Goal: Task Accomplishment & Management: Manage account settings

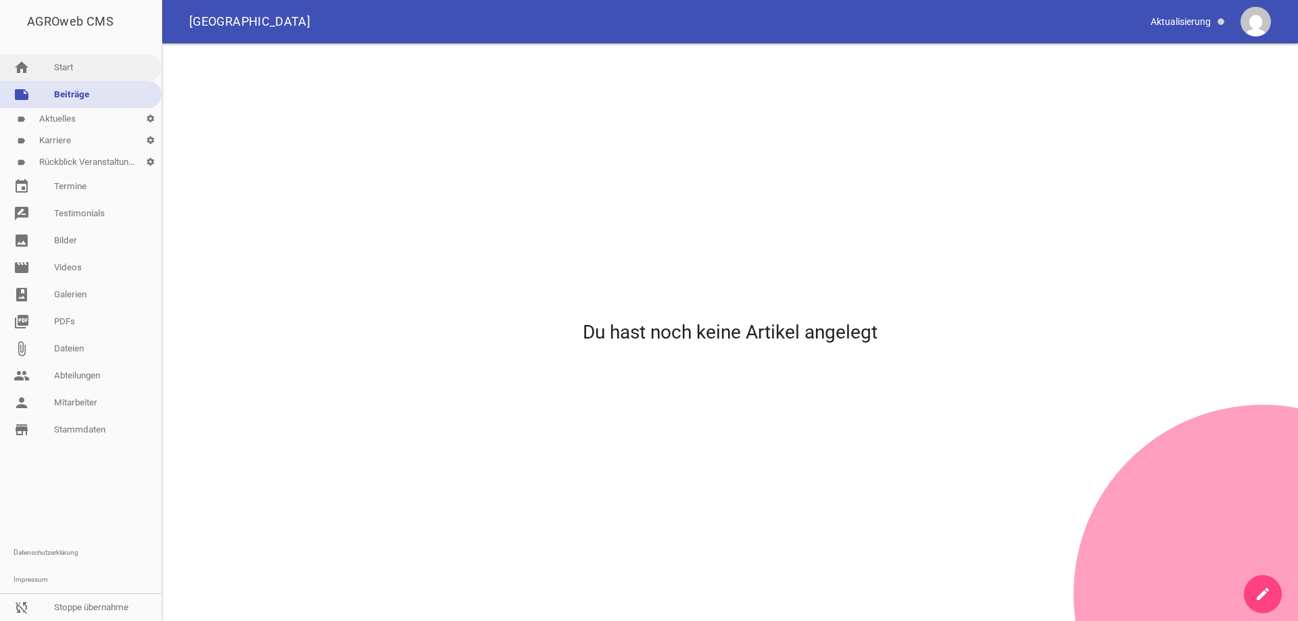
click at [63, 65] on link "home Start" at bounding box center [81, 67] width 162 height 27
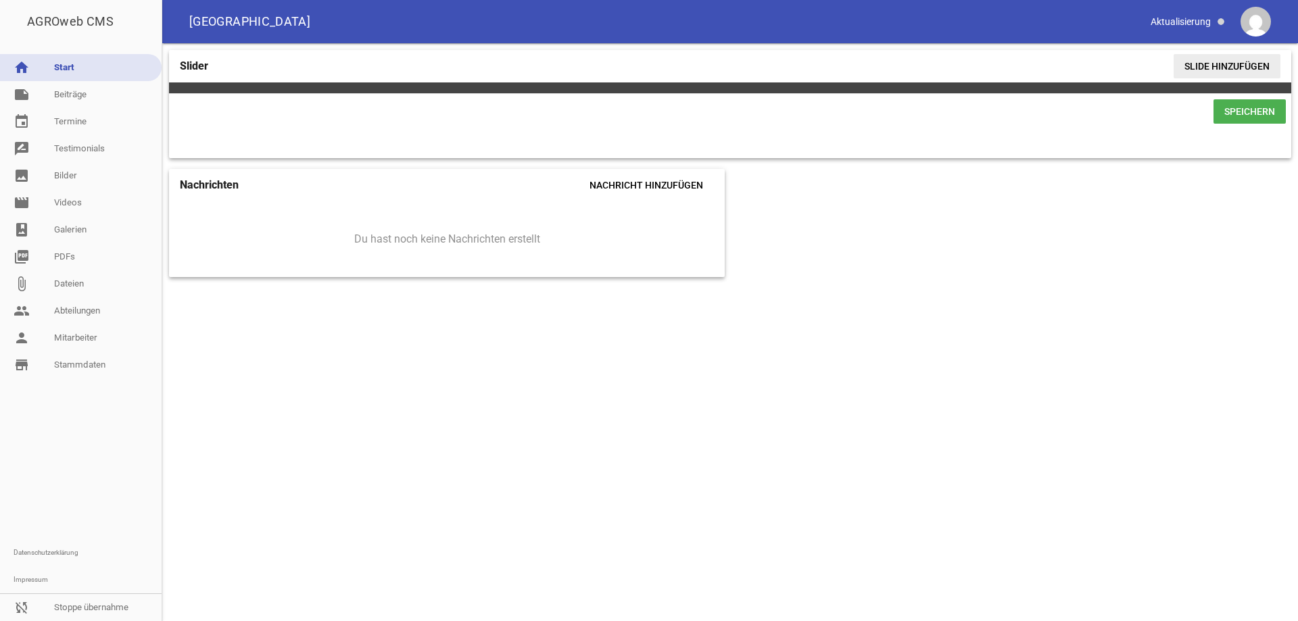
click at [1210, 66] on span "Slide hinzufügen" at bounding box center [1226, 66] width 107 height 24
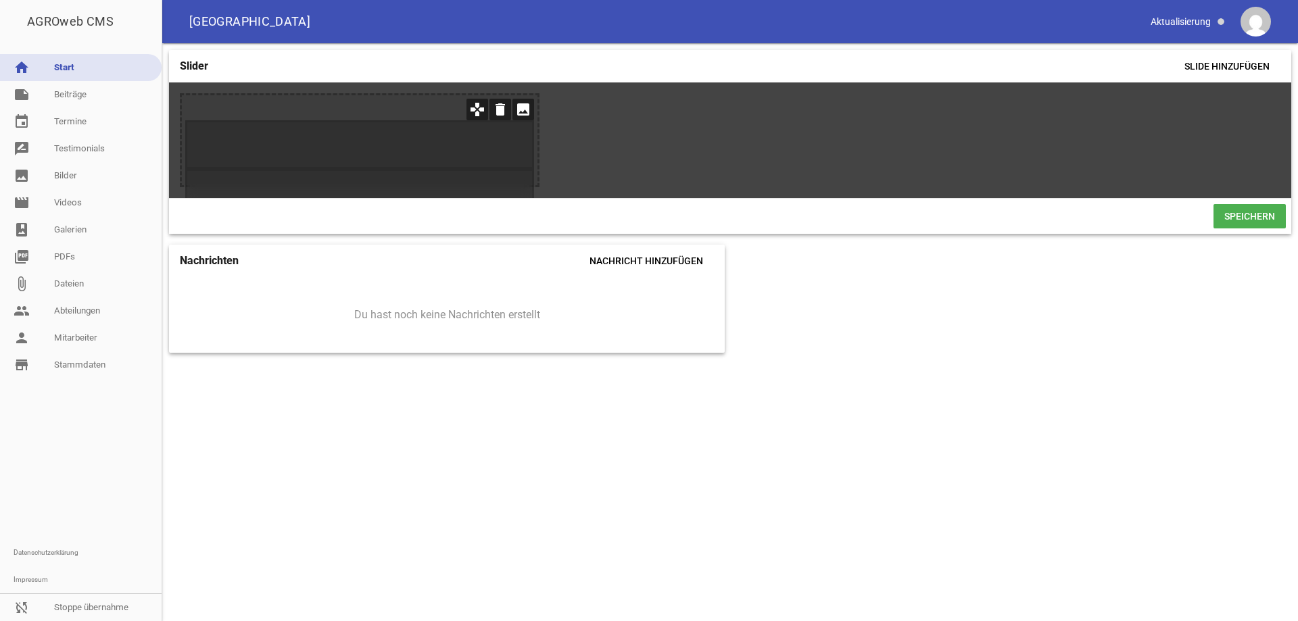
click at [518, 111] on icon "image" at bounding box center [523, 110] width 22 height 22
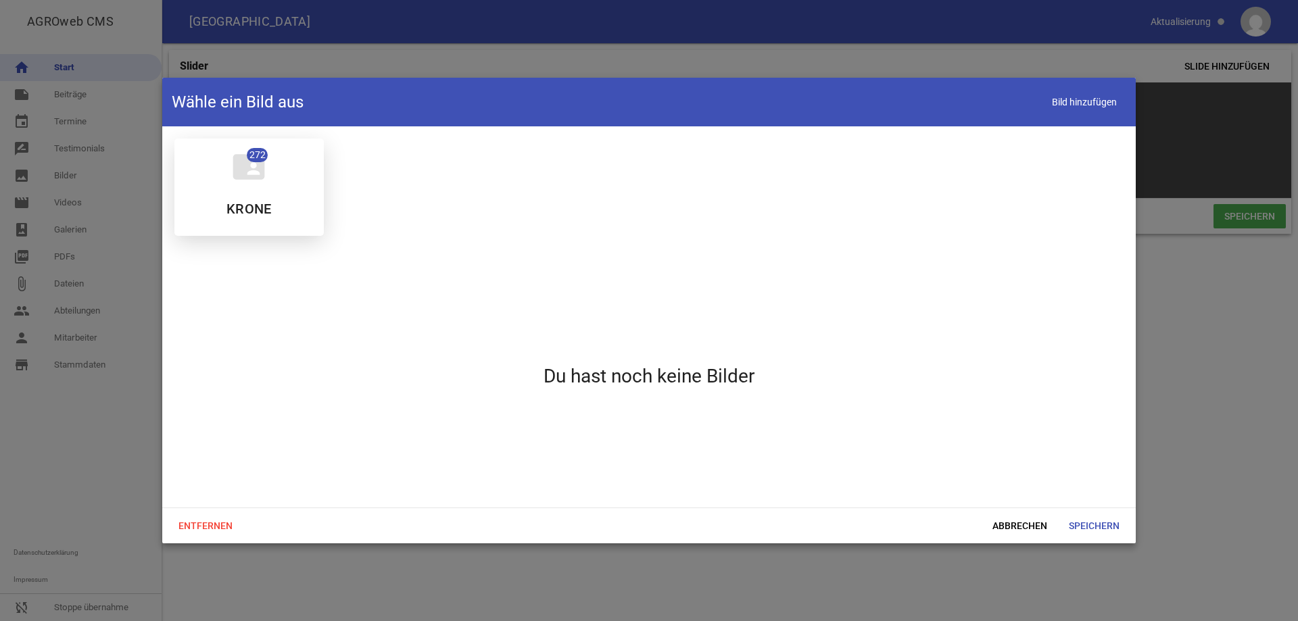
click at [255, 183] on icon "folder_shared" at bounding box center [249, 167] width 38 height 38
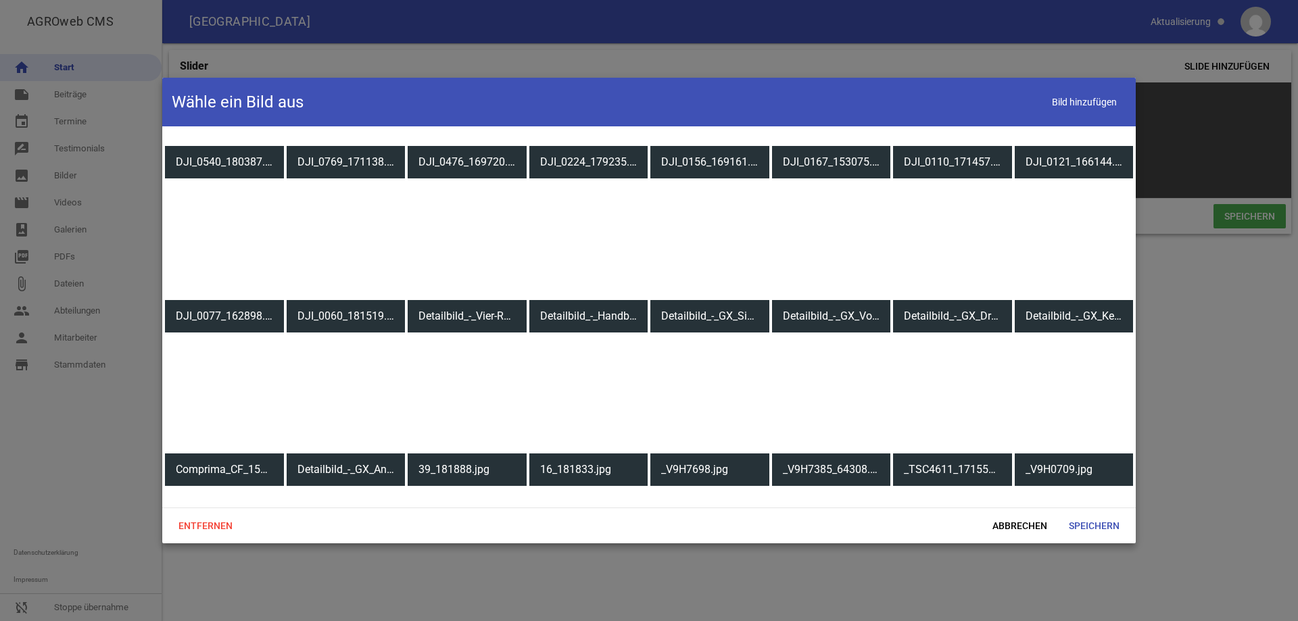
scroll to position [1757, 0]
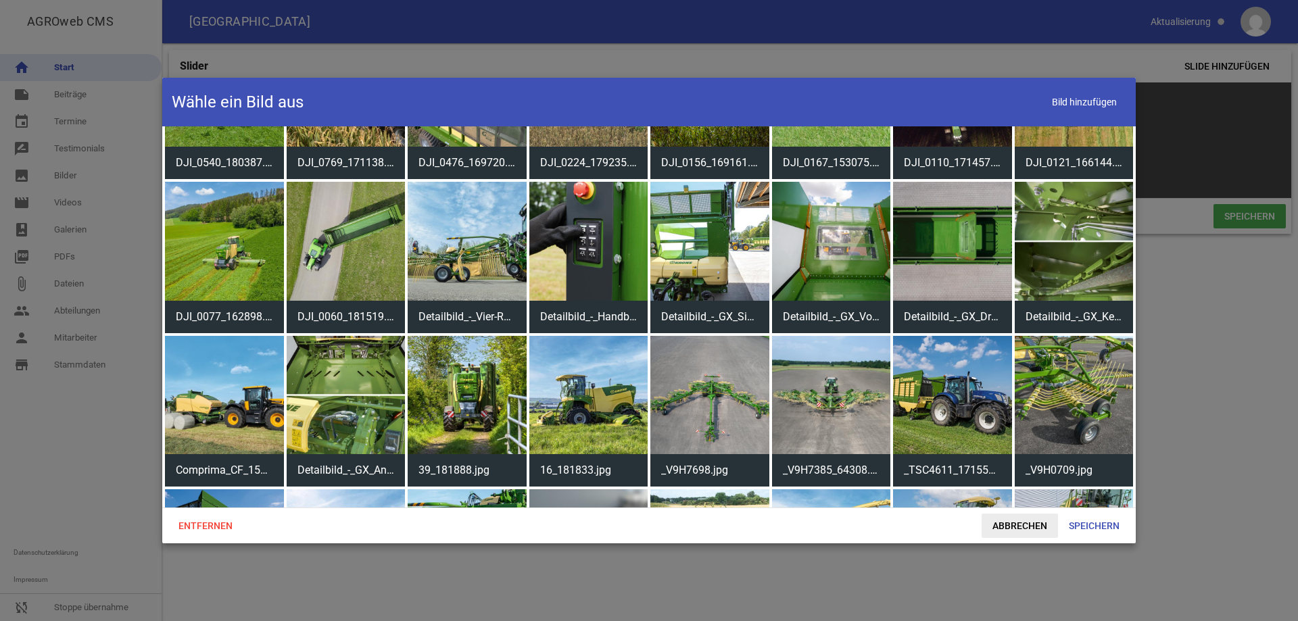
click at [1015, 524] on span "Abbrechen" at bounding box center [1019, 526] width 76 height 24
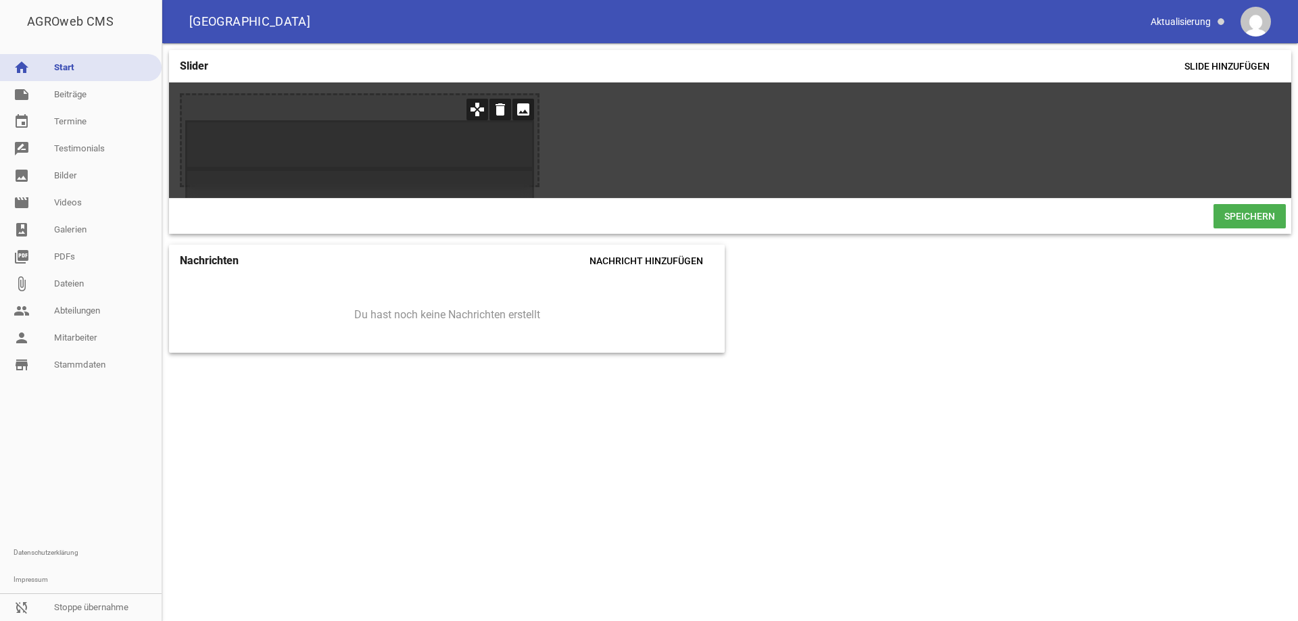
click at [522, 109] on icon "image" at bounding box center [523, 110] width 22 height 22
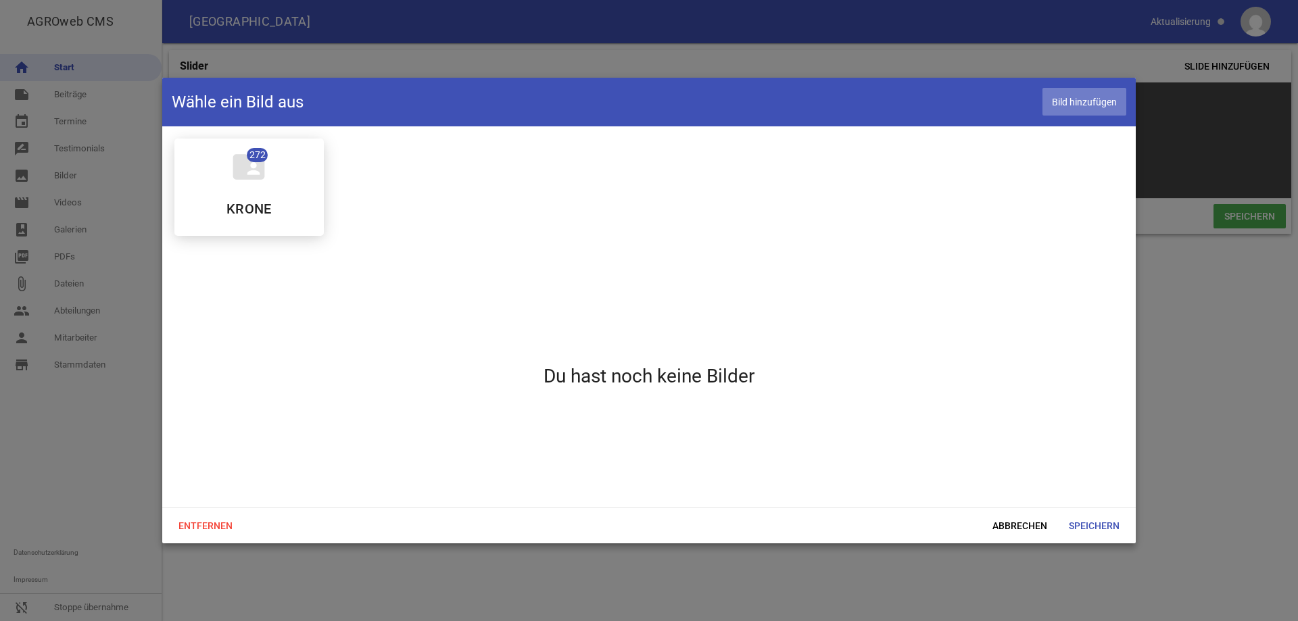
click at [1065, 100] on span "Bild hinzufügen" at bounding box center [1084, 102] width 84 height 28
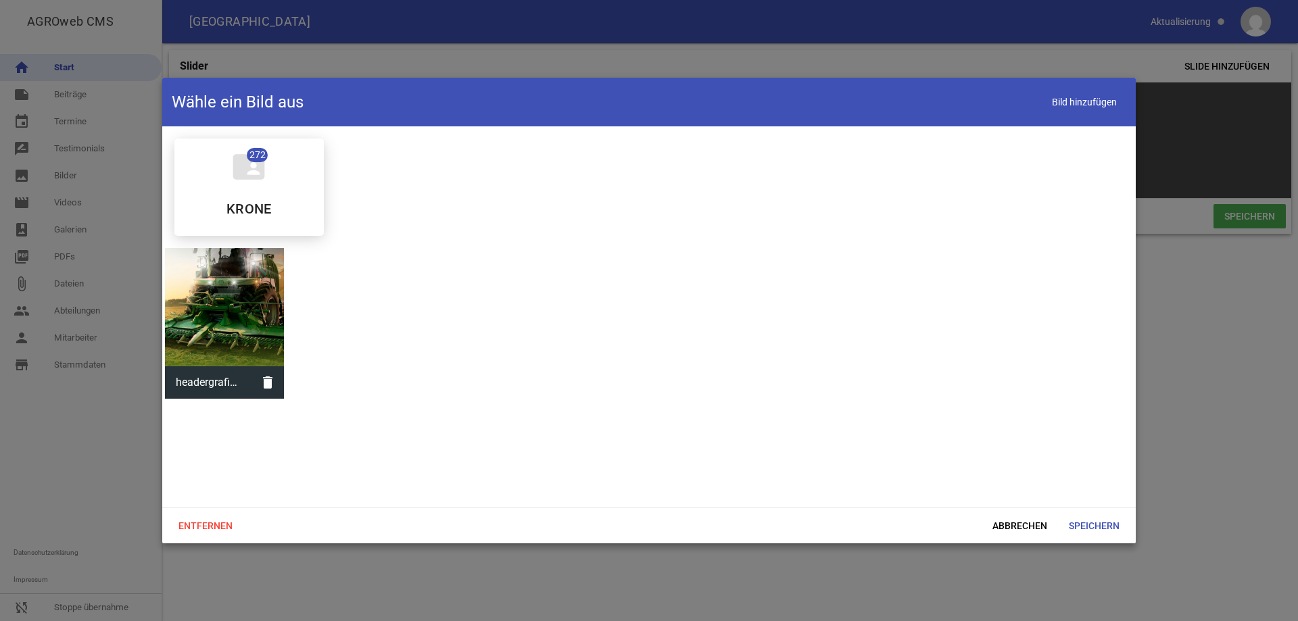
click at [253, 305] on div at bounding box center [224, 307] width 119 height 119
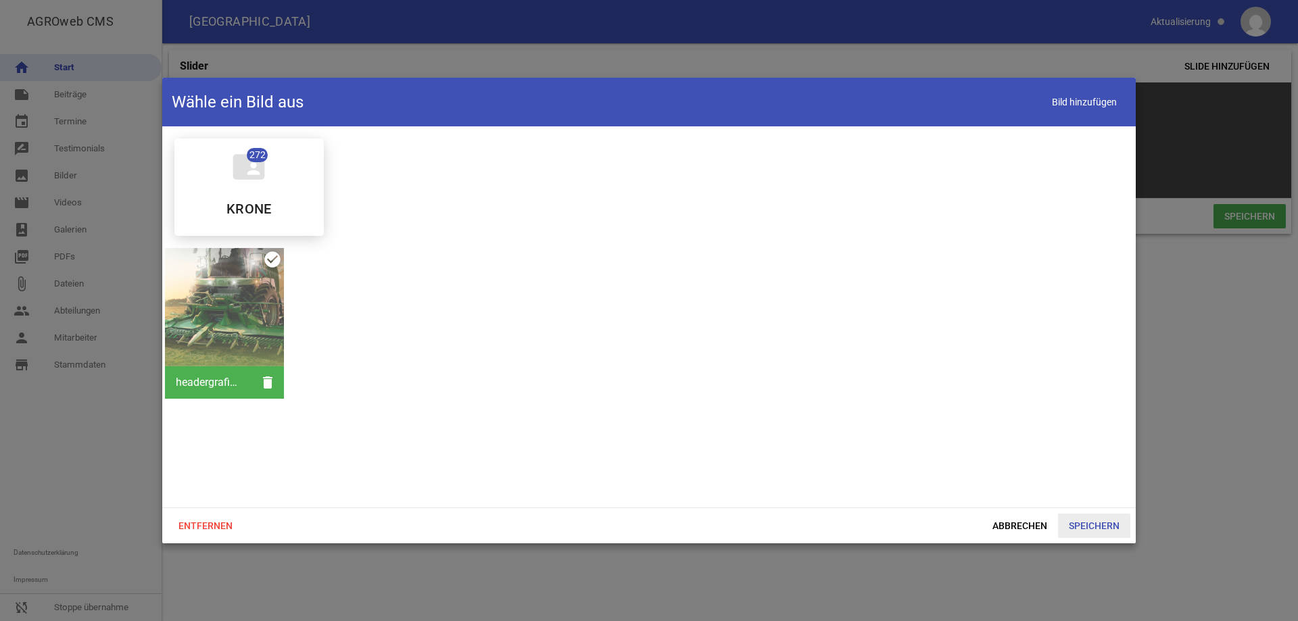
click at [1081, 526] on span "Speichern" at bounding box center [1094, 526] width 72 height 24
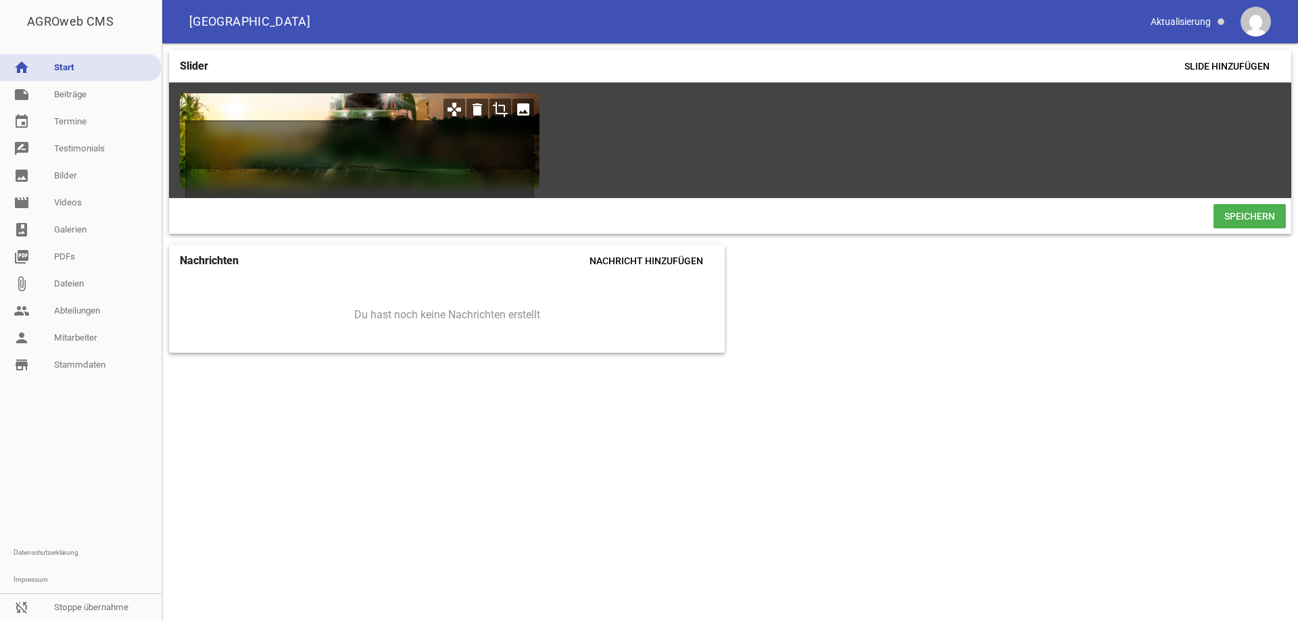
click at [280, 137] on h1 at bounding box center [359, 144] width 349 height 49
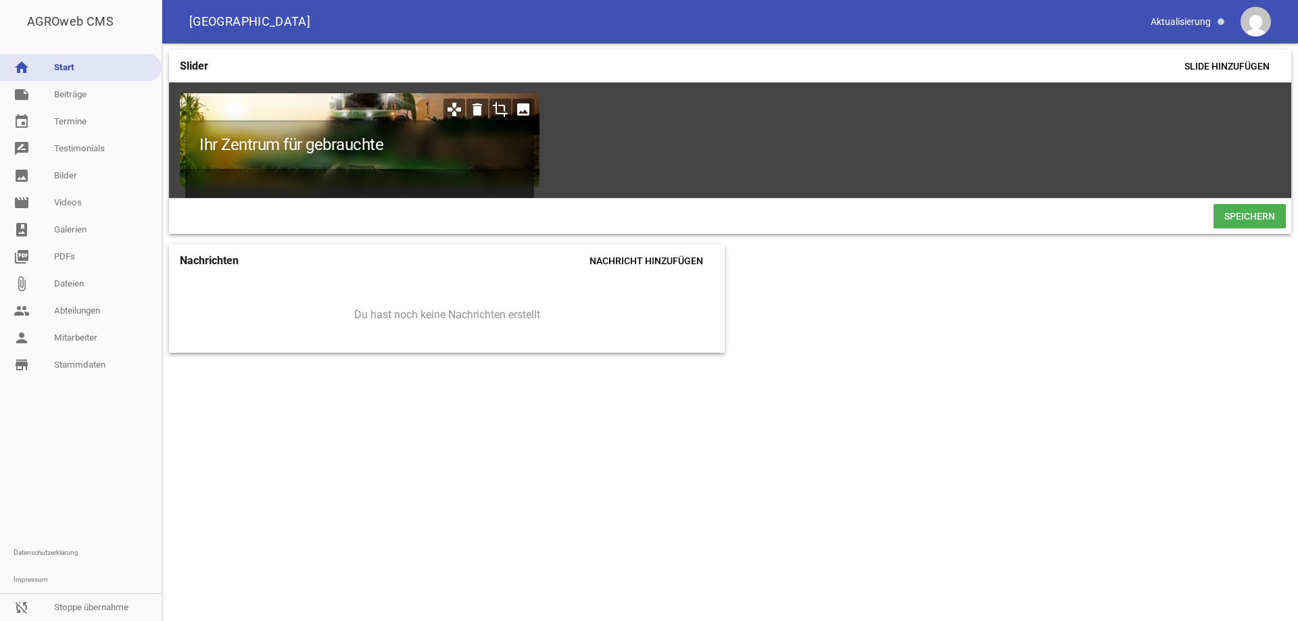
click at [241, 182] on h2 at bounding box center [359, 189] width 349 height 40
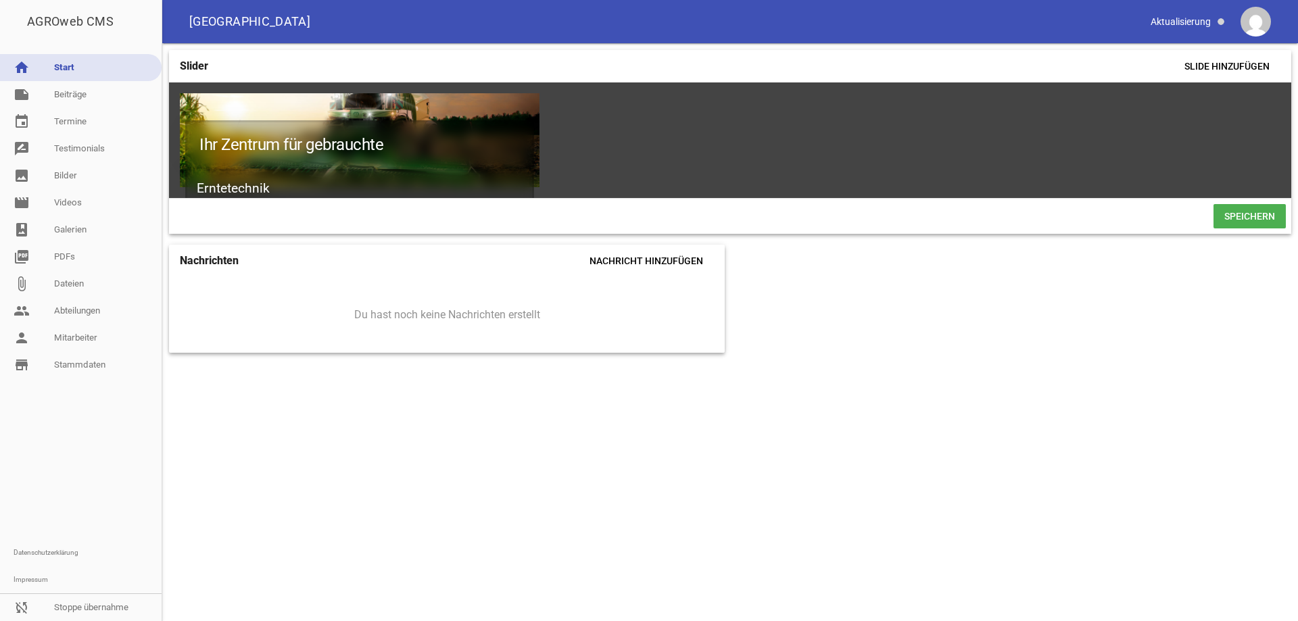
click at [1254, 216] on span "Speichern" at bounding box center [1249, 216] width 72 height 24
click at [1237, 224] on span "Speichern" at bounding box center [1249, 216] width 72 height 24
click at [57, 227] on link "photo_album Galerien" at bounding box center [81, 229] width 162 height 27
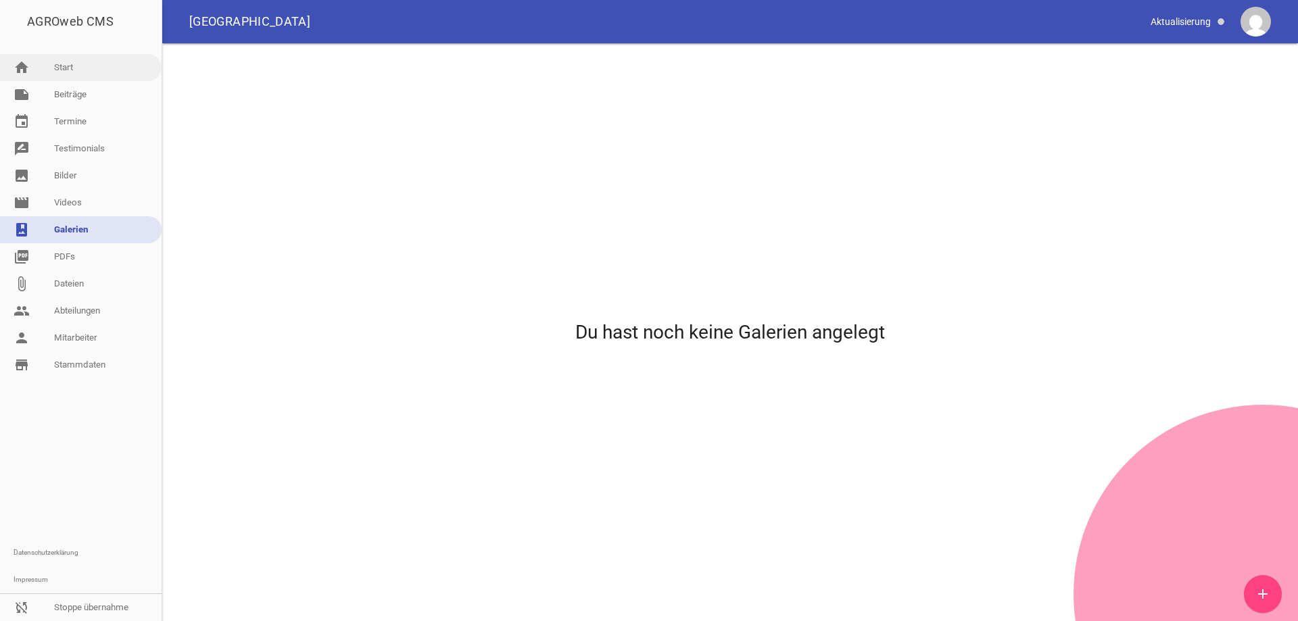
click at [68, 68] on link "home Start" at bounding box center [81, 67] width 162 height 27
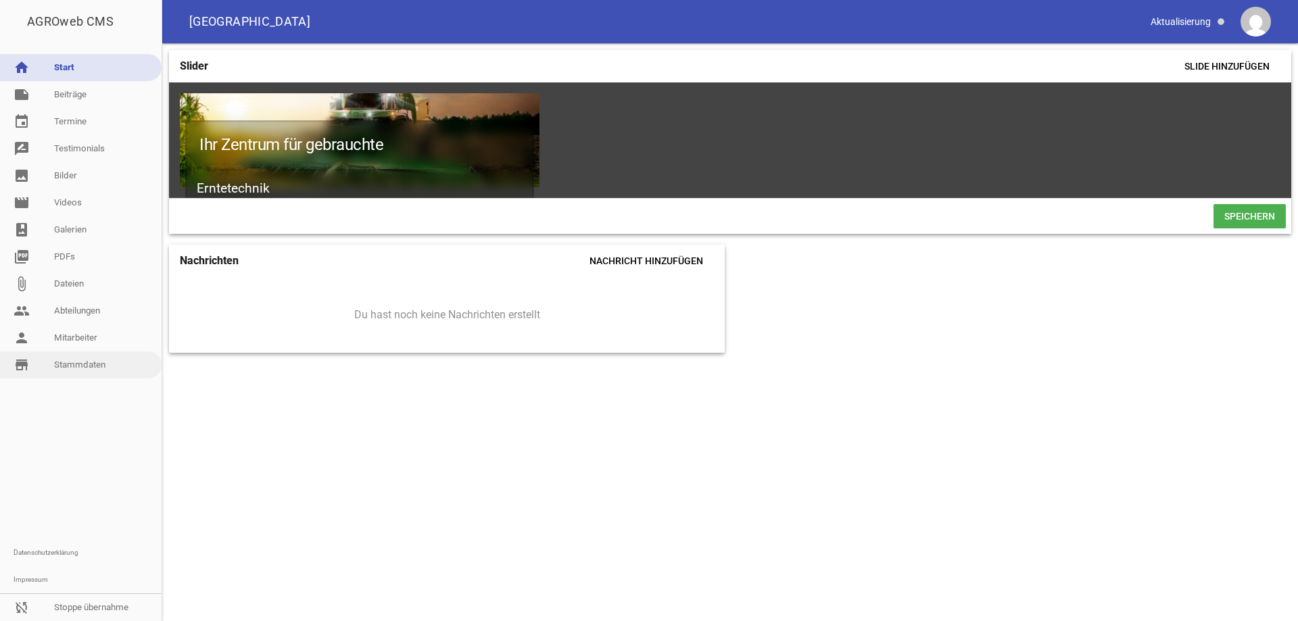
click at [55, 363] on link "store_mall_directory Stammdaten" at bounding box center [81, 364] width 162 height 27
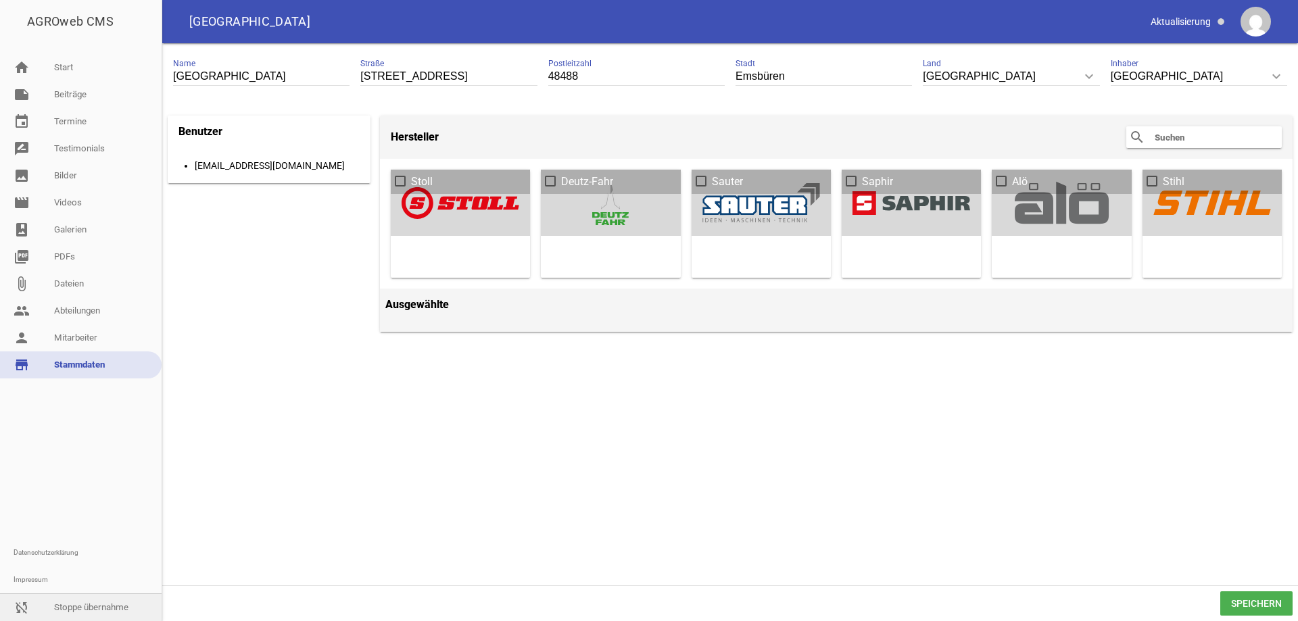
drag, startPoint x: 72, startPoint y: 606, endPoint x: 87, endPoint y: 582, distance: 28.5
click at [72, 606] on link "sync_disabled Stoppe übernahme" at bounding box center [81, 607] width 162 height 27
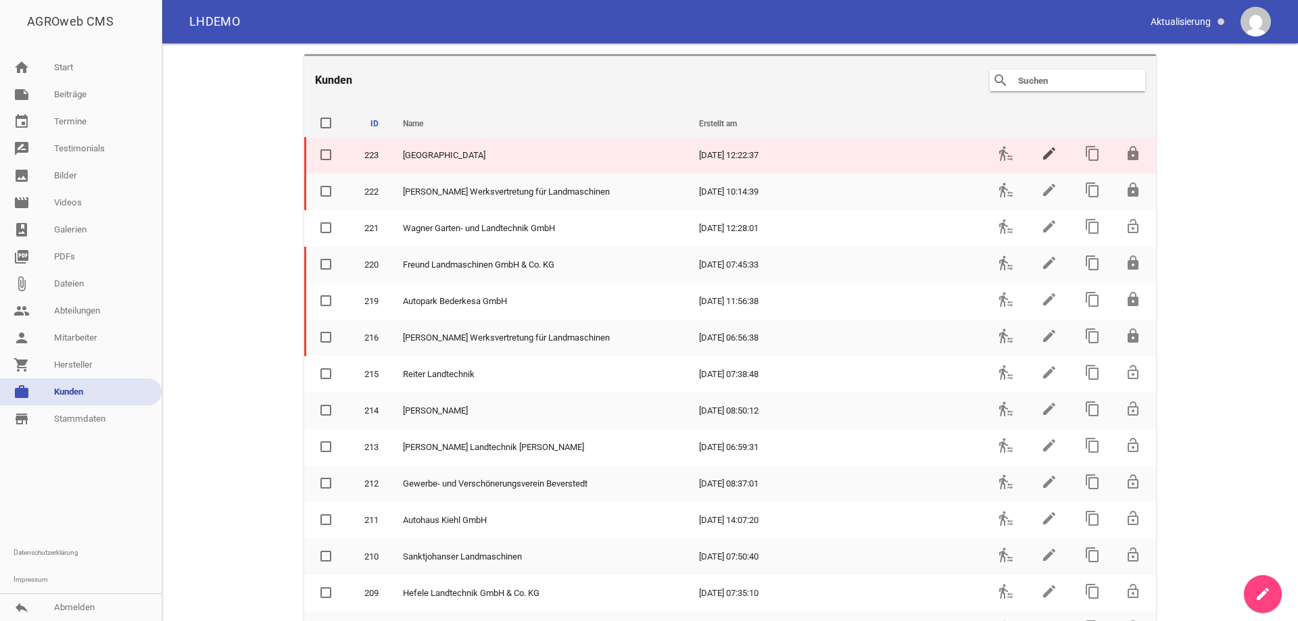
click at [1046, 151] on icon "edit" at bounding box center [1049, 153] width 16 height 16
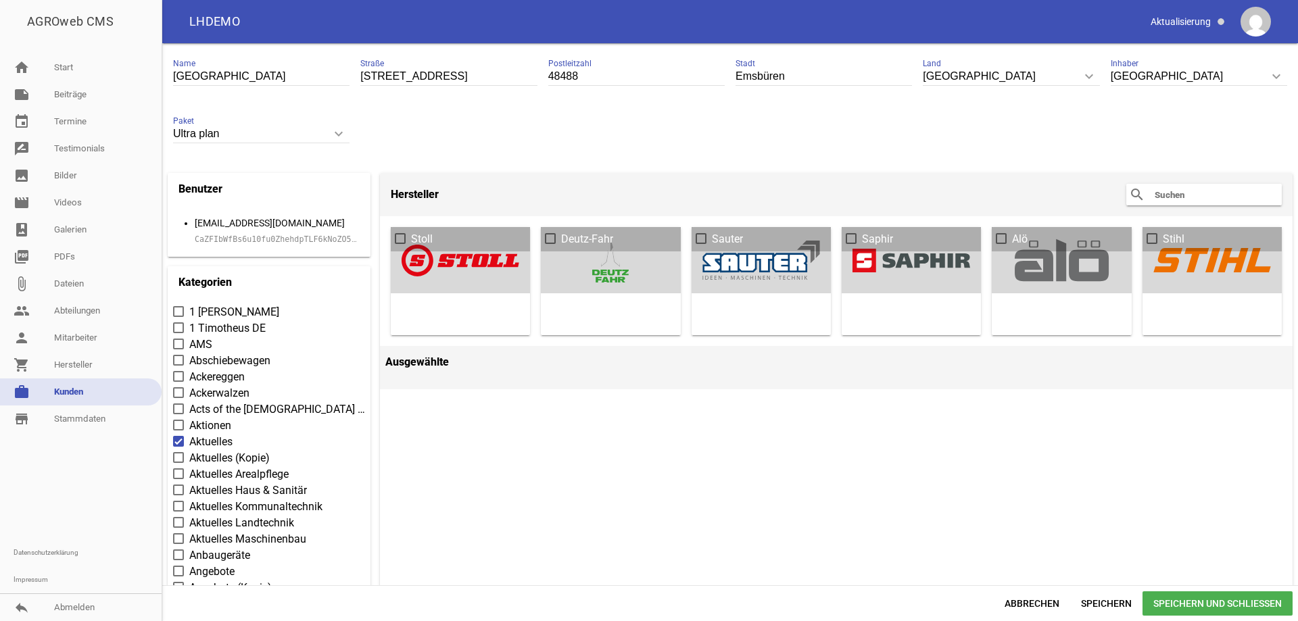
click at [199, 239] on code "CaZFIbWfBs6u10fu0ZhehdpTLF6kNoZO5rRxuXrGSKdDrh2TCA1qFiZ3JxfA" at bounding box center [337, 239] width 285 height 9
click at [62, 62] on link "home Start" at bounding box center [81, 67] width 162 height 27
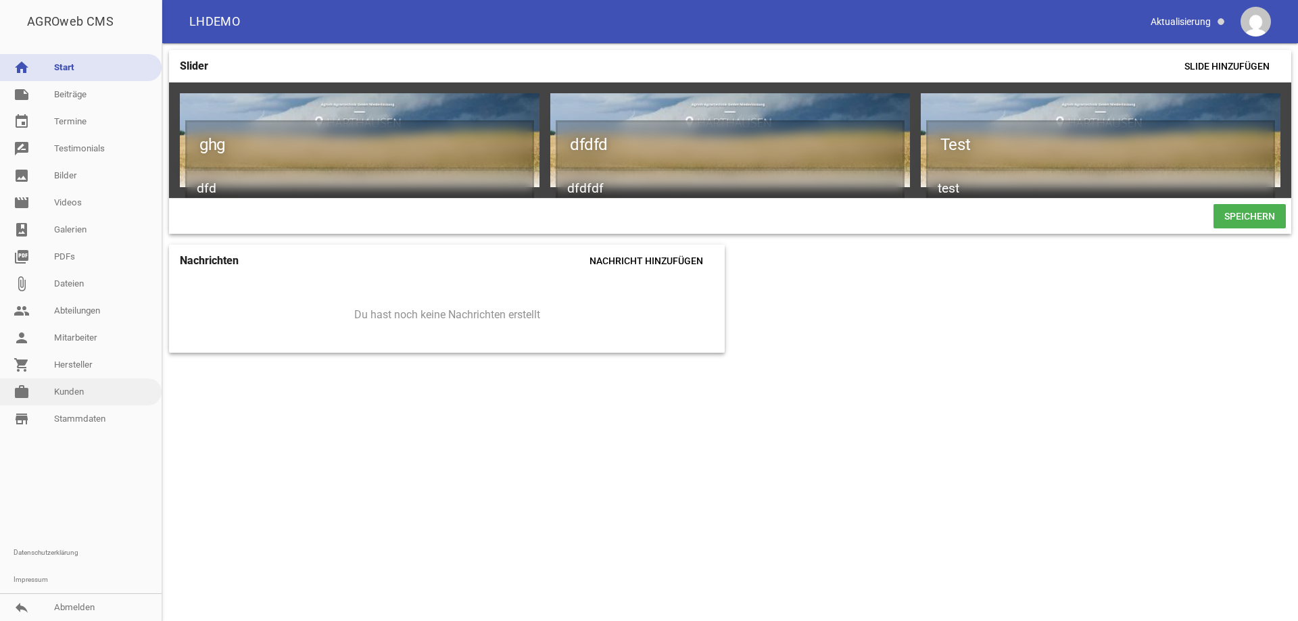
click at [66, 391] on link "work [PERSON_NAME]" at bounding box center [81, 391] width 162 height 27
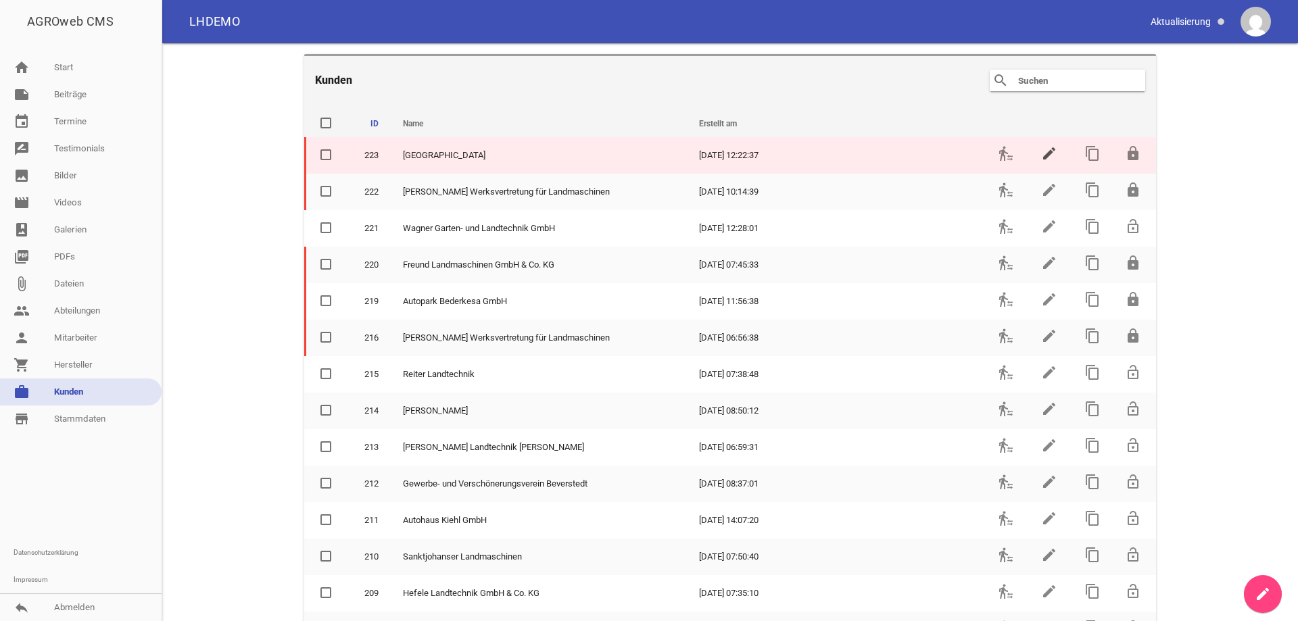
click at [1041, 156] on icon "edit" at bounding box center [1049, 153] width 16 height 16
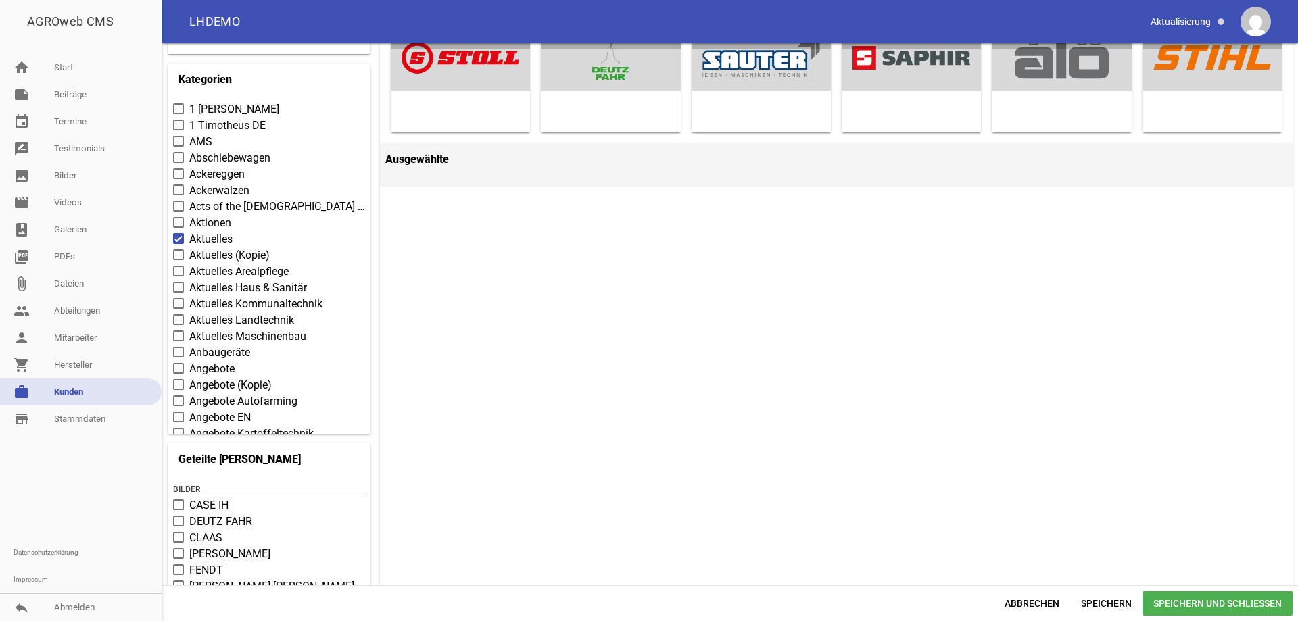
scroll to position [406, 0]
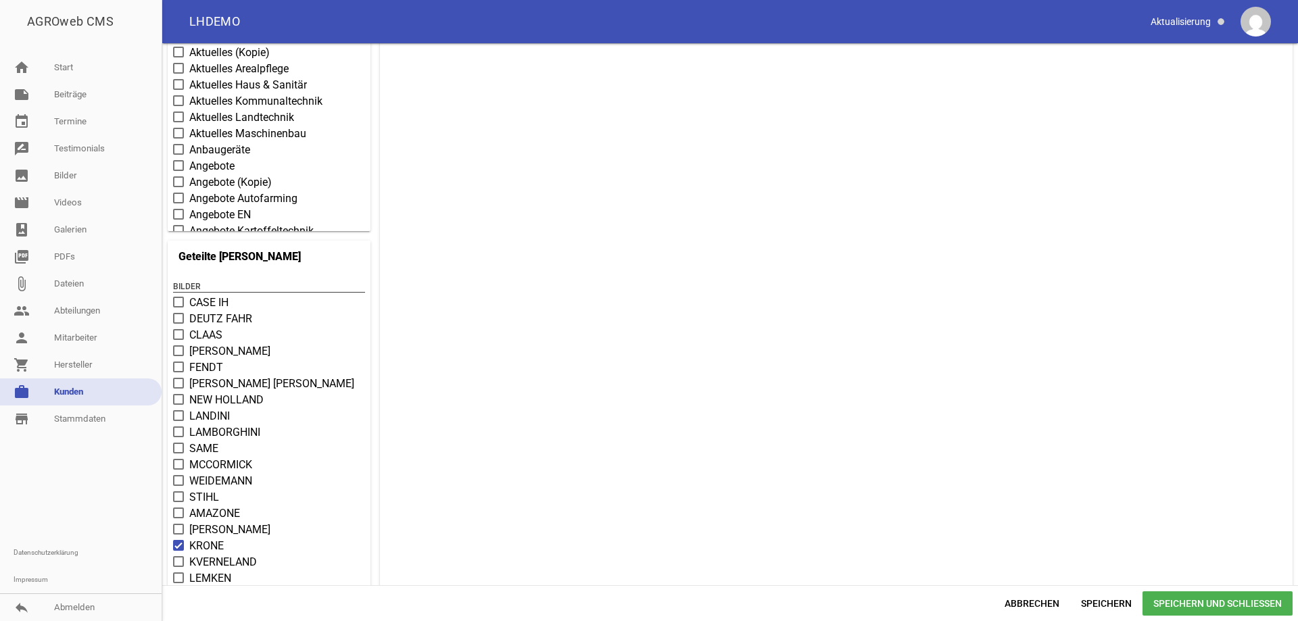
click at [177, 366] on span at bounding box center [178, 367] width 9 height 8
click at [189, 360] on input "FENDT" at bounding box center [189, 360] width 0 height 0
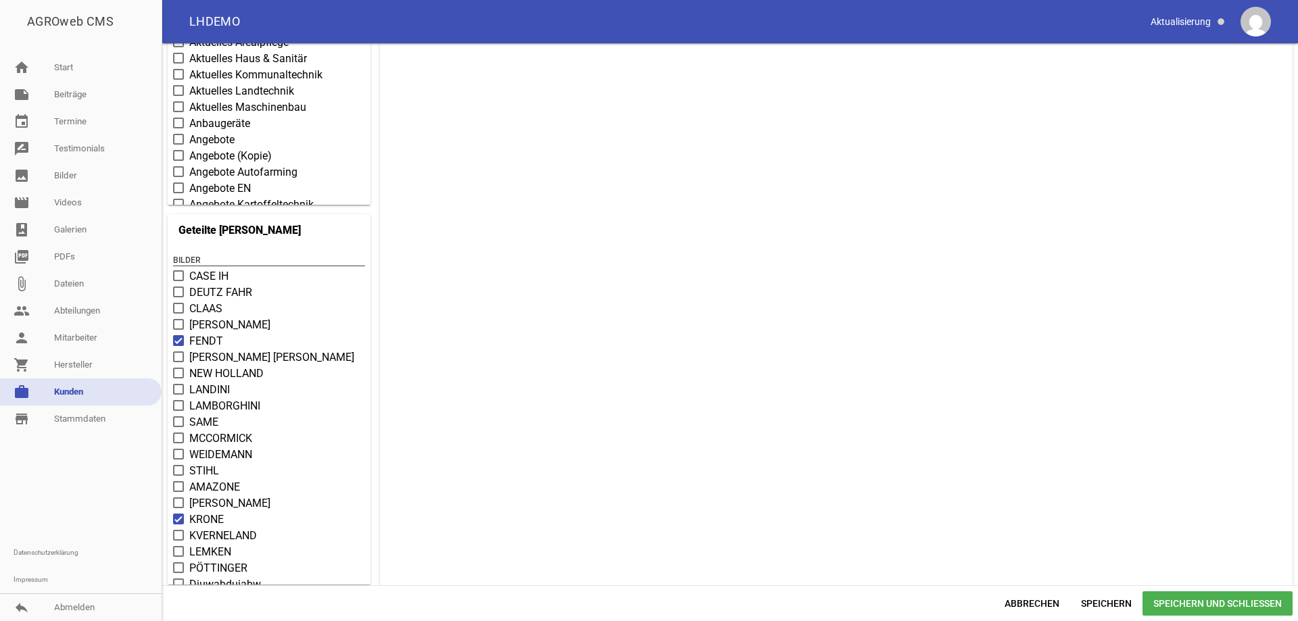
scroll to position [446, 0]
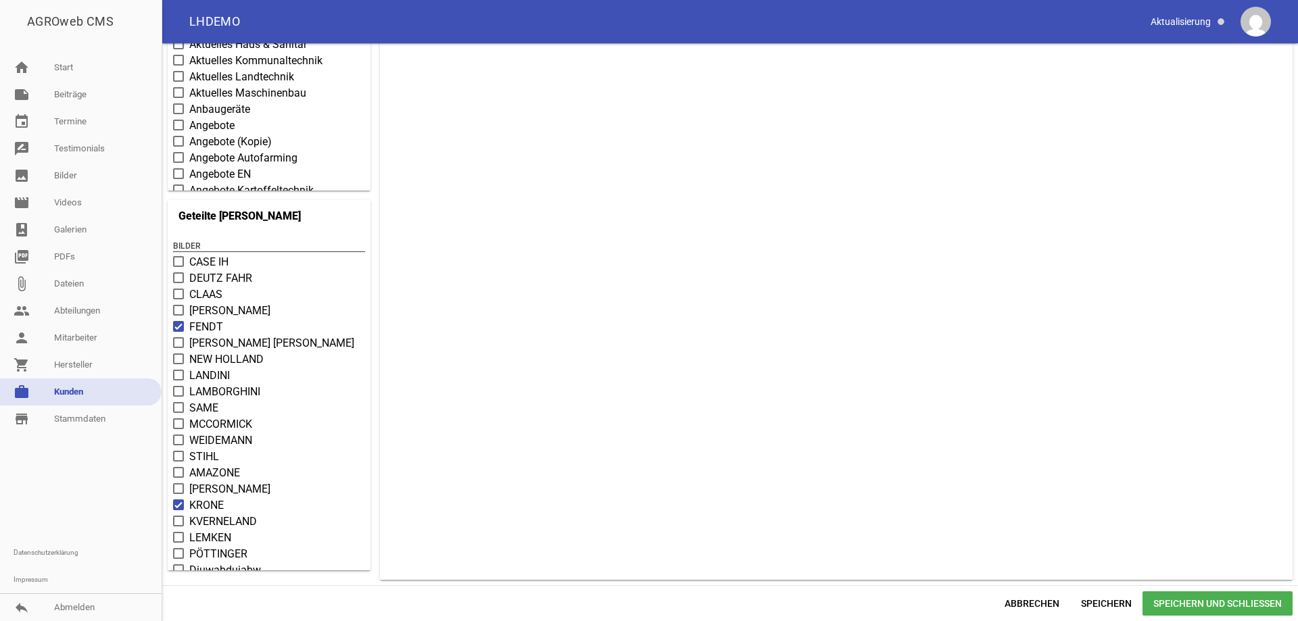
click at [1185, 595] on span "Speichern und Schließen" at bounding box center [1217, 603] width 150 height 24
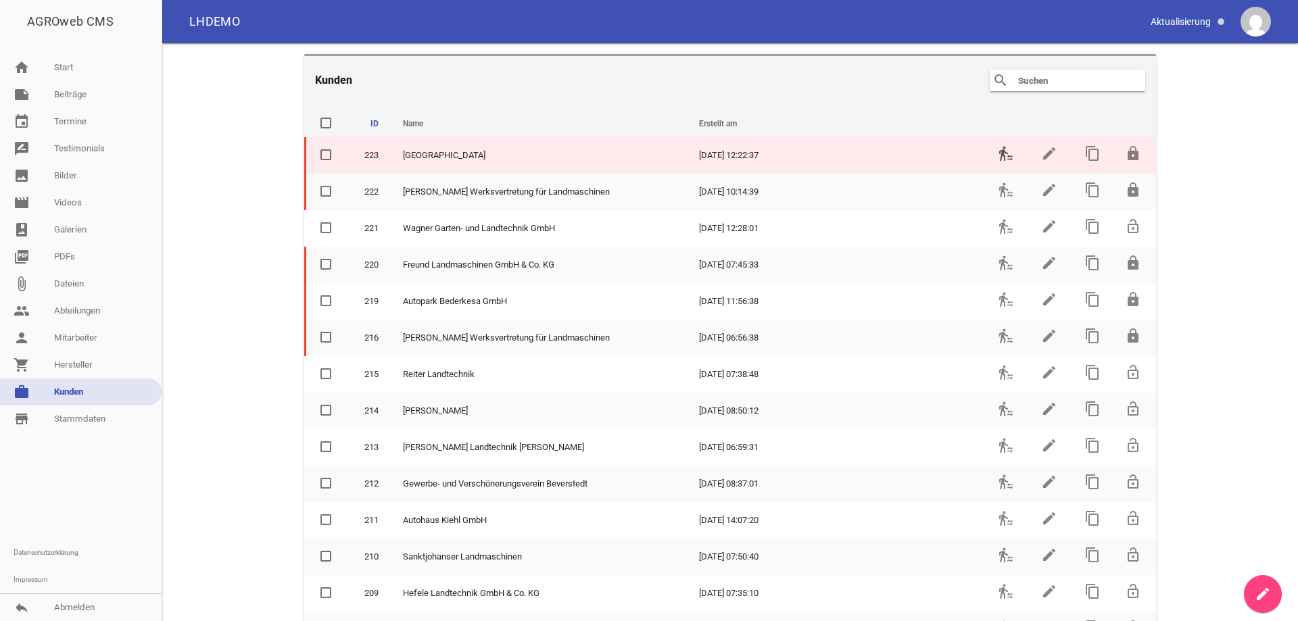
click at [998, 153] on icon "transfer_within_a_station" at bounding box center [1006, 153] width 16 height 16
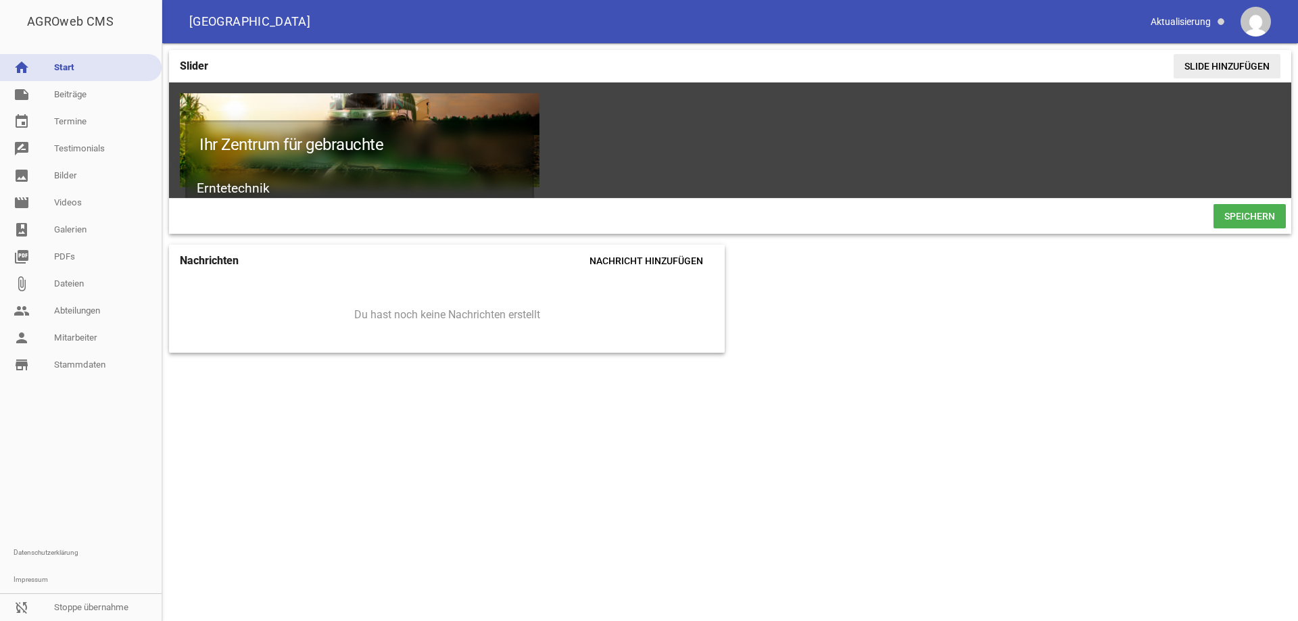
click at [1204, 58] on span "Slide hinzufügen" at bounding box center [1226, 66] width 107 height 24
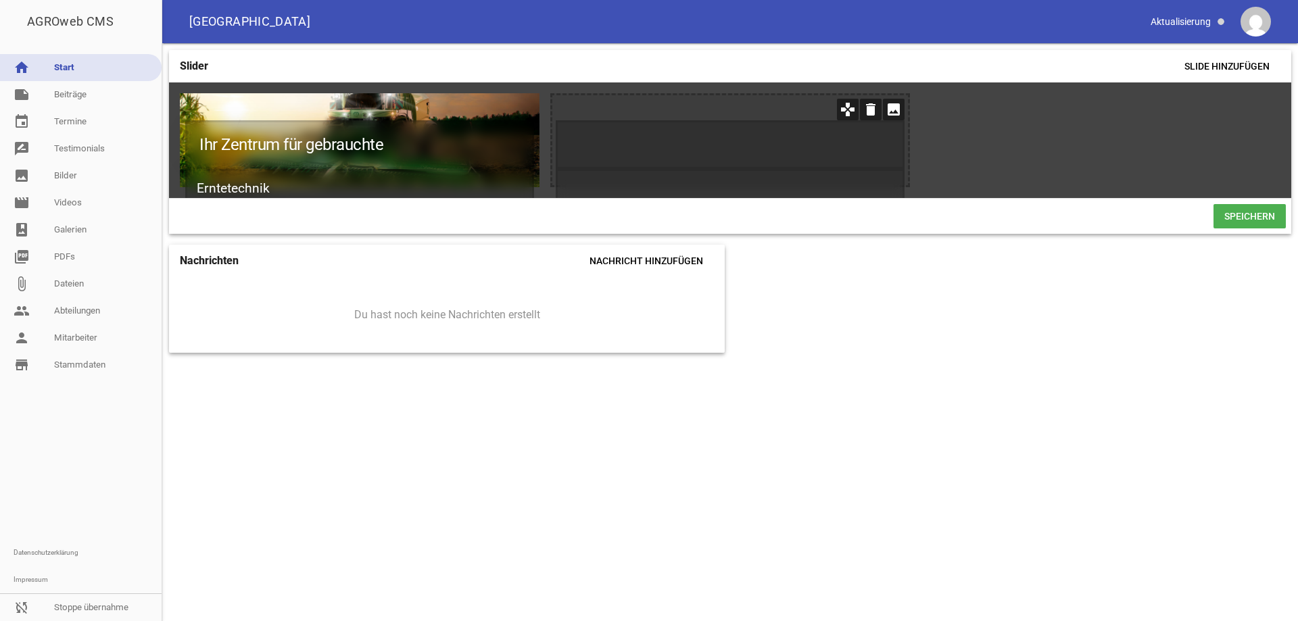
click at [889, 110] on icon "image" at bounding box center [894, 110] width 22 height 22
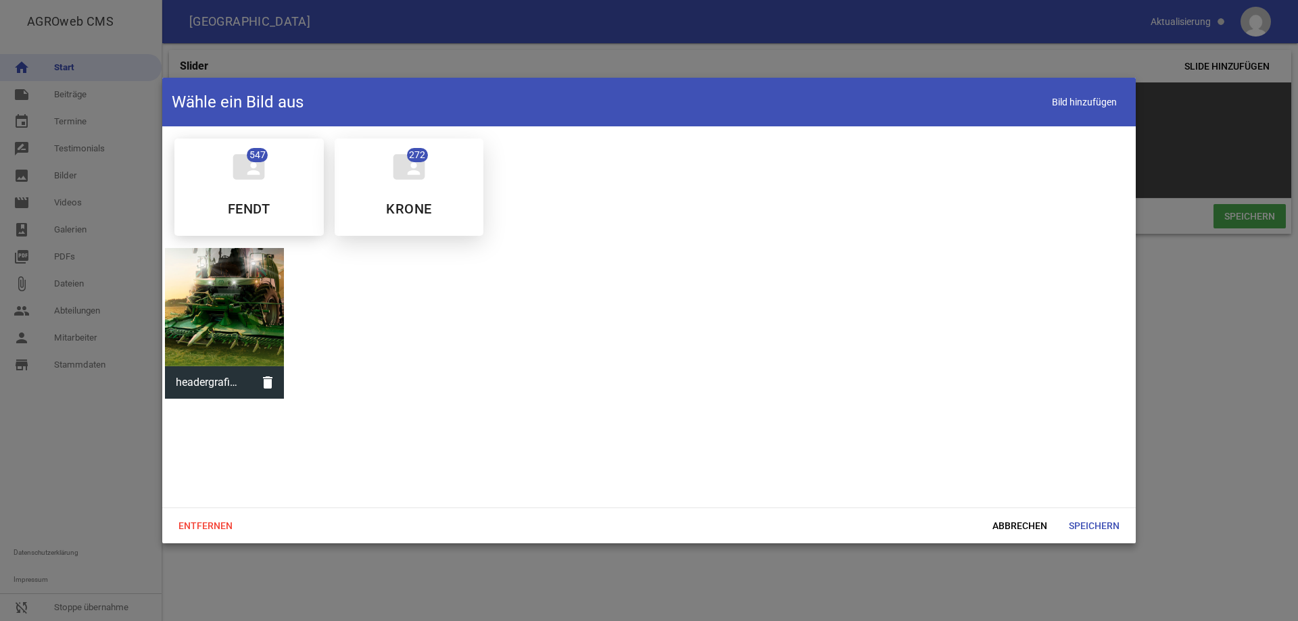
click at [411, 182] on icon "folder_shared" at bounding box center [409, 167] width 38 height 38
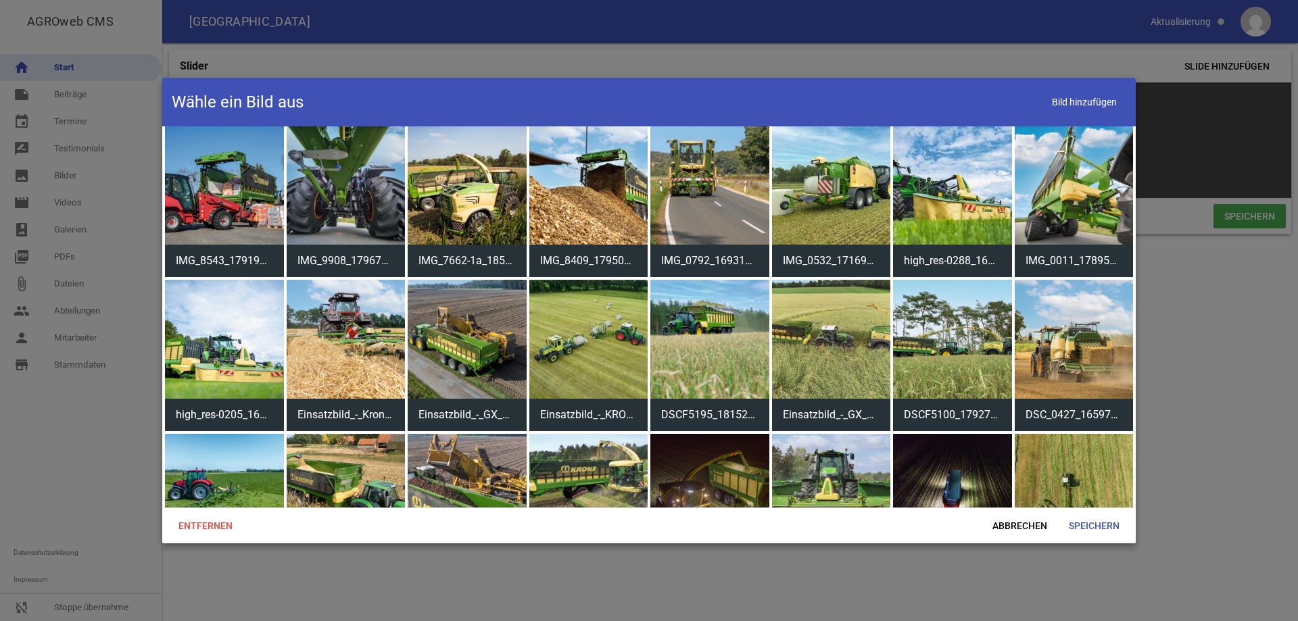
scroll to position [1419, 0]
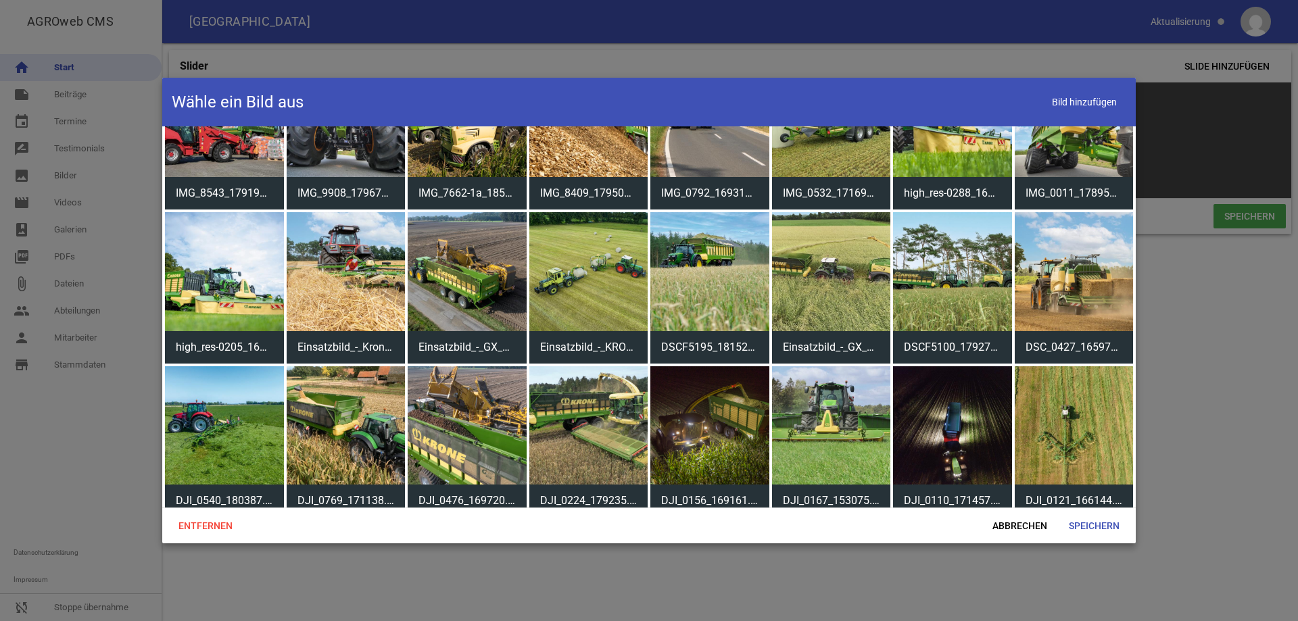
click at [840, 251] on div at bounding box center [831, 271] width 119 height 119
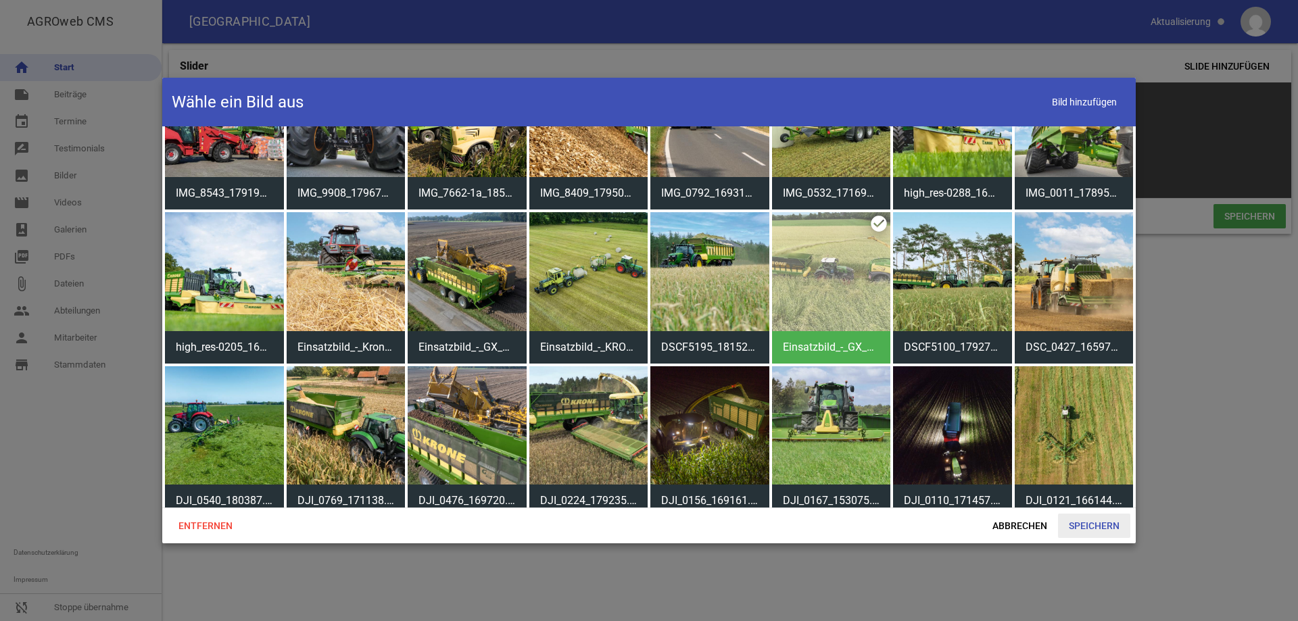
click at [1083, 520] on span "Speichern" at bounding box center [1094, 526] width 72 height 24
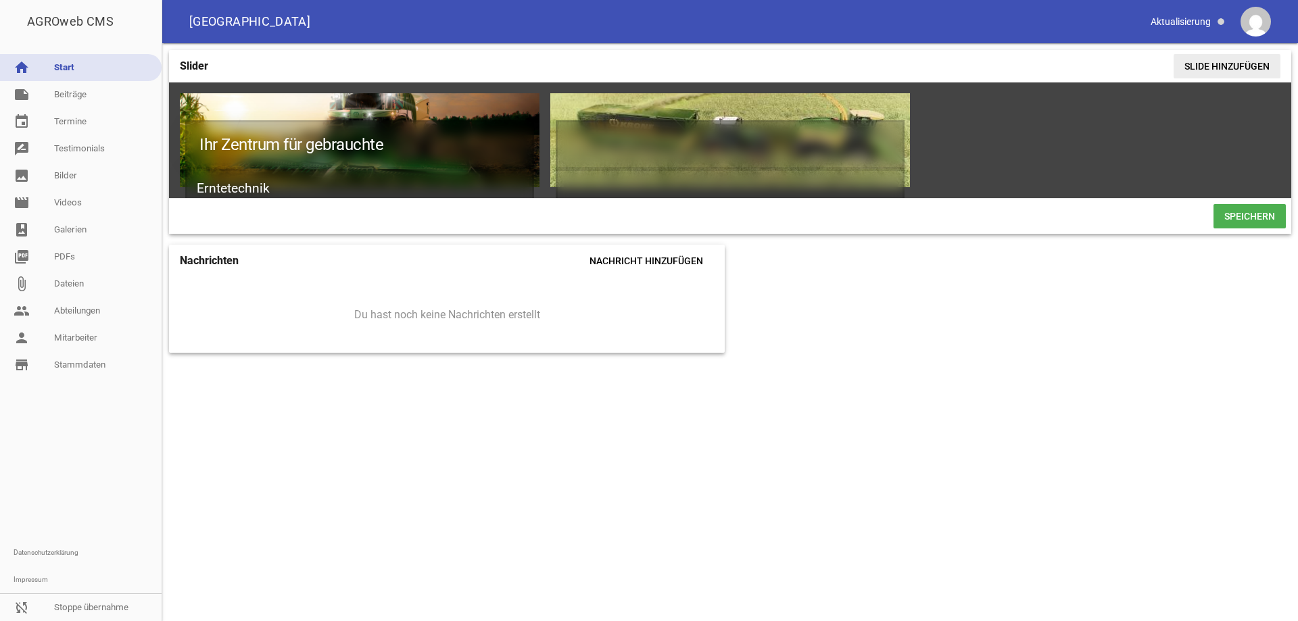
click at [1228, 59] on span "Slide hinzufügen" at bounding box center [1226, 66] width 107 height 24
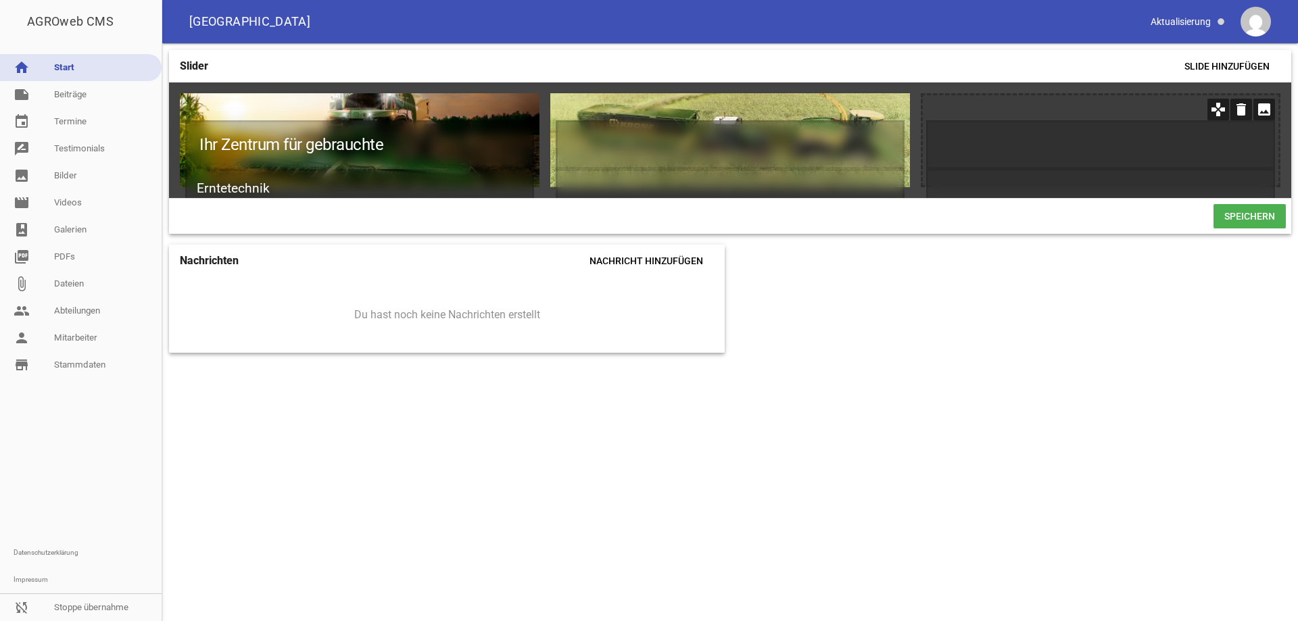
click at [1260, 108] on icon "image" at bounding box center [1264, 110] width 22 height 22
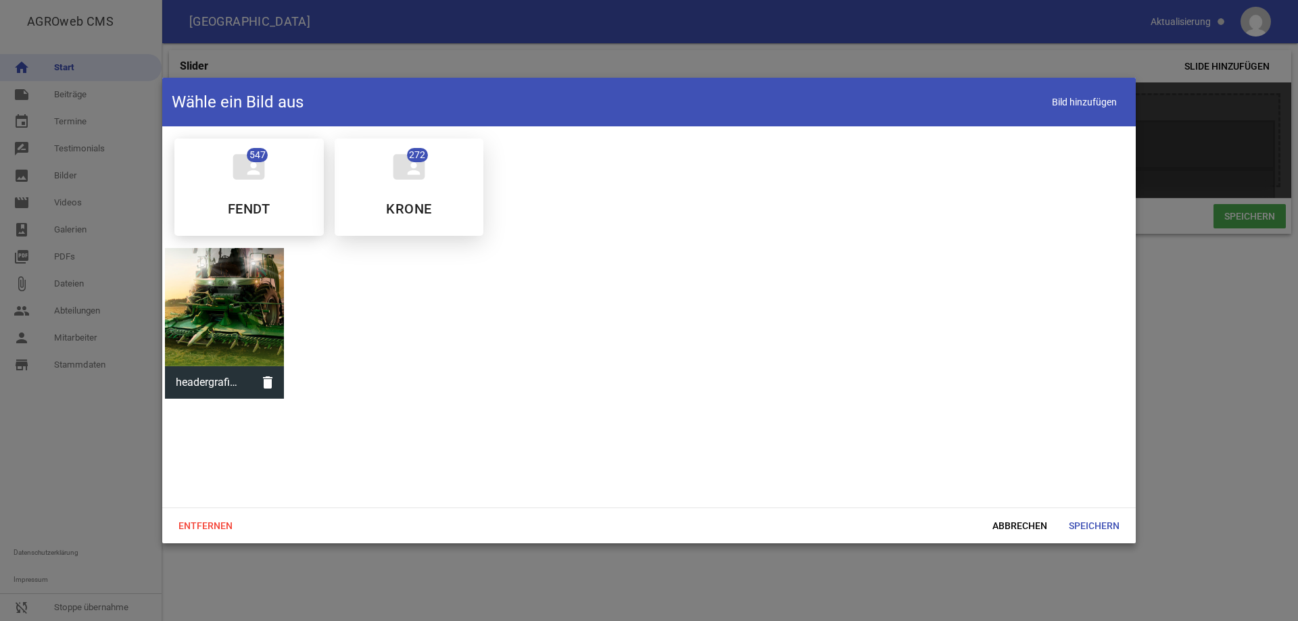
click at [410, 180] on icon "folder_shared" at bounding box center [409, 167] width 38 height 38
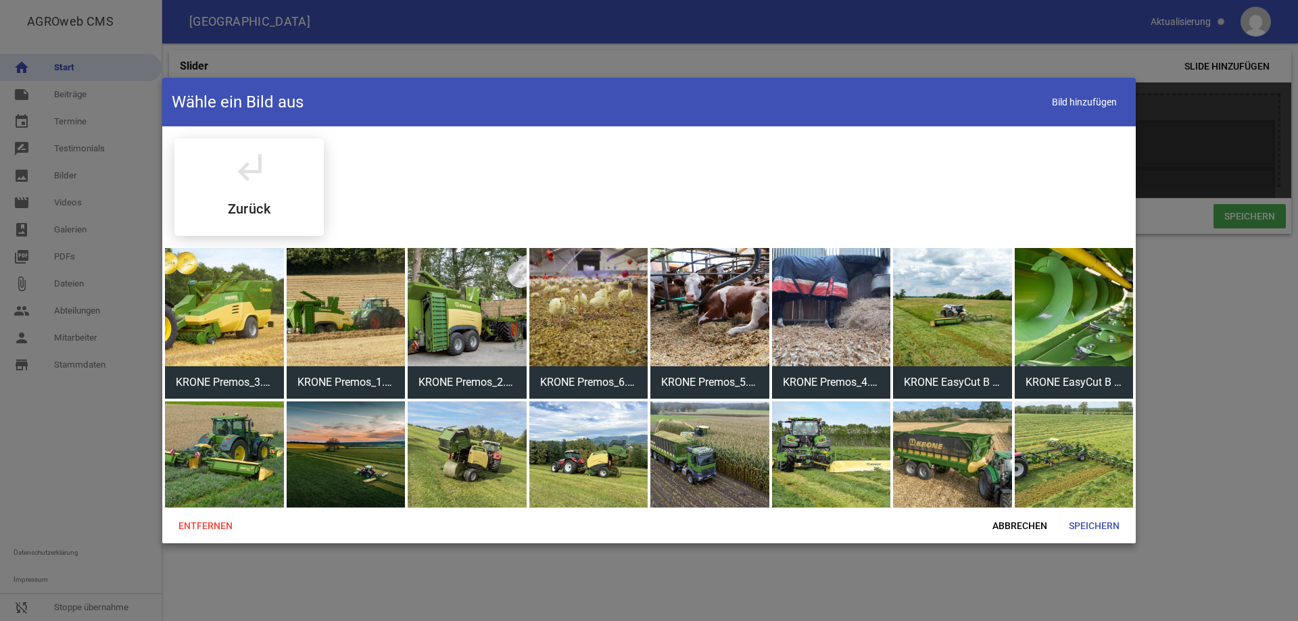
click at [346, 314] on div at bounding box center [346, 307] width 119 height 119
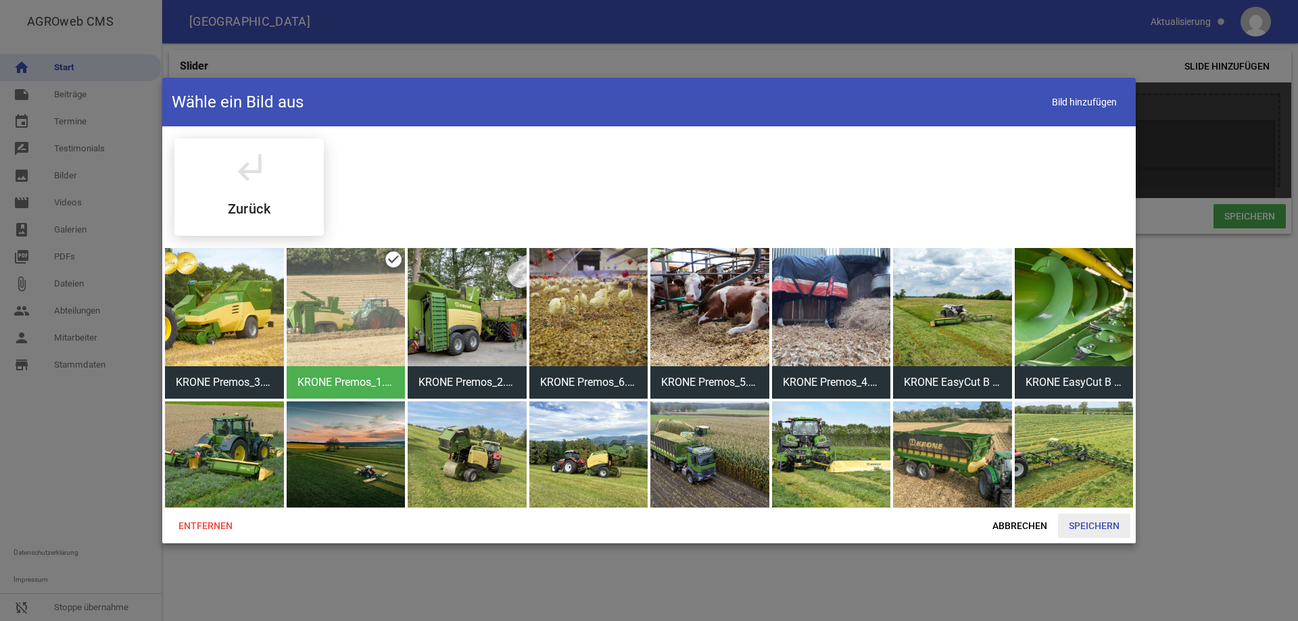
click at [1079, 516] on span "Speichern" at bounding box center [1094, 526] width 72 height 24
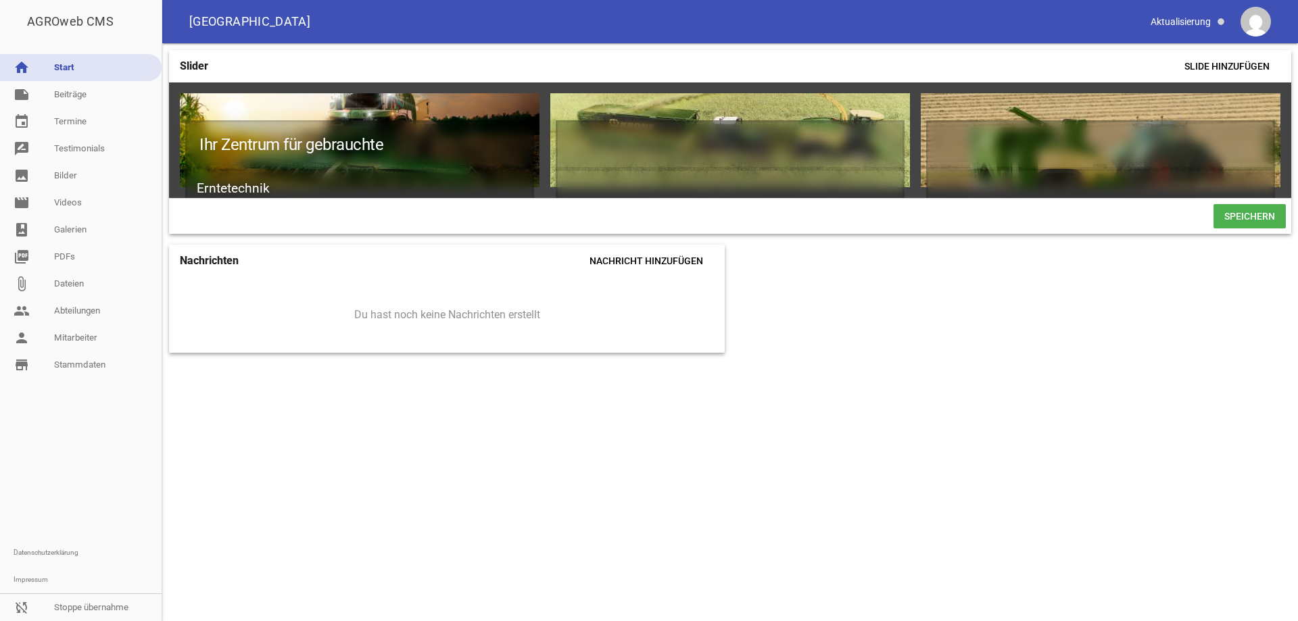
drag, startPoint x: 1241, startPoint y: 222, endPoint x: 1221, endPoint y: 241, distance: 27.3
click at [1242, 222] on span "Speichern" at bounding box center [1249, 216] width 72 height 24
click at [868, 106] on icon "crop" at bounding box center [871, 110] width 22 height 22
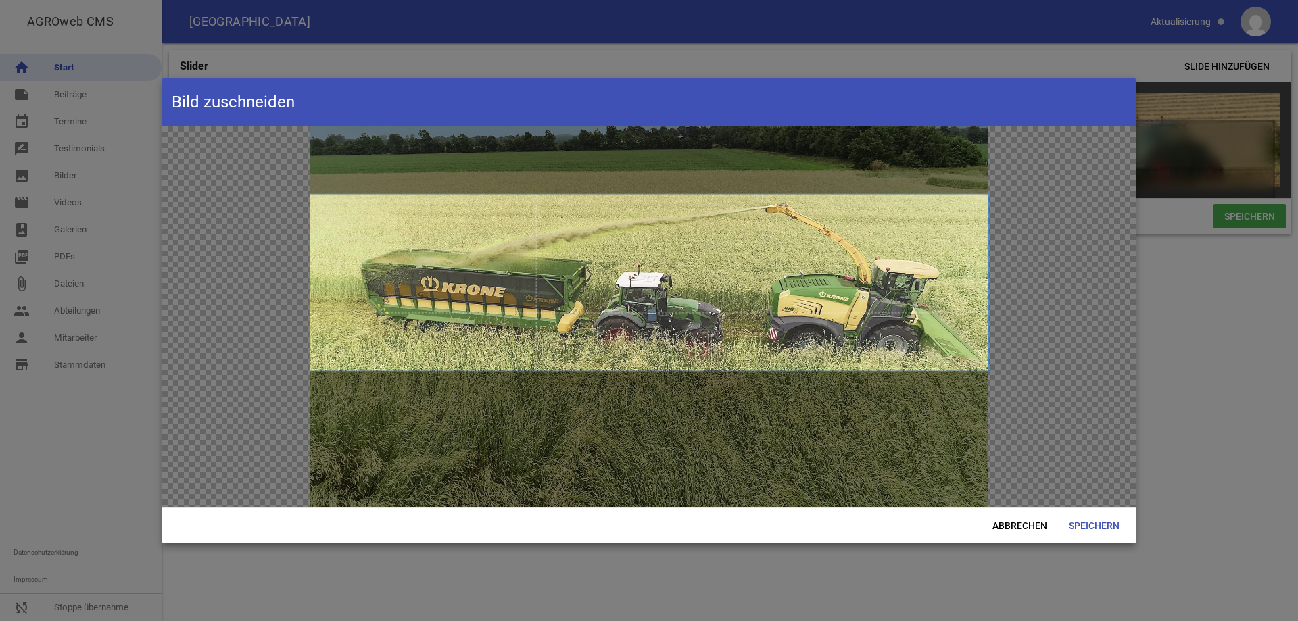
click at [695, 245] on span at bounding box center [649, 282] width 678 height 176
click at [1092, 522] on span "Speichern" at bounding box center [1094, 526] width 72 height 24
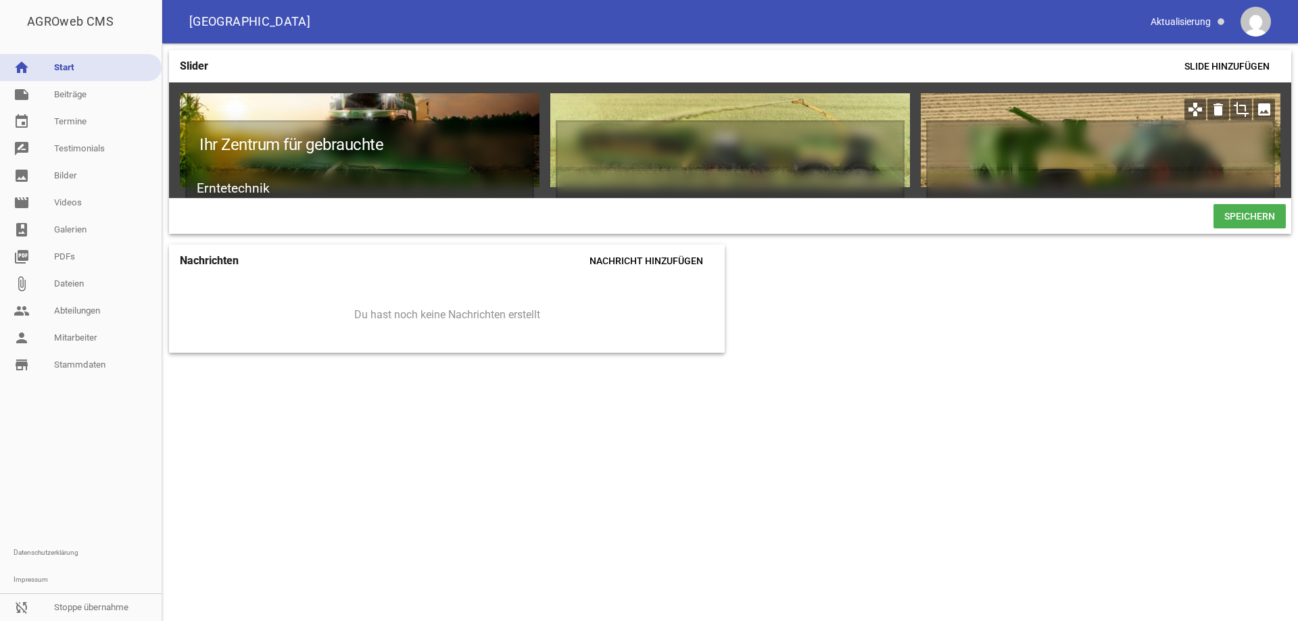
click at [1238, 107] on icon "crop" at bounding box center [1241, 110] width 22 height 22
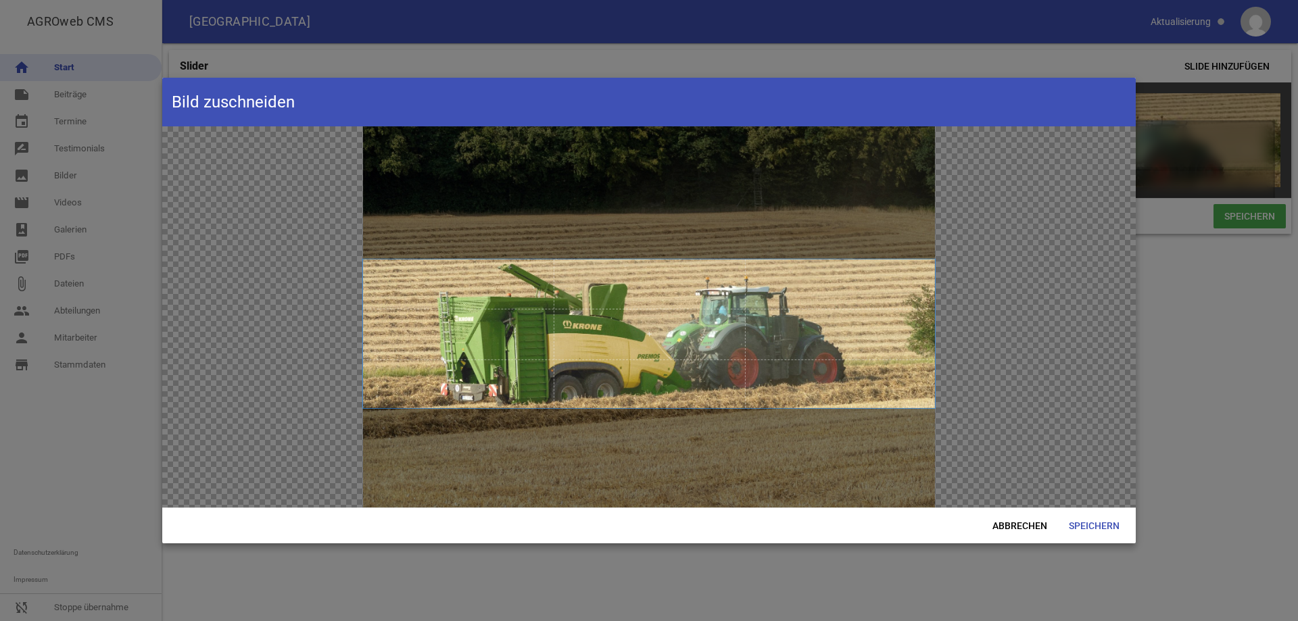
click at [734, 349] on span at bounding box center [649, 334] width 572 height 149
click at [1087, 522] on span "Speichern" at bounding box center [1094, 526] width 72 height 24
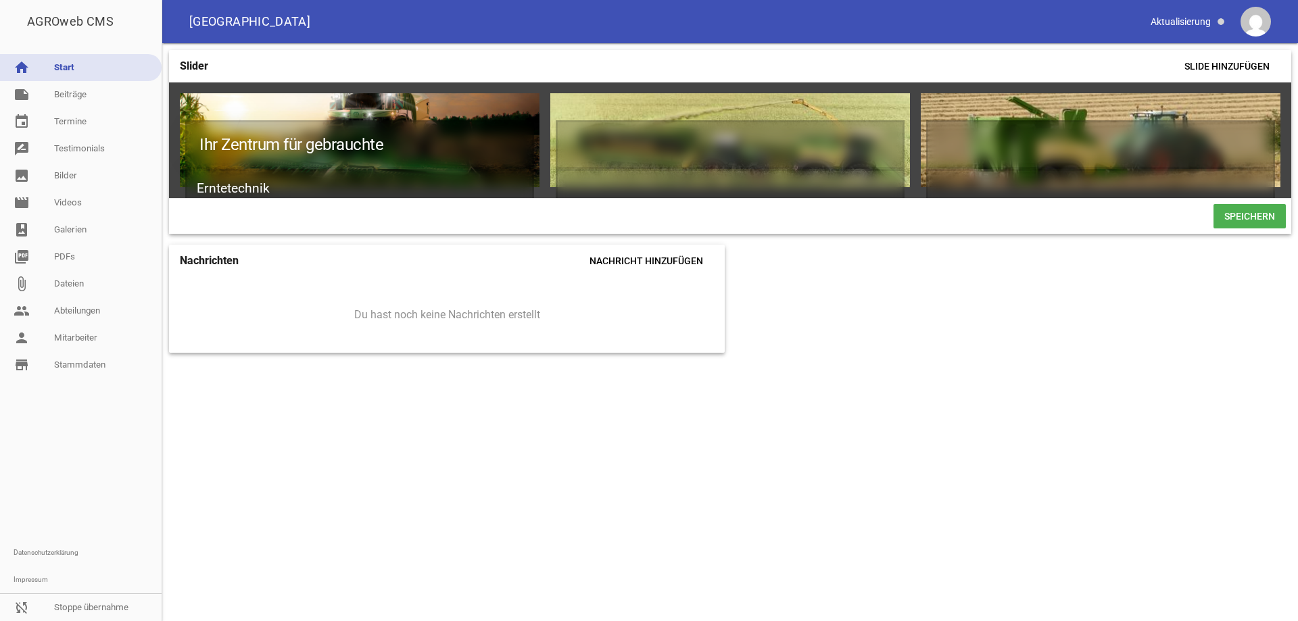
click at [1244, 222] on span "Speichern" at bounding box center [1249, 216] width 72 height 24
click at [891, 103] on icon "image" at bounding box center [894, 110] width 22 height 22
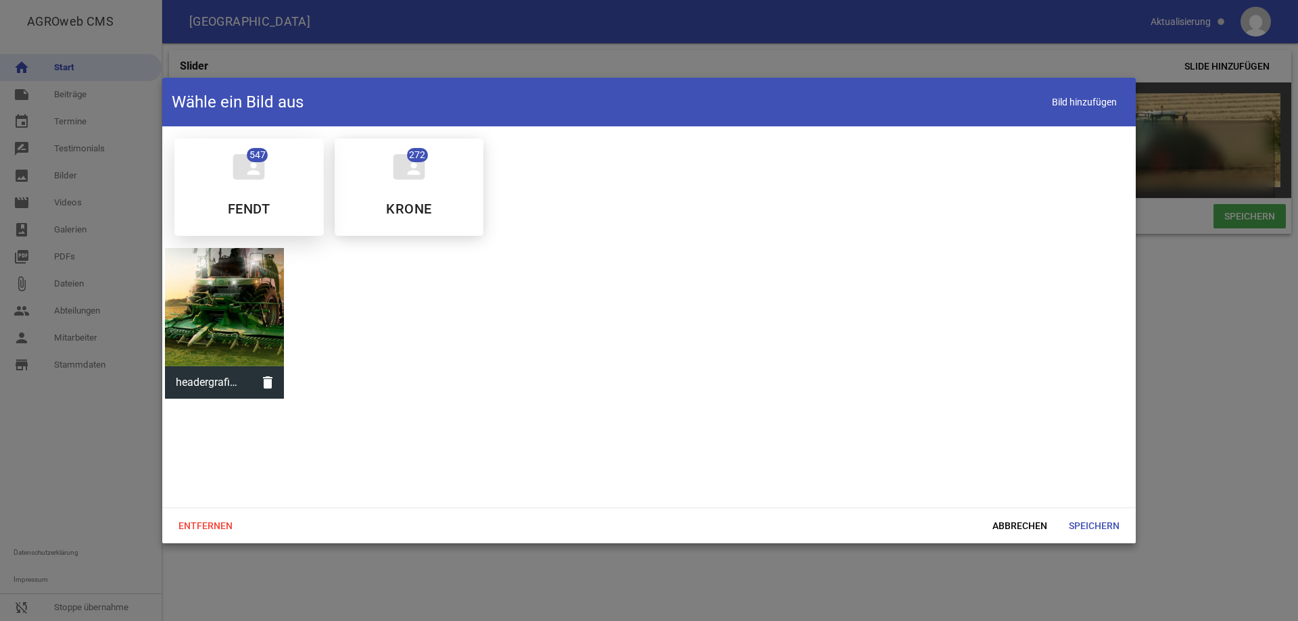
click at [247, 180] on icon "folder_shared" at bounding box center [249, 167] width 38 height 38
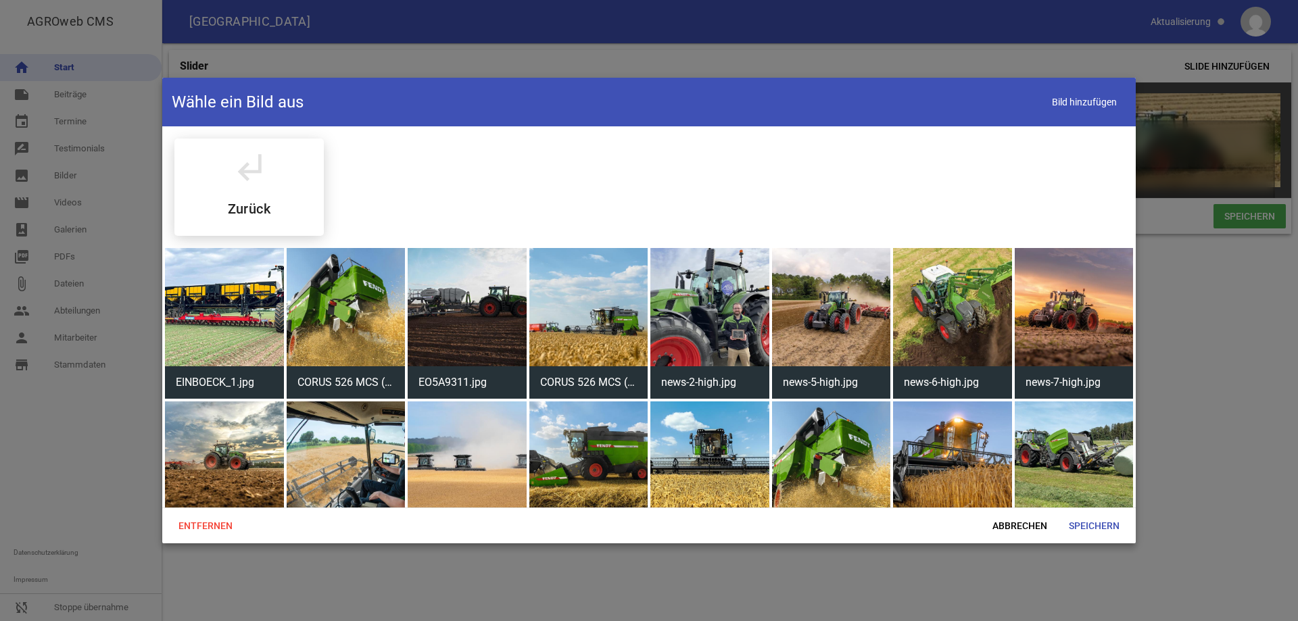
click at [1070, 308] on div at bounding box center [1073, 307] width 119 height 119
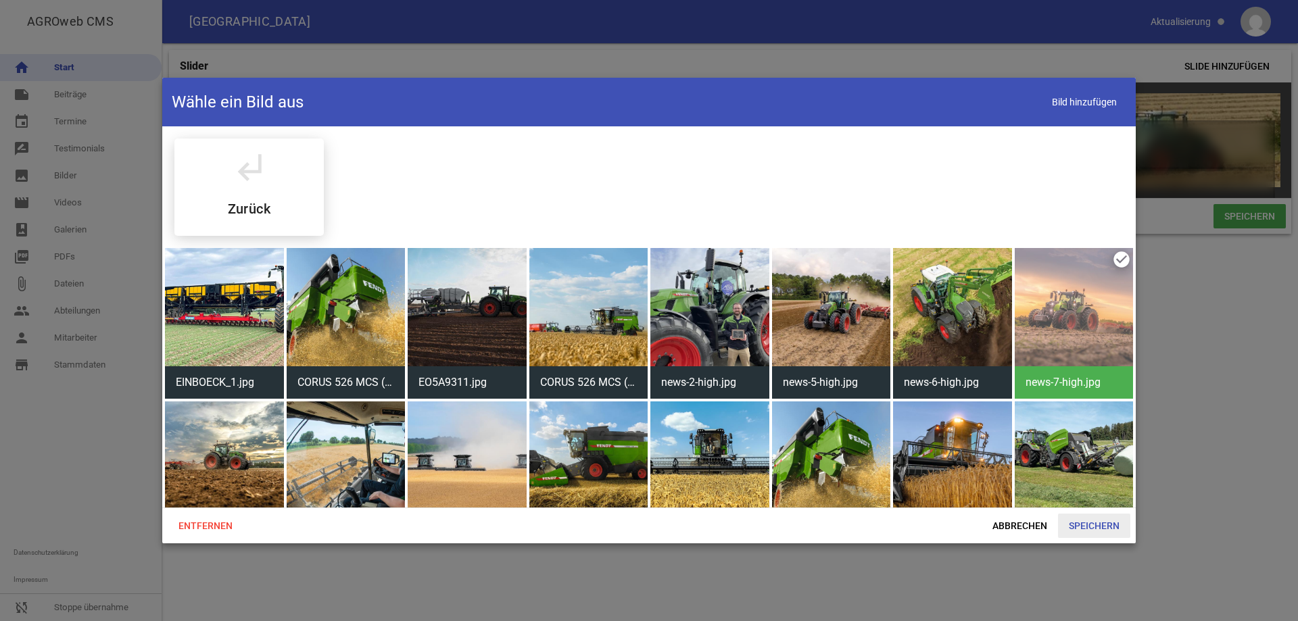
click at [1083, 520] on span "Speichern" at bounding box center [1094, 526] width 72 height 24
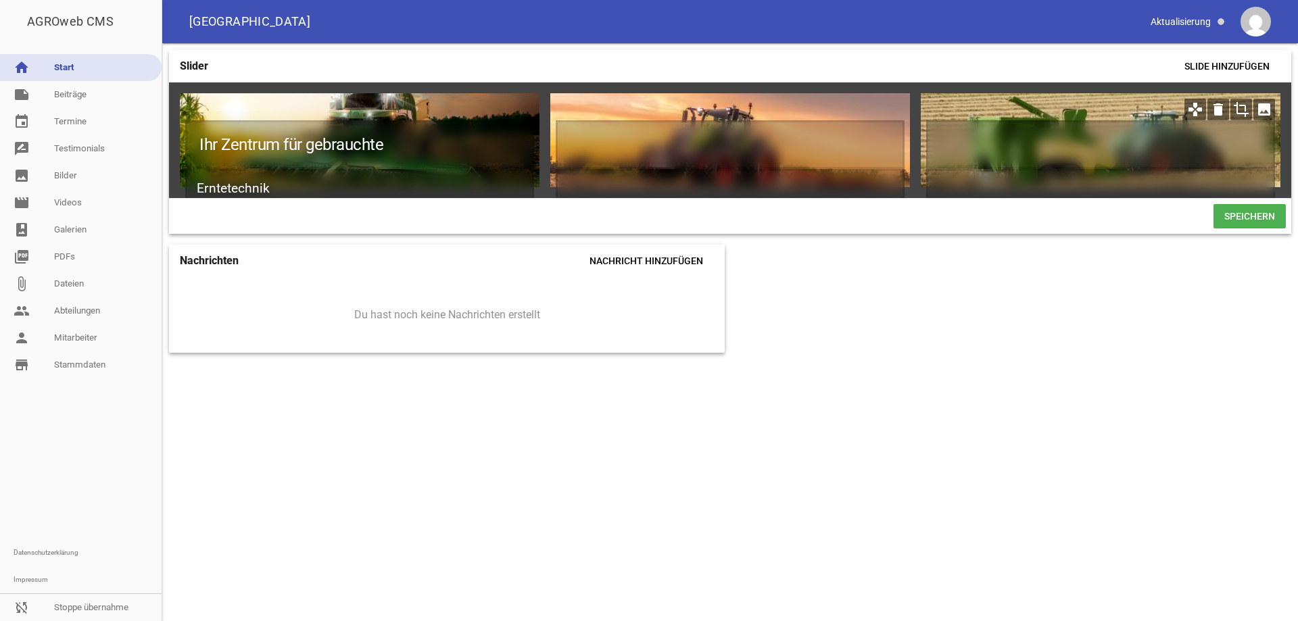
click at [1263, 107] on icon "image" at bounding box center [1264, 110] width 22 height 22
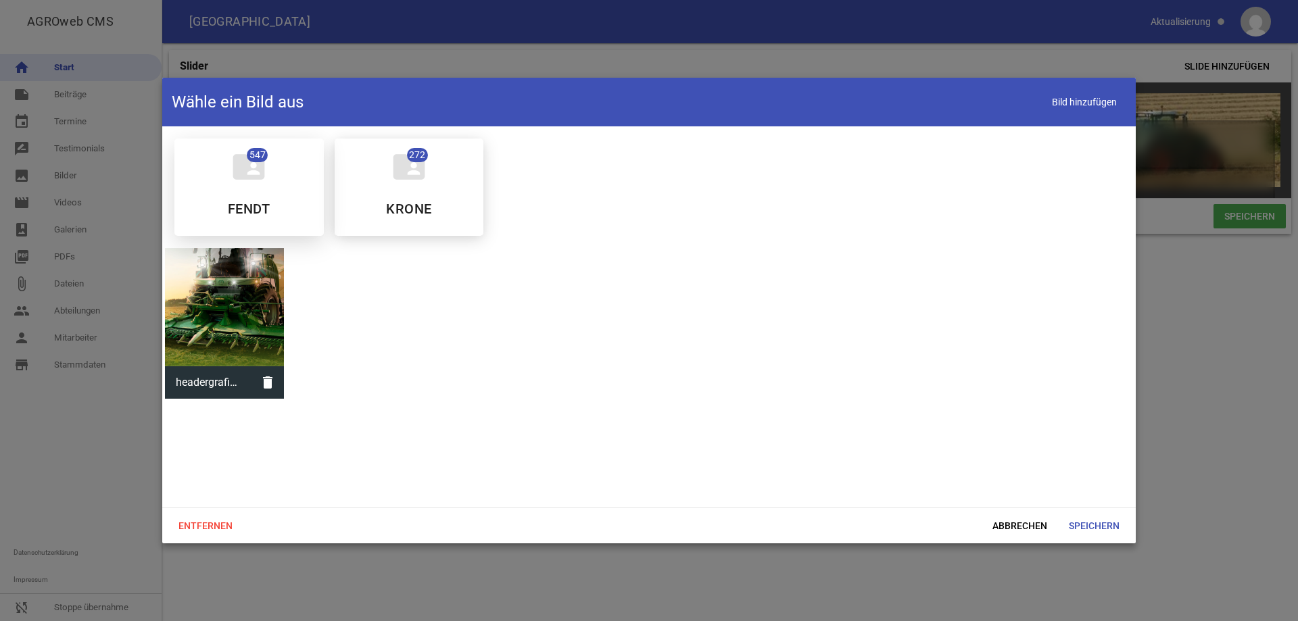
click at [249, 183] on icon "folder_shared" at bounding box center [249, 167] width 38 height 38
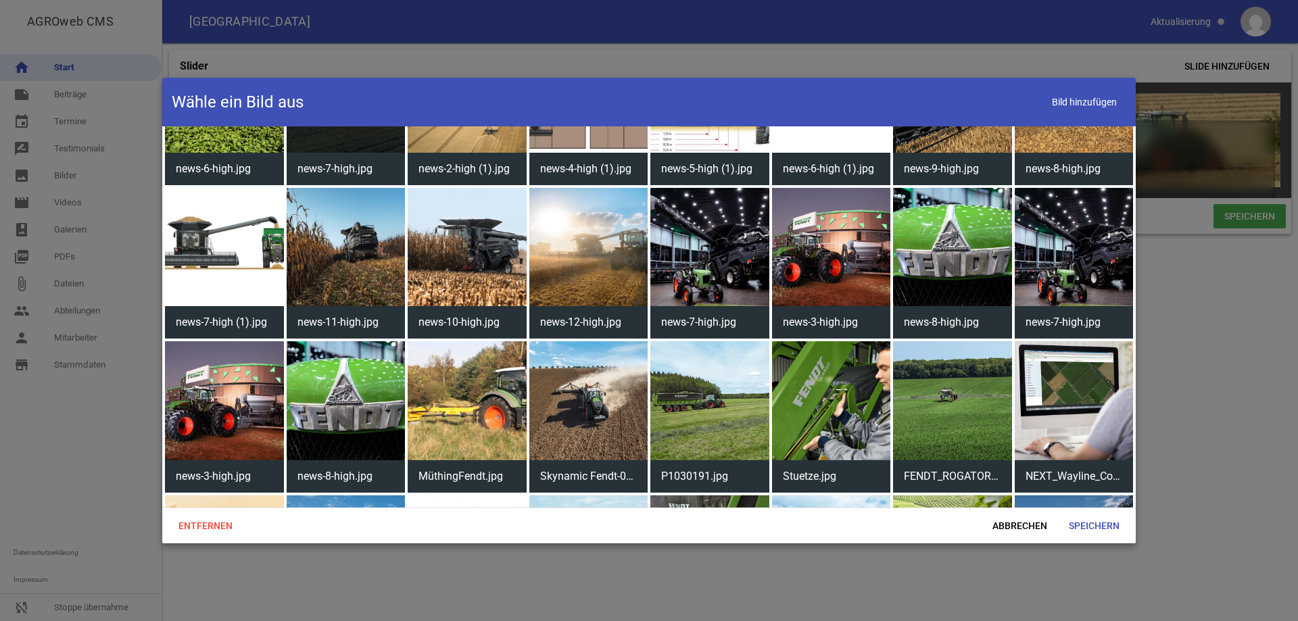
scroll to position [2703, 0]
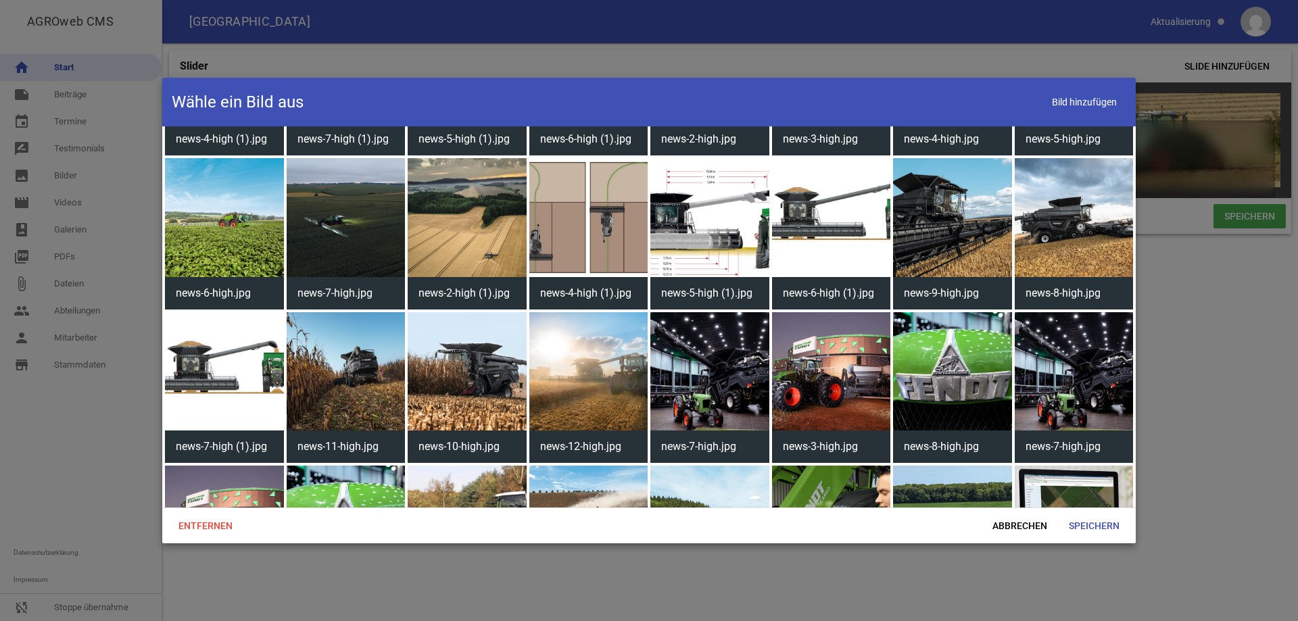
click at [1064, 209] on div at bounding box center [1073, 217] width 119 height 119
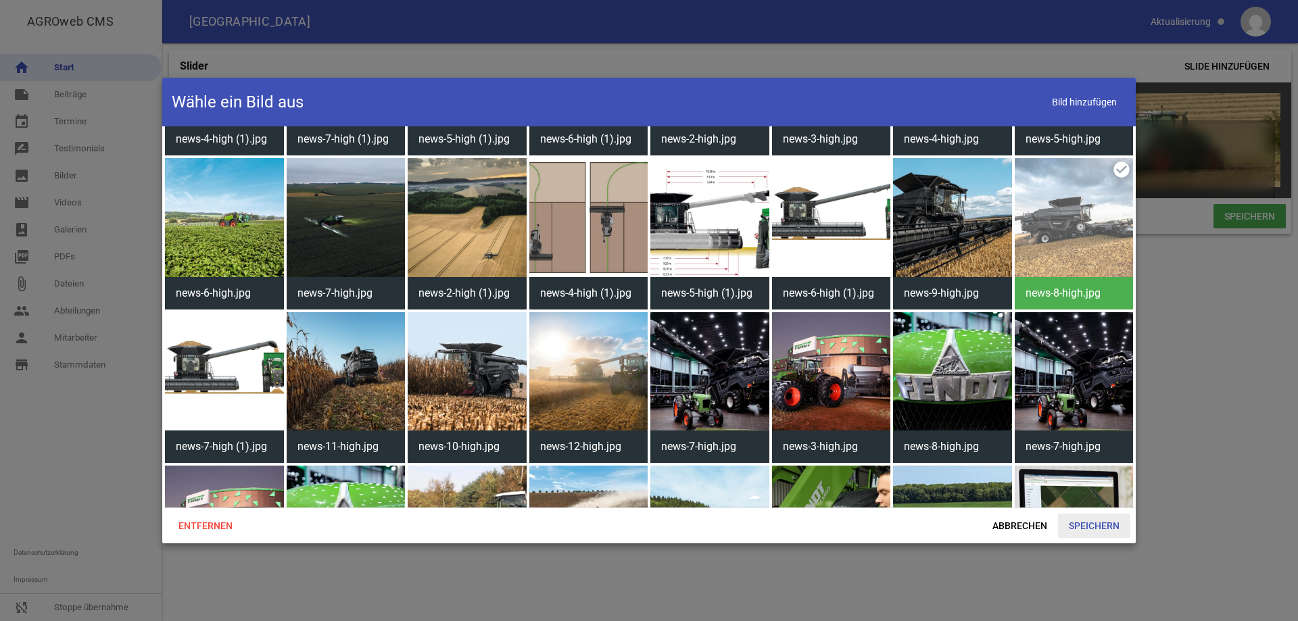
click at [1088, 527] on span "Speichern" at bounding box center [1094, 526] width 72 height 24
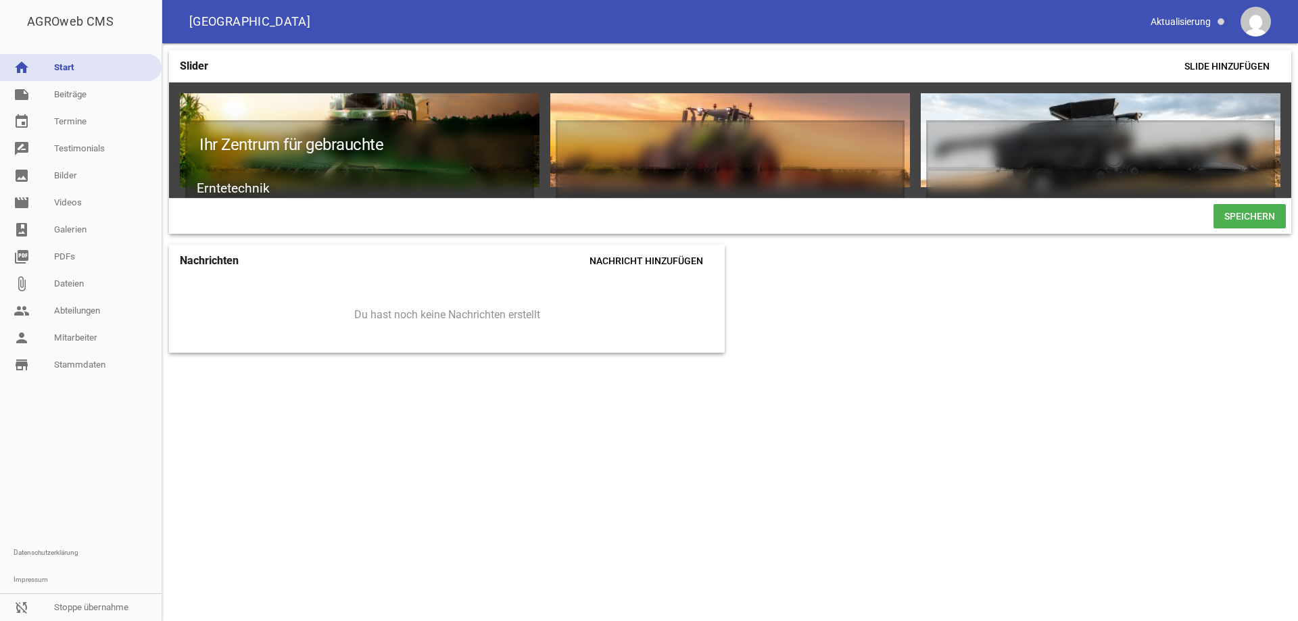
click at [1246, 220] on span "Speichern" at bounding box center [1249, 216] width 72 height 24
click at [887, 112] on icon "image" at bounding box center [894, 110] width 22 height 22
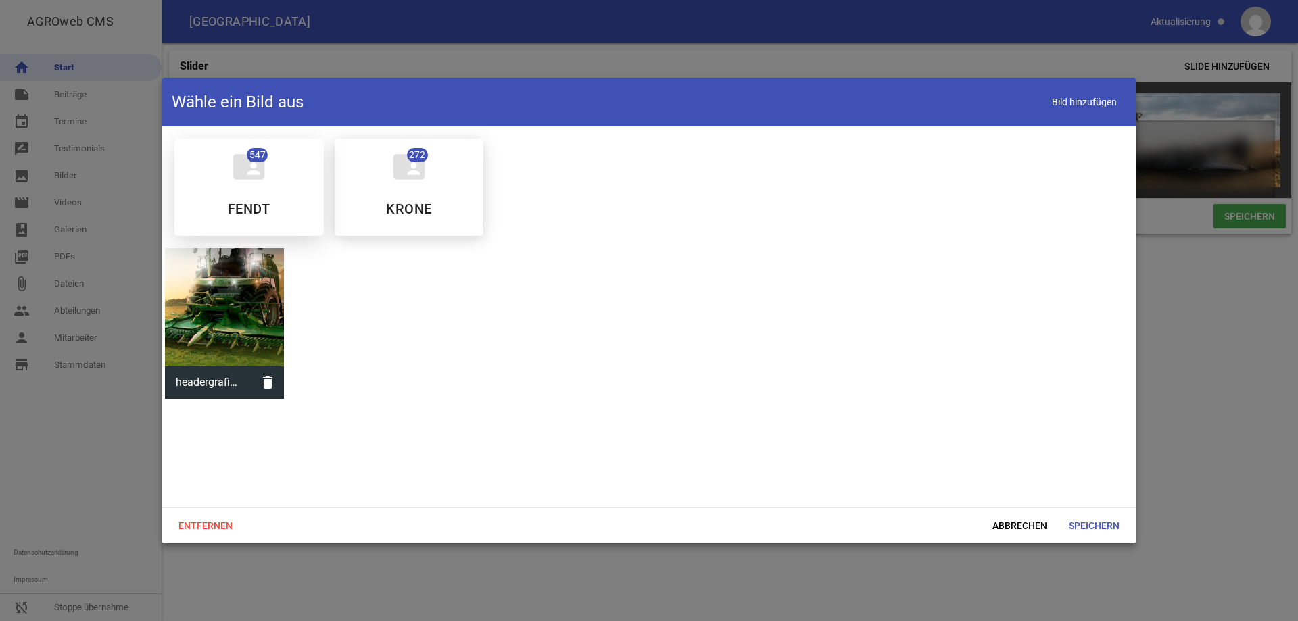
click at [235, 172] on icon "folder_shared" at bounding box center [249, 167] width 38 height 38
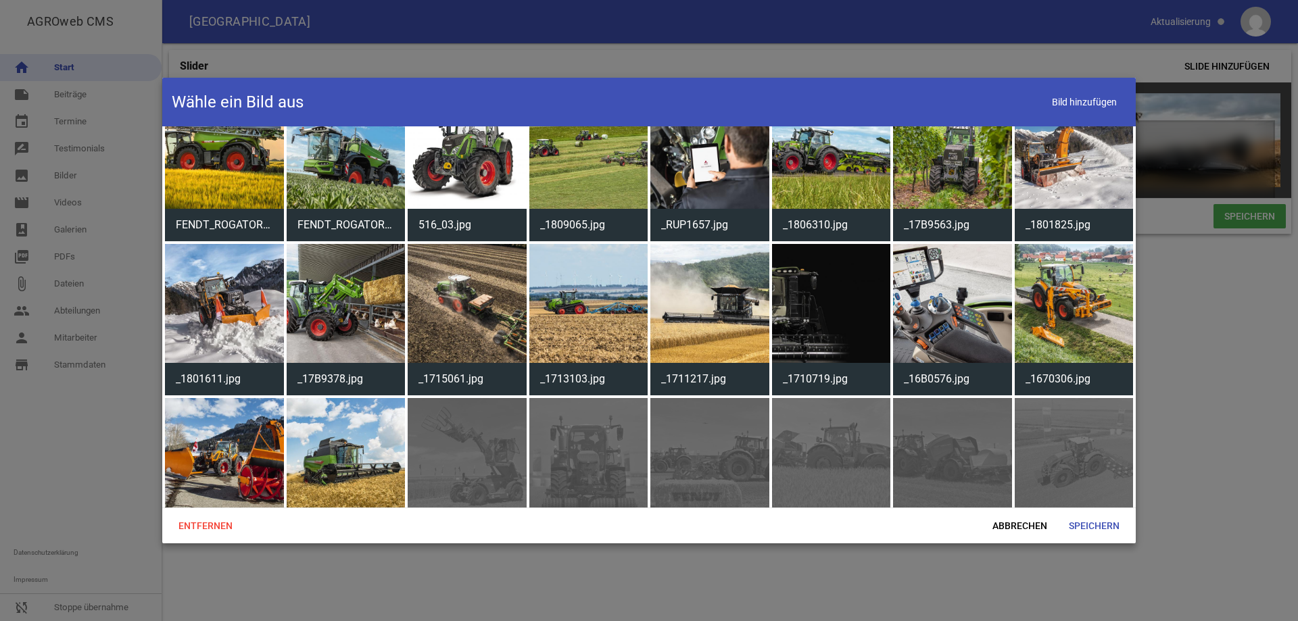
scroll to position [3244, 0]
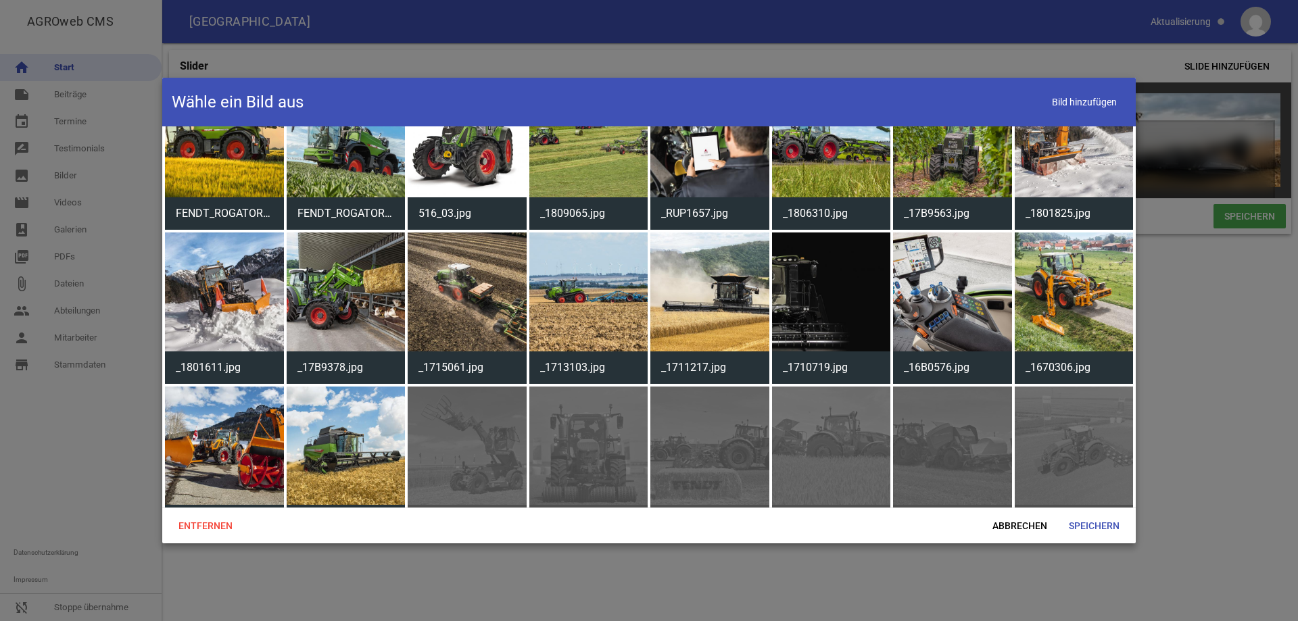
click at [1177, 405] on div at bounding box center [649, 310] width 1298 height 621
click at [1026, 524] on span "Abbrechen" at bounding box center [1019, 526] width 76 height 24
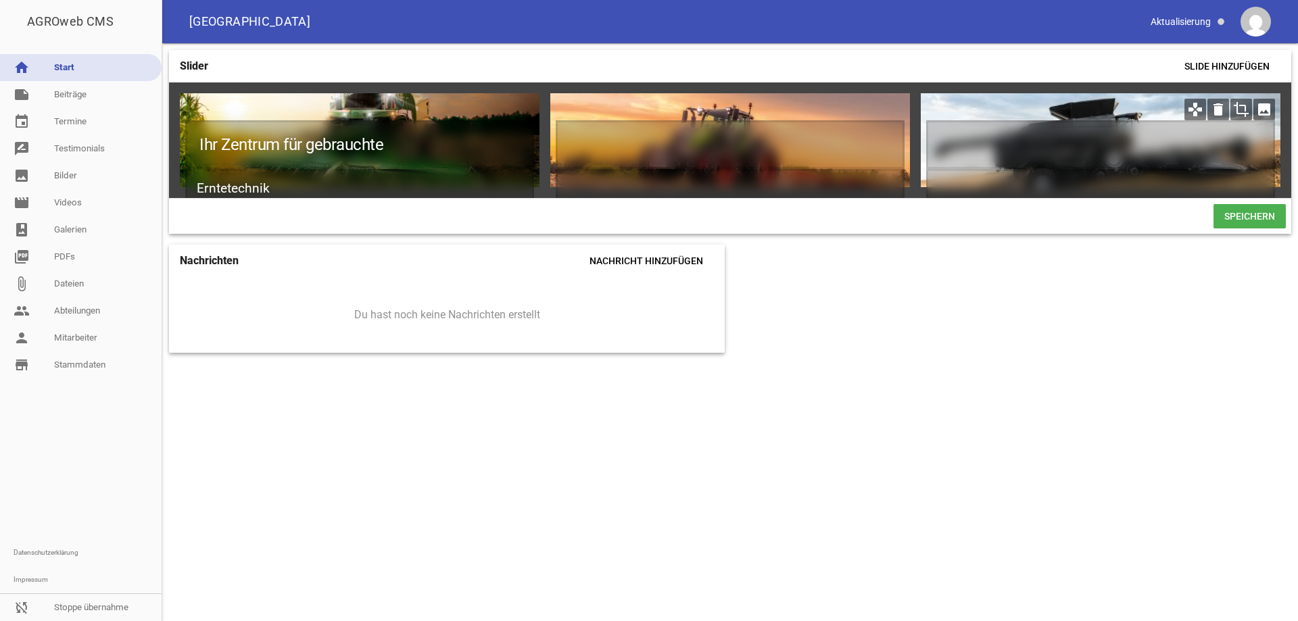
click at [1267, 106] on icon "image" at bounding box center [1264, 110] width 22 height 22
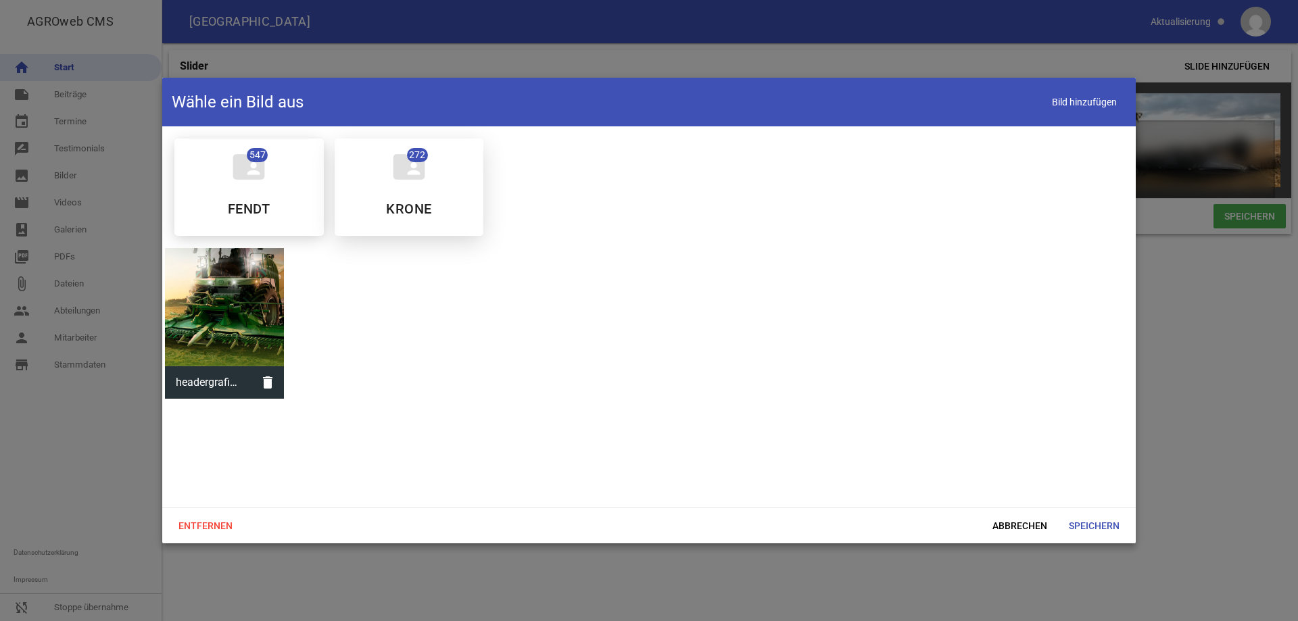
click at [410, 182] on icon "folder_shared" at bounding box center [409, 167] width 38 height 38
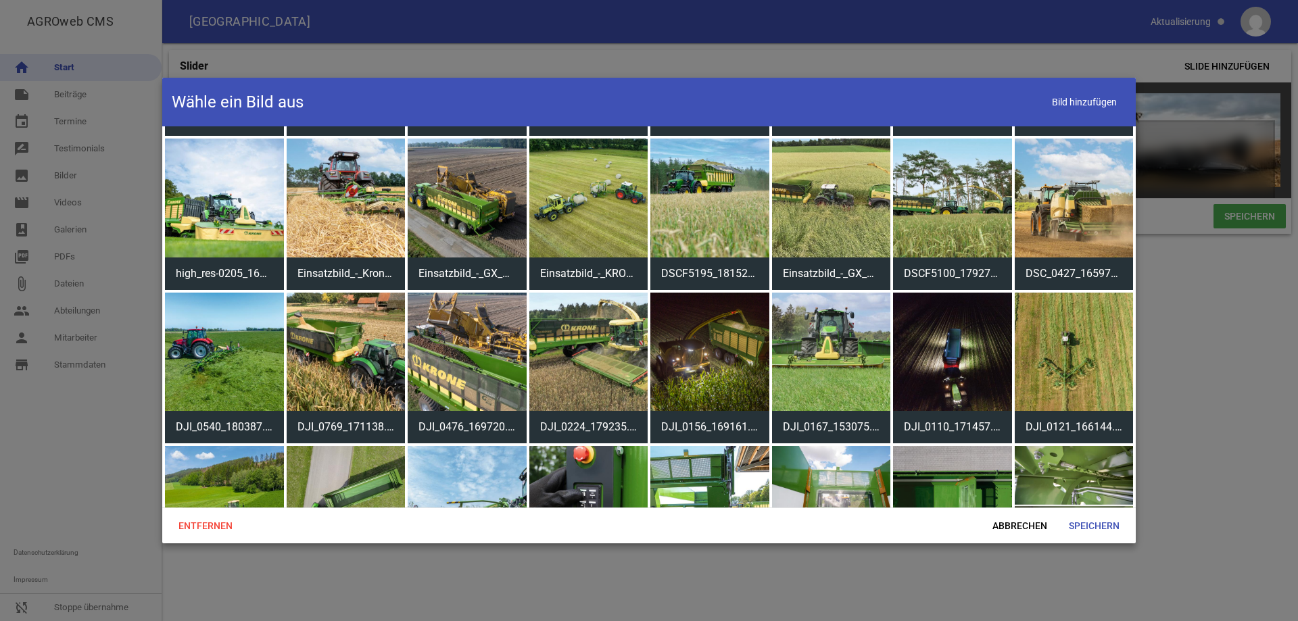
scroll to position [1487, 0]
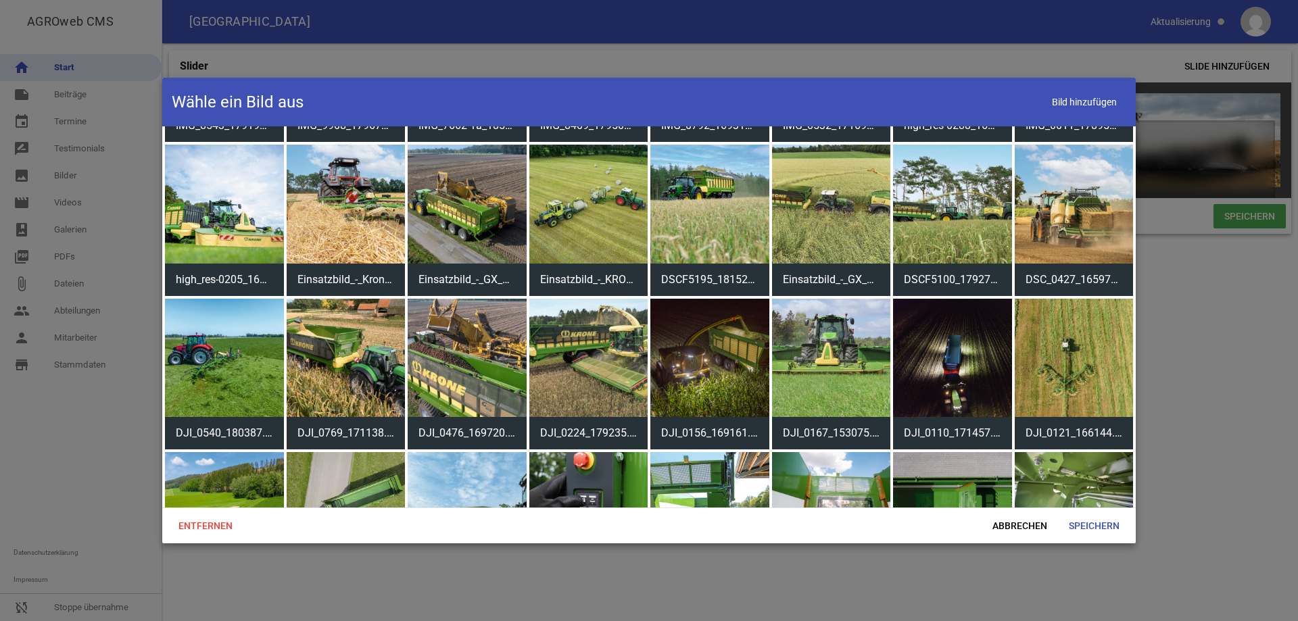
click at [216, 199] on div at bounding box center [224, 204] width 119 height 119
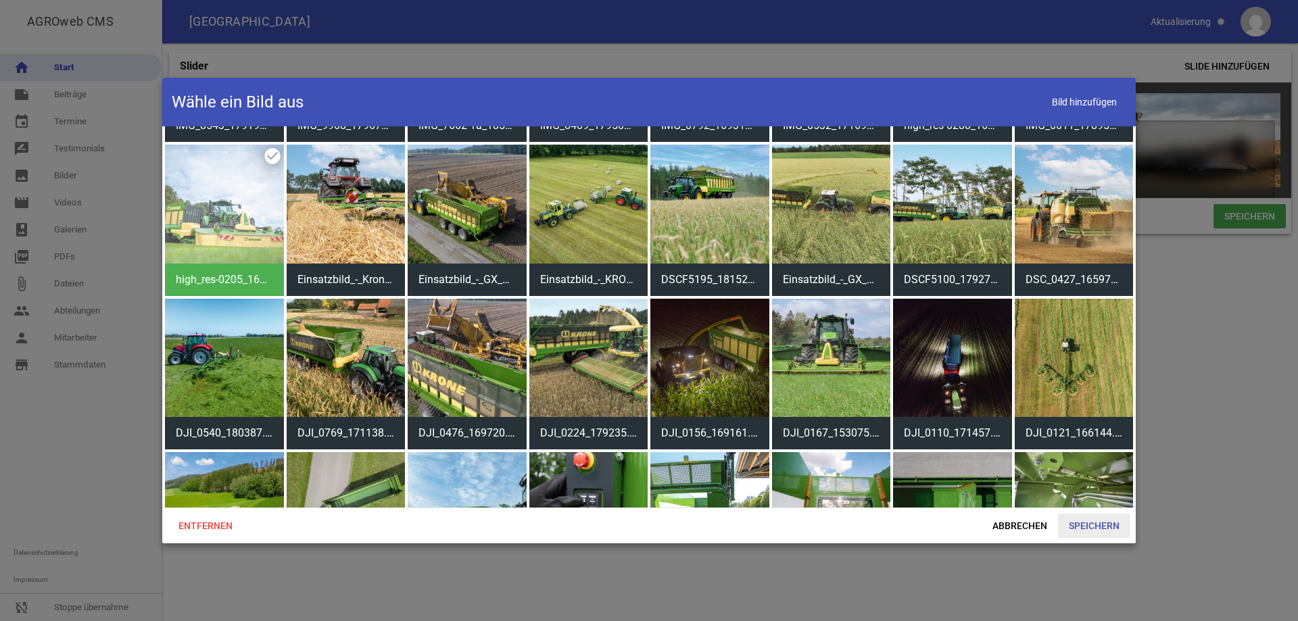
click at [1094, 520] on span "Speichern" at bounding box center [1094, 526] width 72 height 24
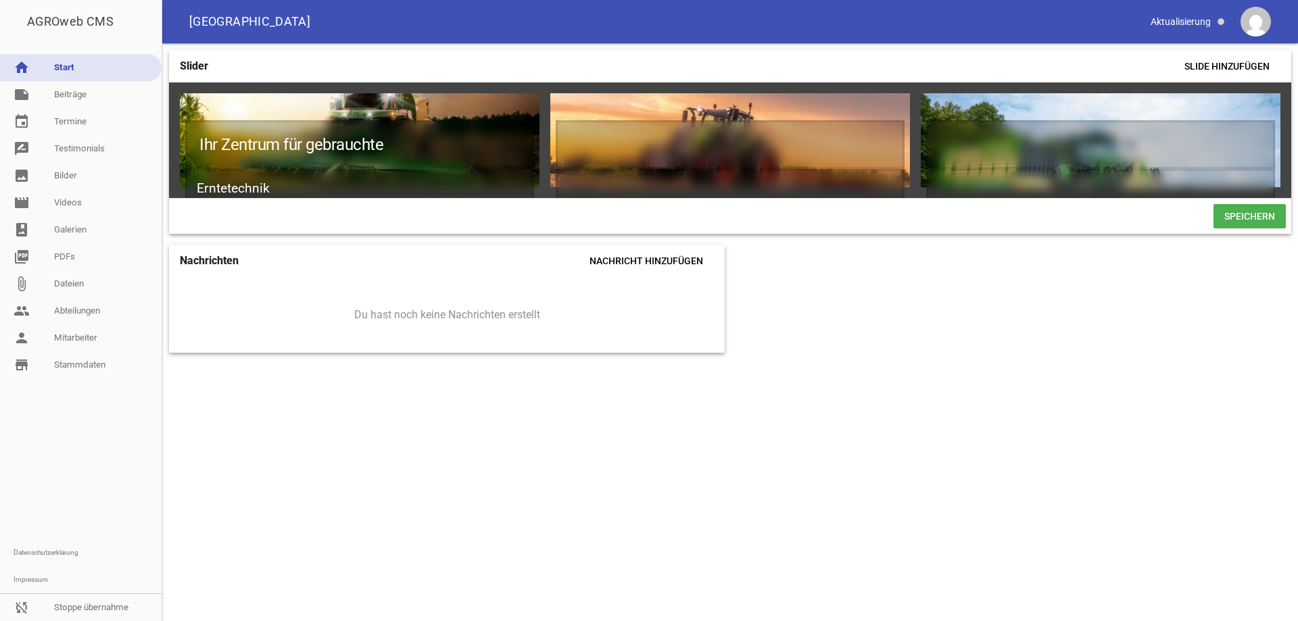
click at [1246, 222] on span "Speichern" at bounding box center [1249, 216] width 72 height 24
click at [1264, 107] on icon "image" at bounding box center [1264, 110] width 22 height 22
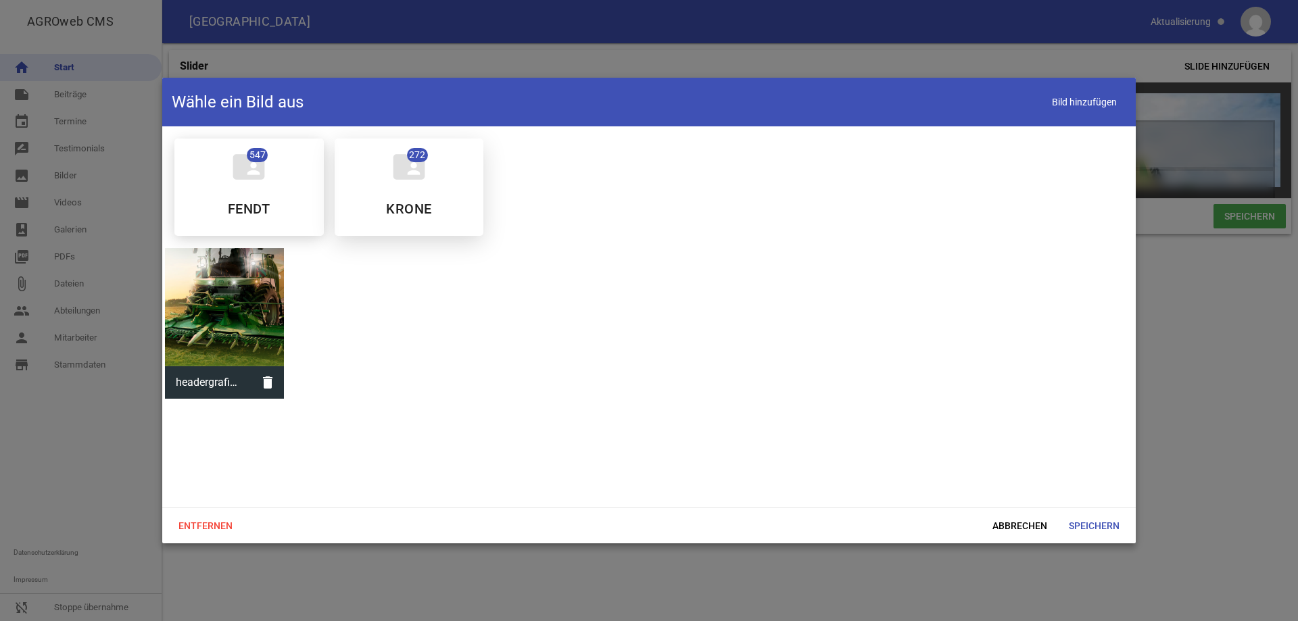
click at [395, 176] on icon "folder_shared" at bounding box center [409, 167] width 38 height 38
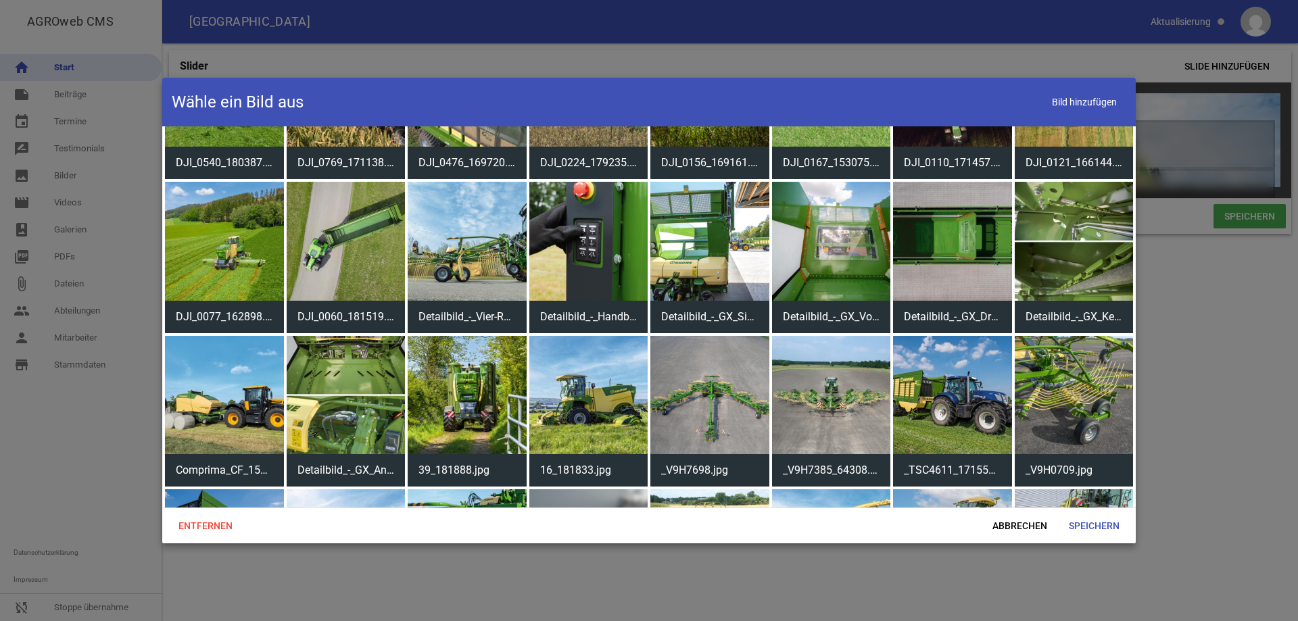
scroll to position [1622, 0]
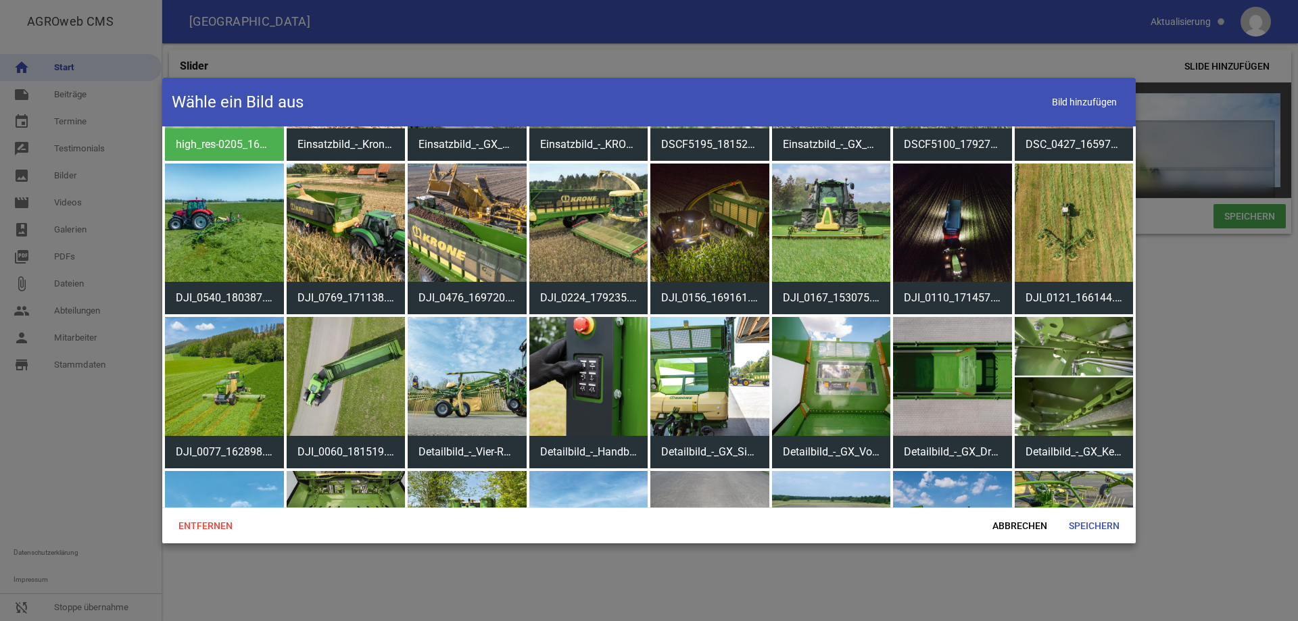
click at [594, 208] on div at bounding box center [588, 223] width 119 height 119
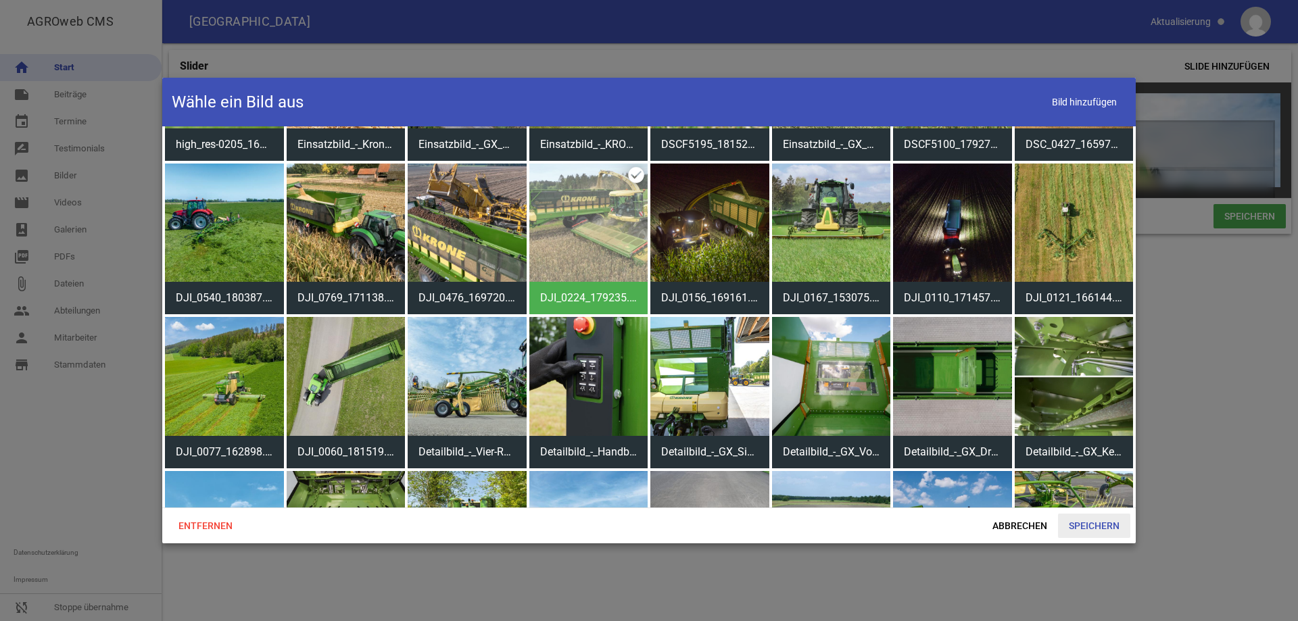
click at [1091, 522] on span "Speichern" at bounding box center [1094, 526] width 72 height 24
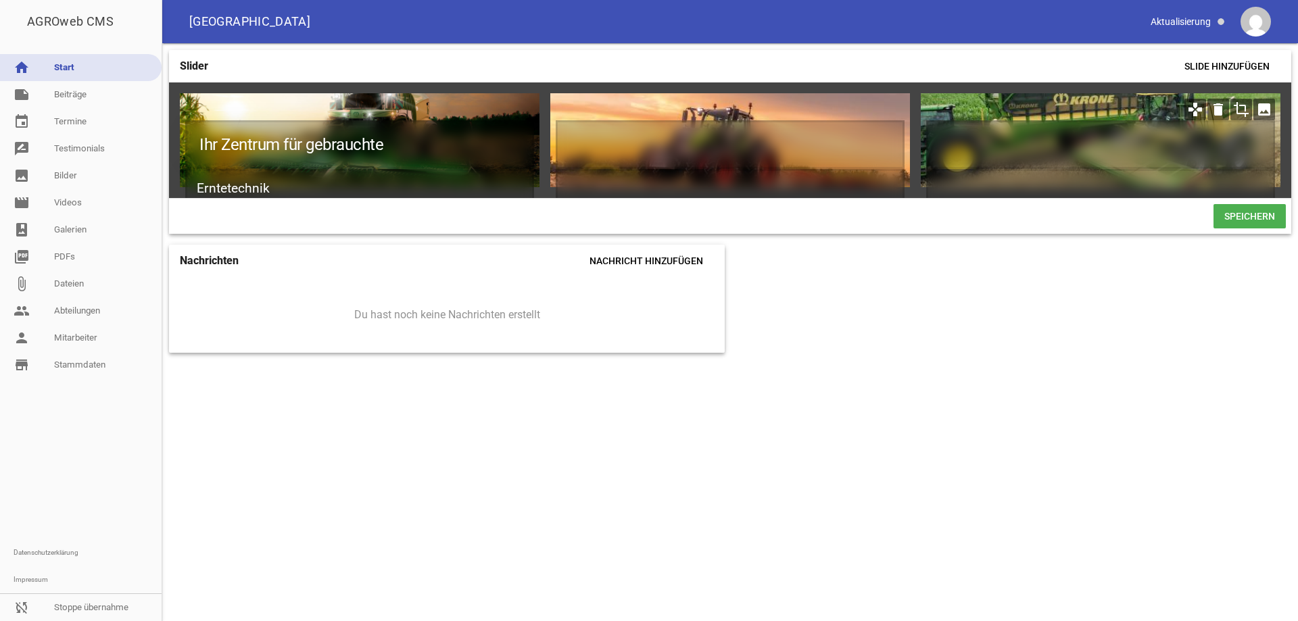
click at [1266, 109] on icon "image" at bounding box center [1264, 110] width 22 height 22
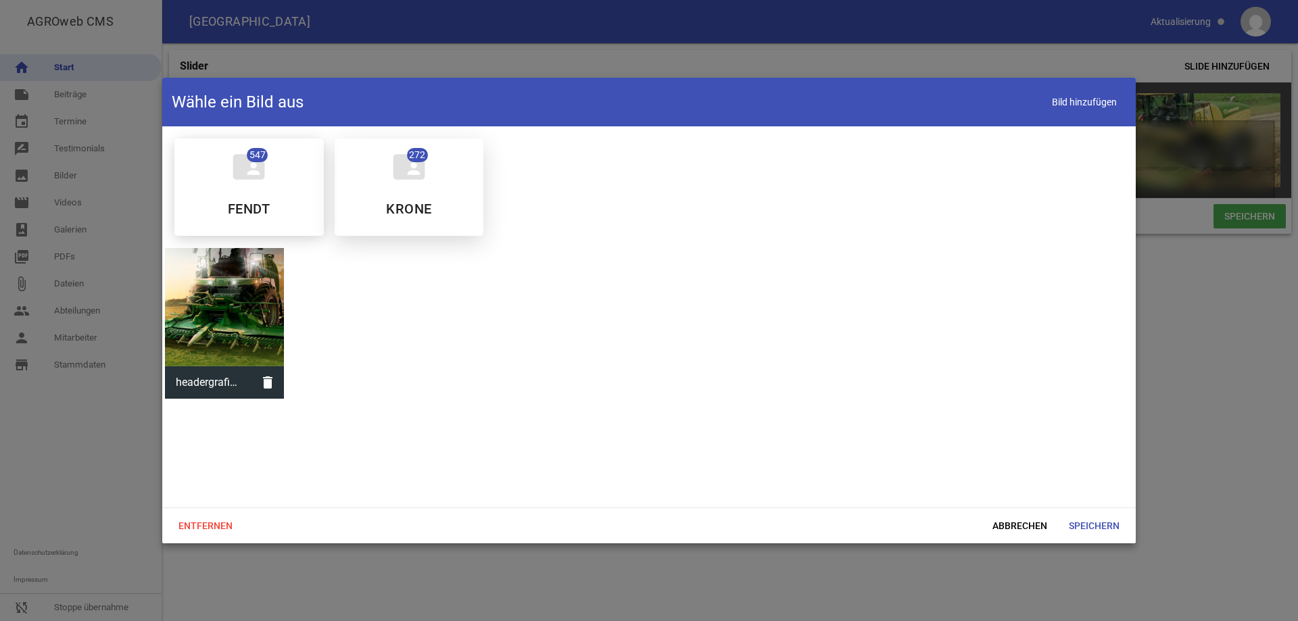
click at [422, 187] on div "folder_shared 272 KRONE" at bounding box center [409, 187] width 149 height 97
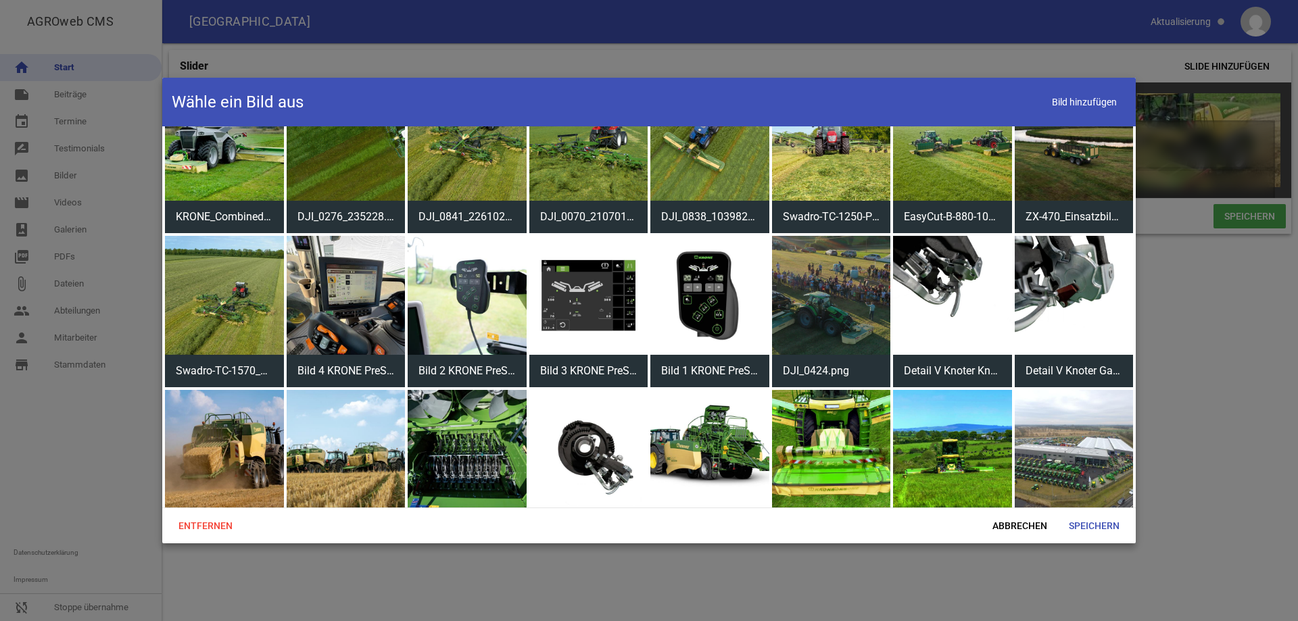
scroll to position [406, 0]
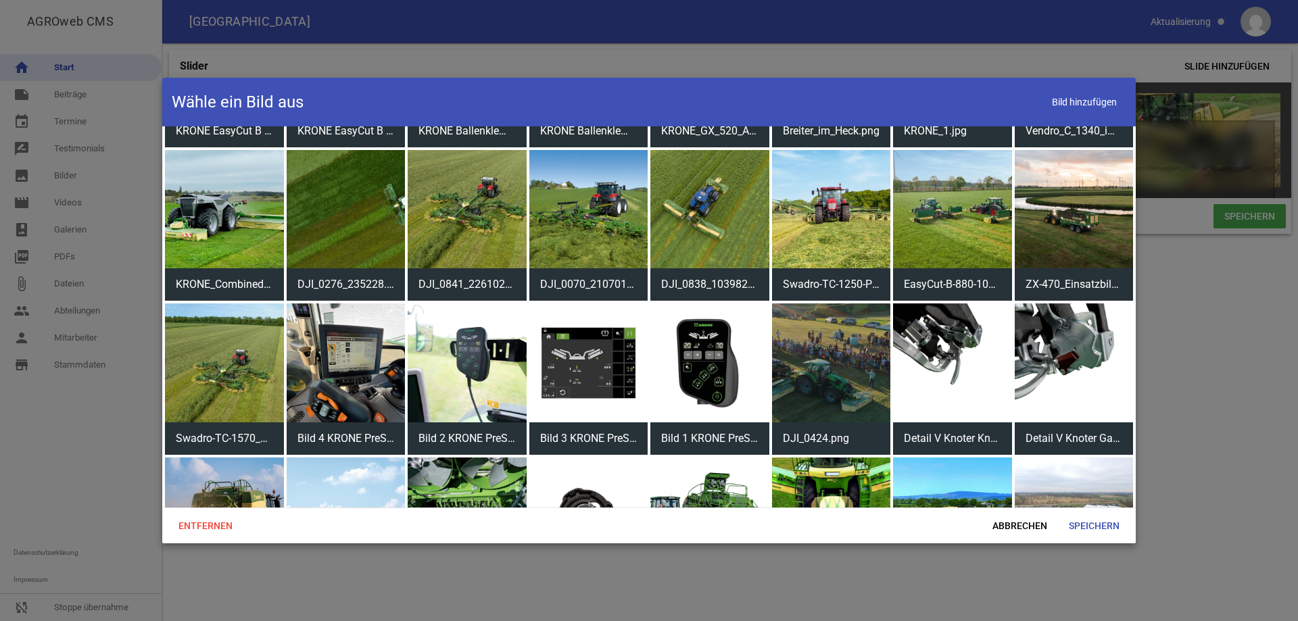
drag, startPoint x: 1059, startPoint y: 212, endPoint x: 1064, endPoint y: 254, distance: 42.2
click at [1061, 212] on div at bounding box center [1073, 209] width 119 height 119
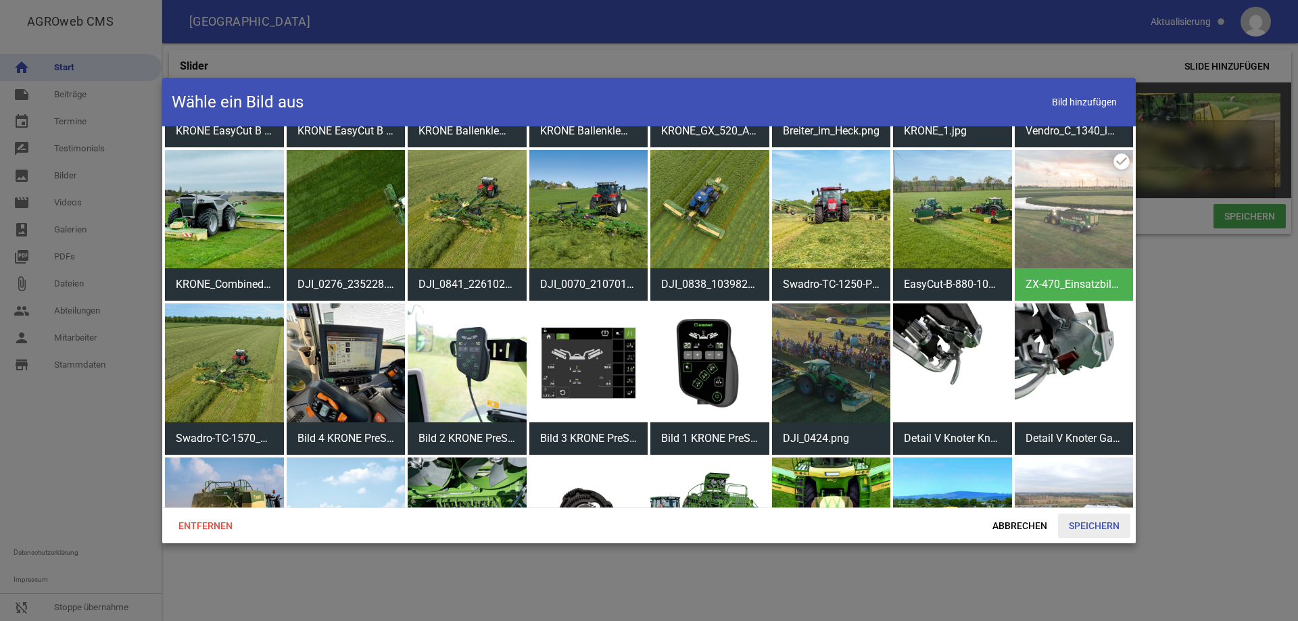
click at [1083, 520] on span "Speichern" at bounding box center [1094, 526] width 72 height 24
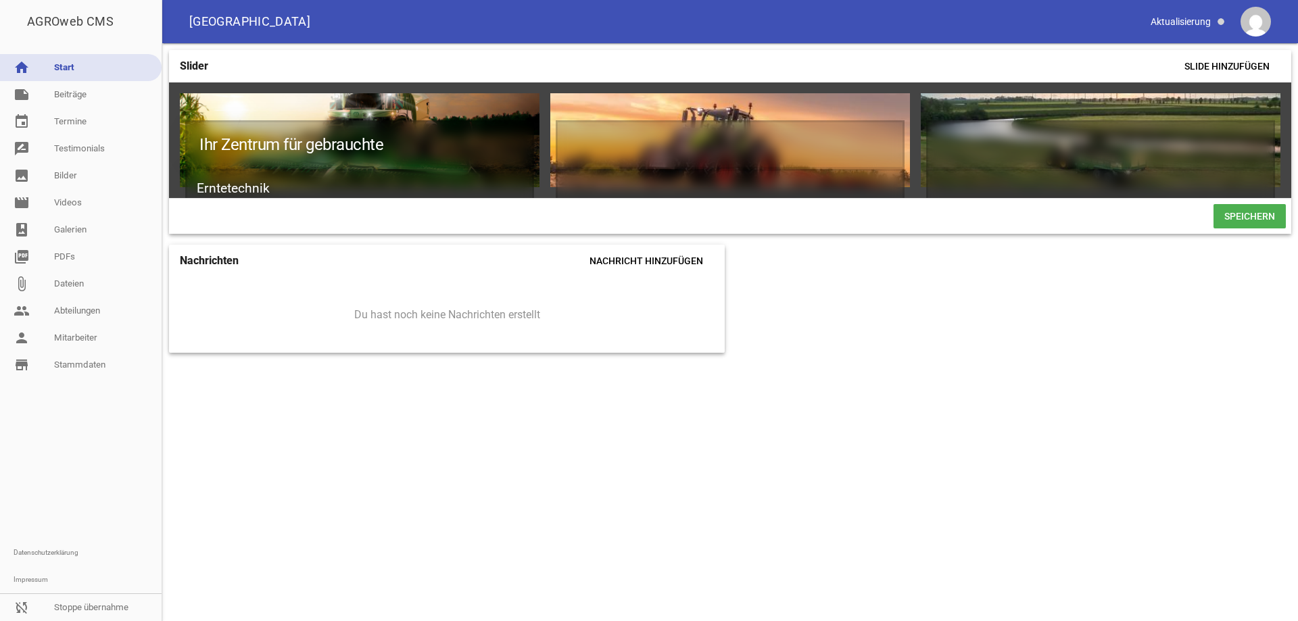
click at [1245, 220] on span "Speichern" at bounding box center [1249, 216] width 72 height 24
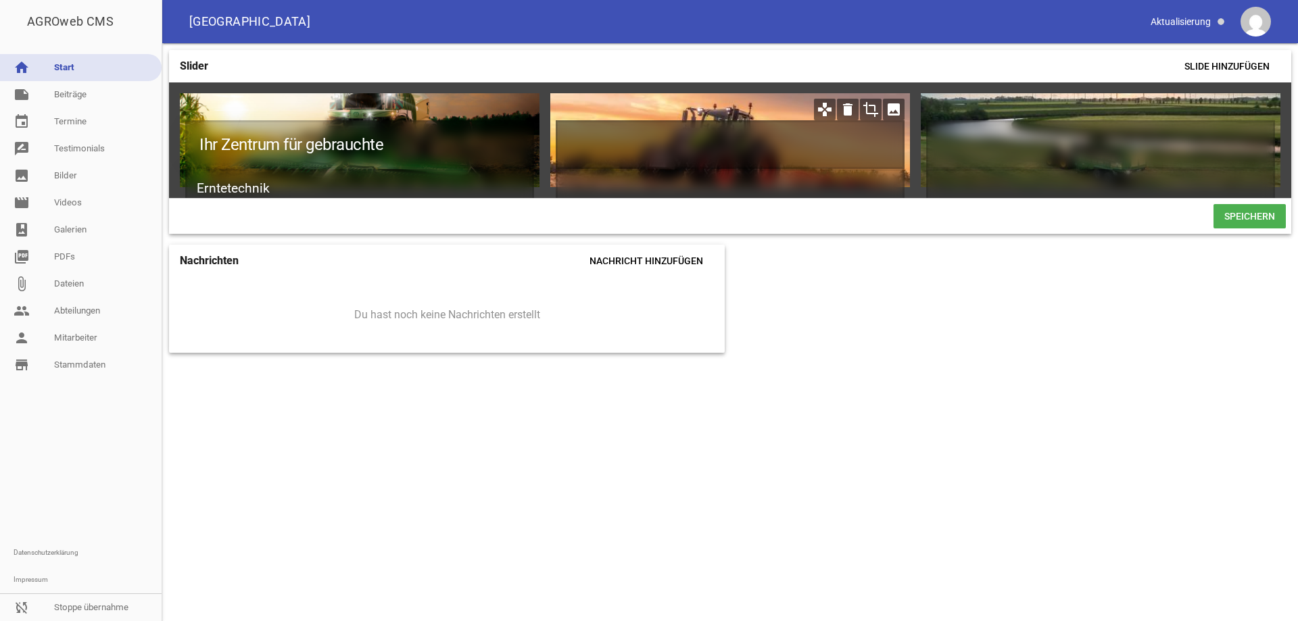
click at [614, 139] on h1 at bounding box center [730, 144] width 349 height 49
paste h1
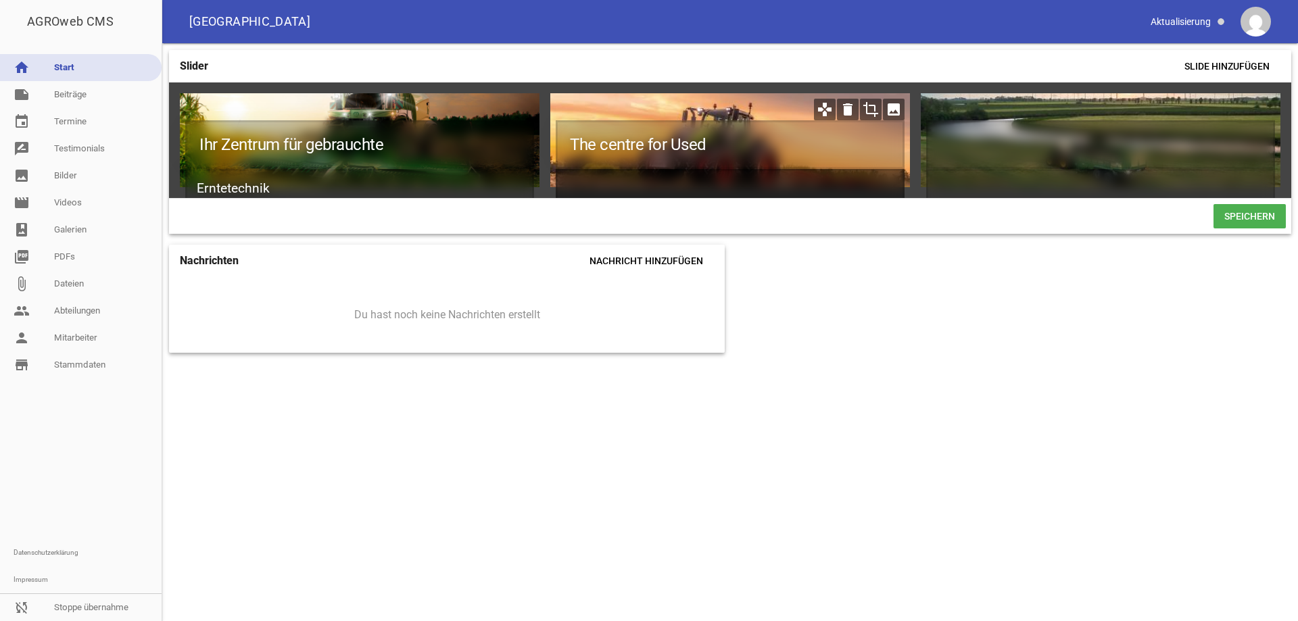
click at [602, 176] on h2 at bounding box center [730, 189] width 349 height 40
paste h2
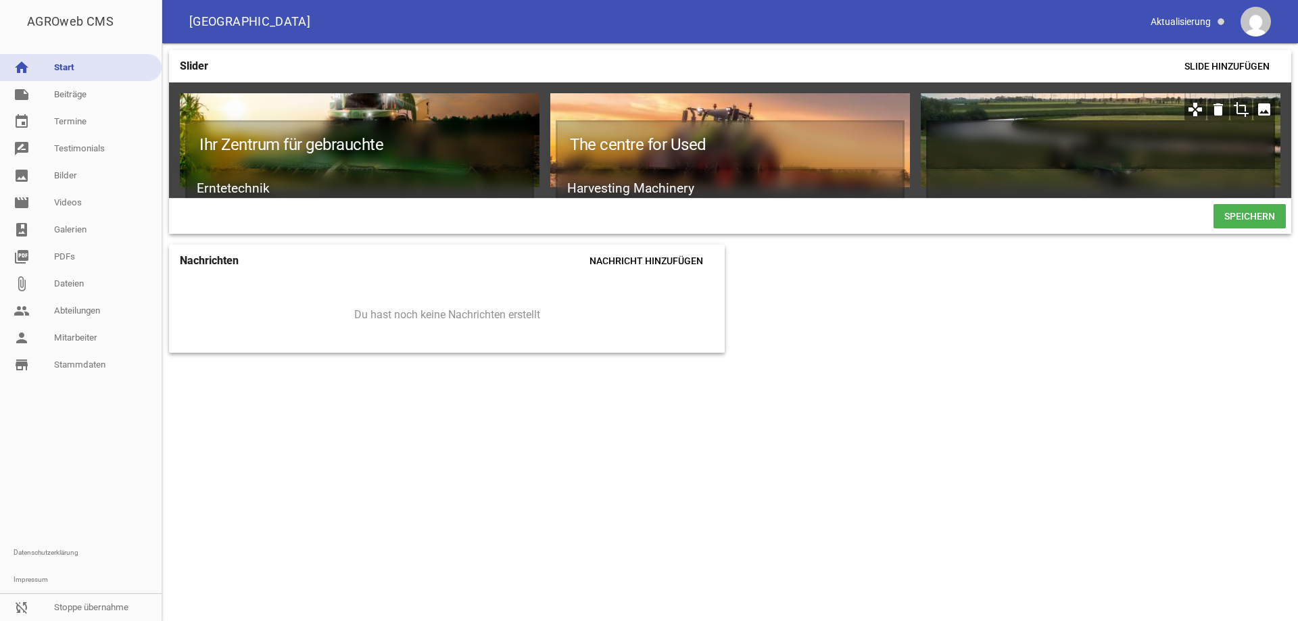
click at [968, 134] on h1 at bounding box center [1100, 144] width 349 height 49
click at [956, 148] on h1 at bounding box center [1100, 144] width 349 height 49
paste h1
drag, startPoint x: 939, startPoint y: 145, endPoint x: 912, endPoint y: 145, distance: 27.7
click at [912, 145] on div "Ihr Zentrum für gebrauchte Erntetechnik games delete crop image The centre for …" at bounding box center [730, 140] width 1122 height 116
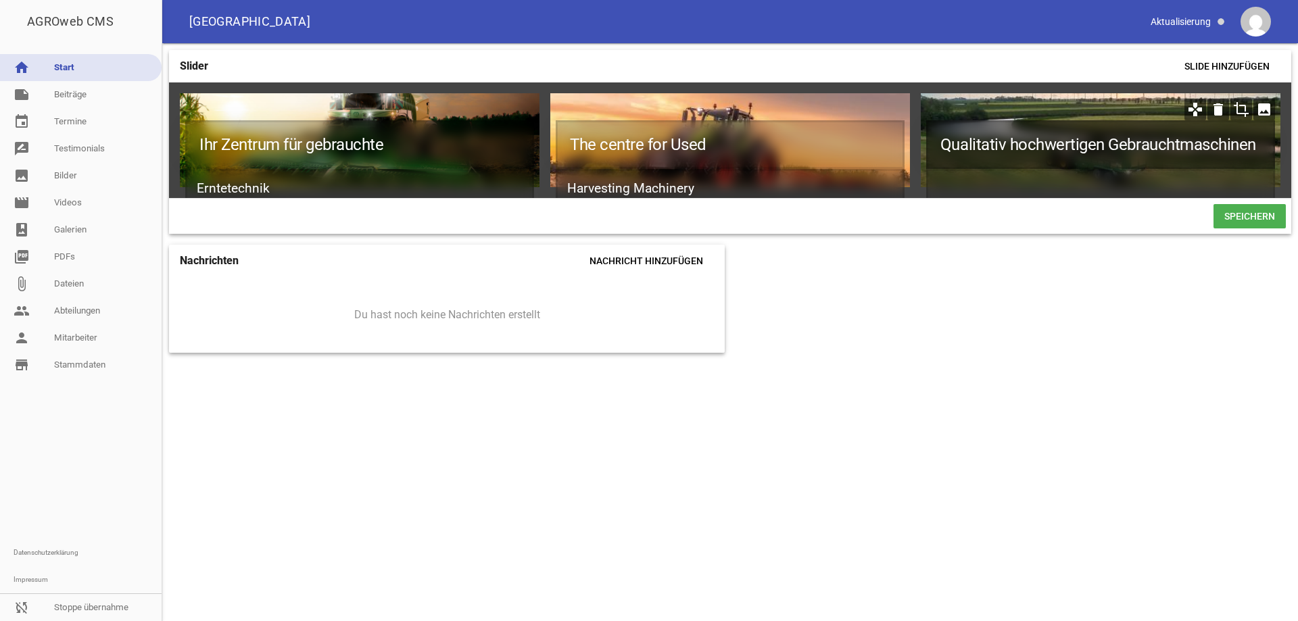
click at [1097, 142] on h1 "Qualitativ hochwertigen Gebrauchtmaschinen" at bounding box center [1100, 144] width 349 height 49
drag, startPoint x: 1100, startPoint y: 144, endPoint x: 1243, endPoint y: 142, distance: 142.6
click at [1243, 142] on h1 "Qualitativ hochwertige Gebrauchtmaschinen" at bounding box center [1100, 144] width 349 height 49
copy h1 "Gebrauchtmaschinen"
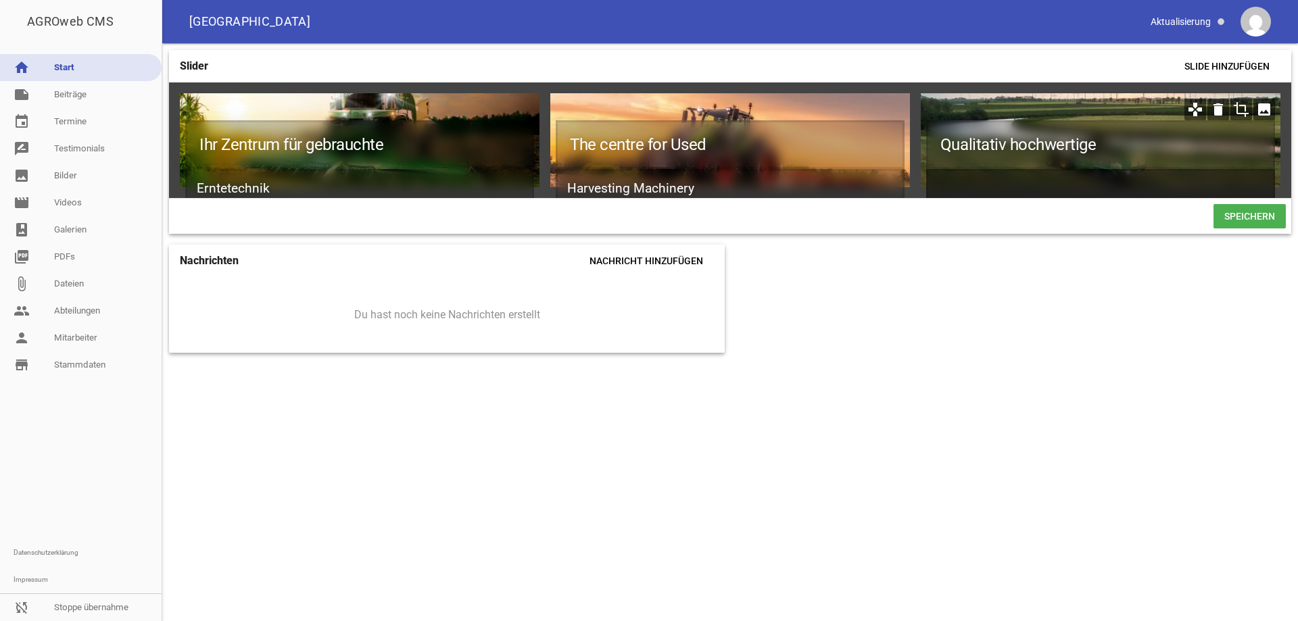
click at [1019, 185] on h2 at bounding box center [1100, 189] width 349 height 40
paste h2
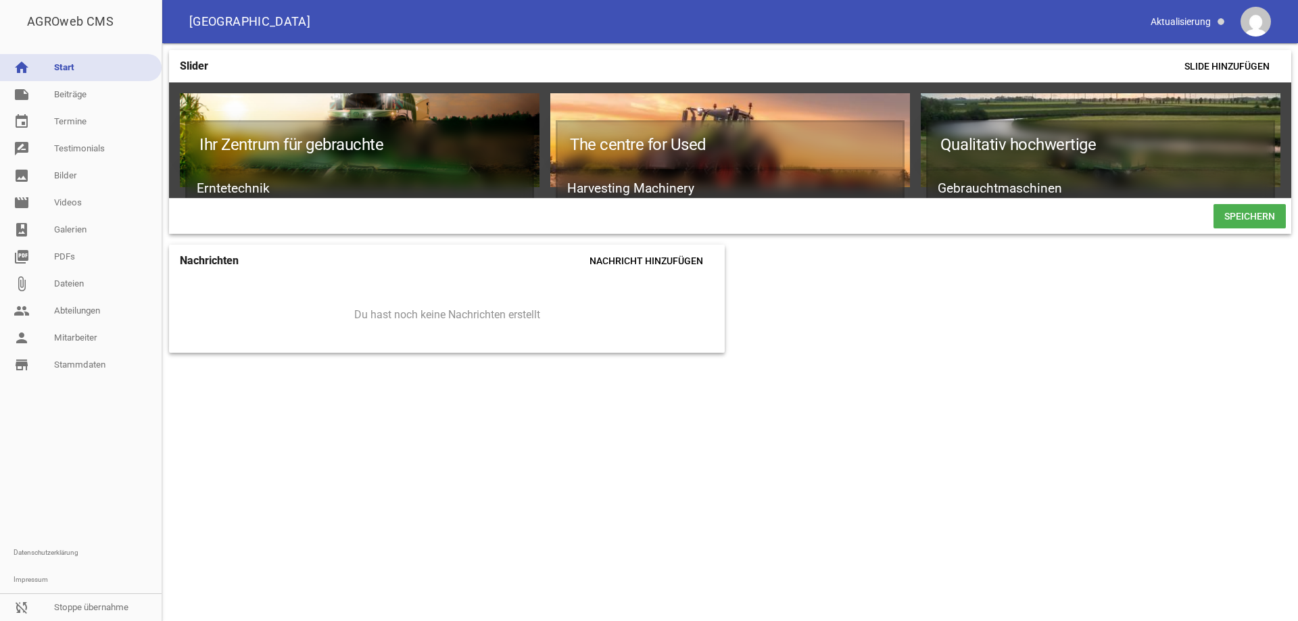
click at [1254, 215] on span "Speichern" at bounding box center [1249, 216] width 72 height 24
click at [1265, 109] on icon "image" at bounding box center [1264, 110] width 22 height 22
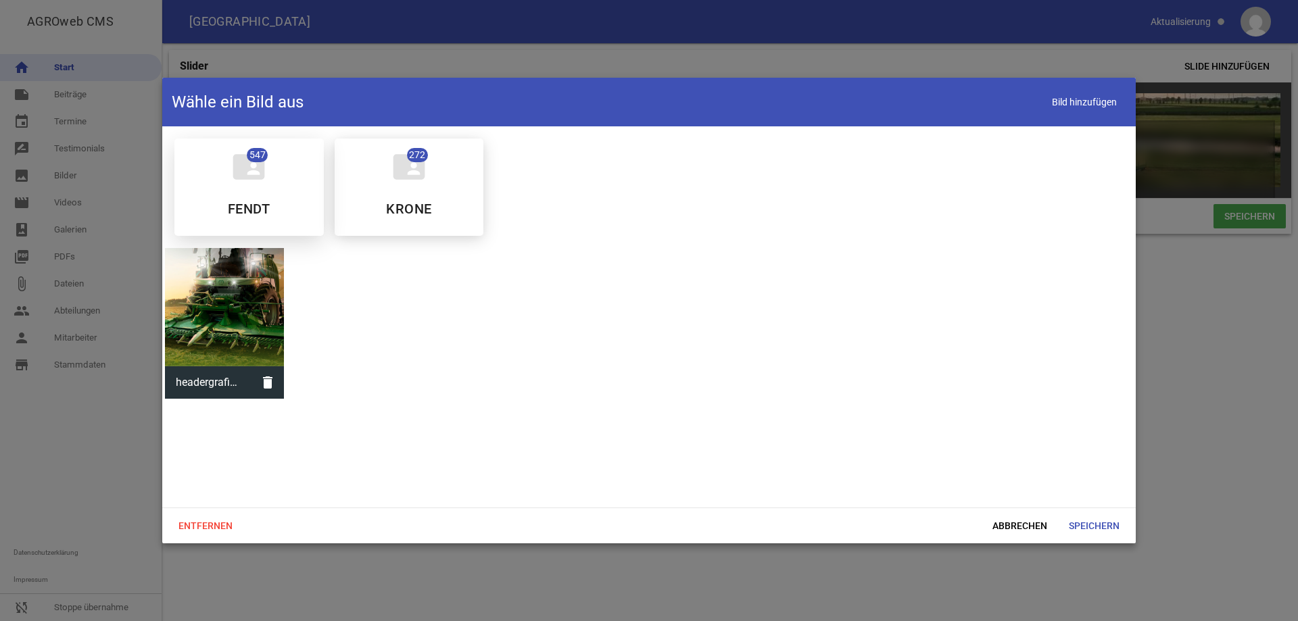
click at [253, 181] on icon "folder_shared" at bounding box center [249, 167] width 38 height 38
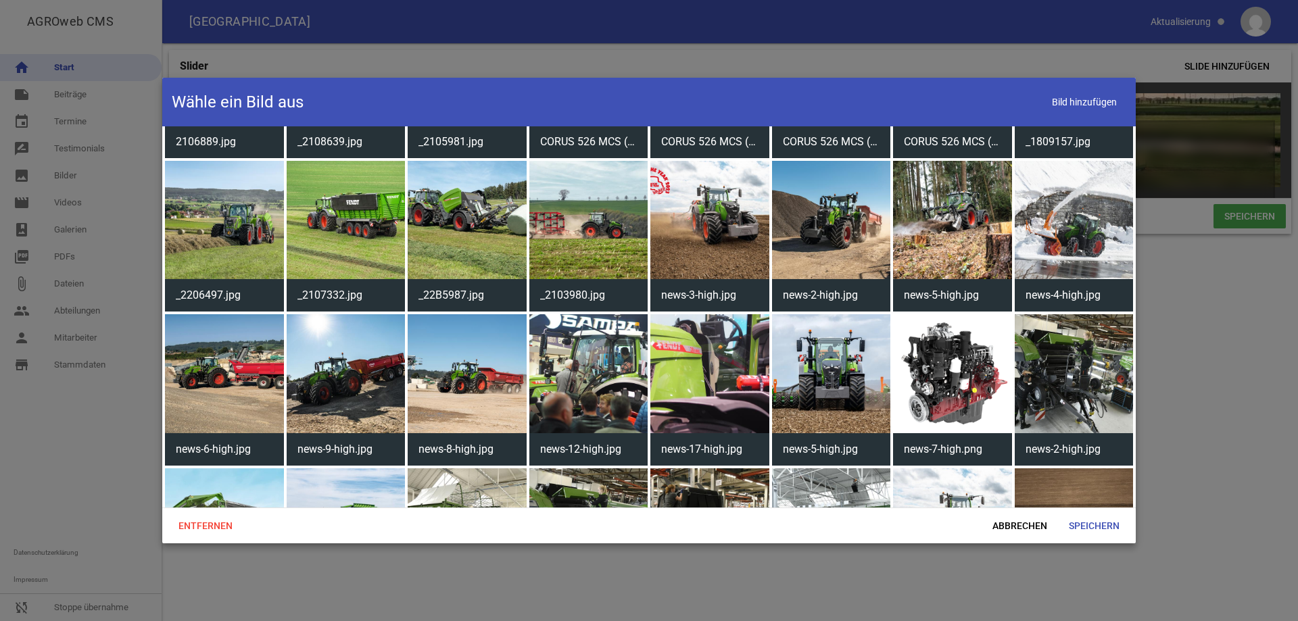
scroll to position [743, 0]
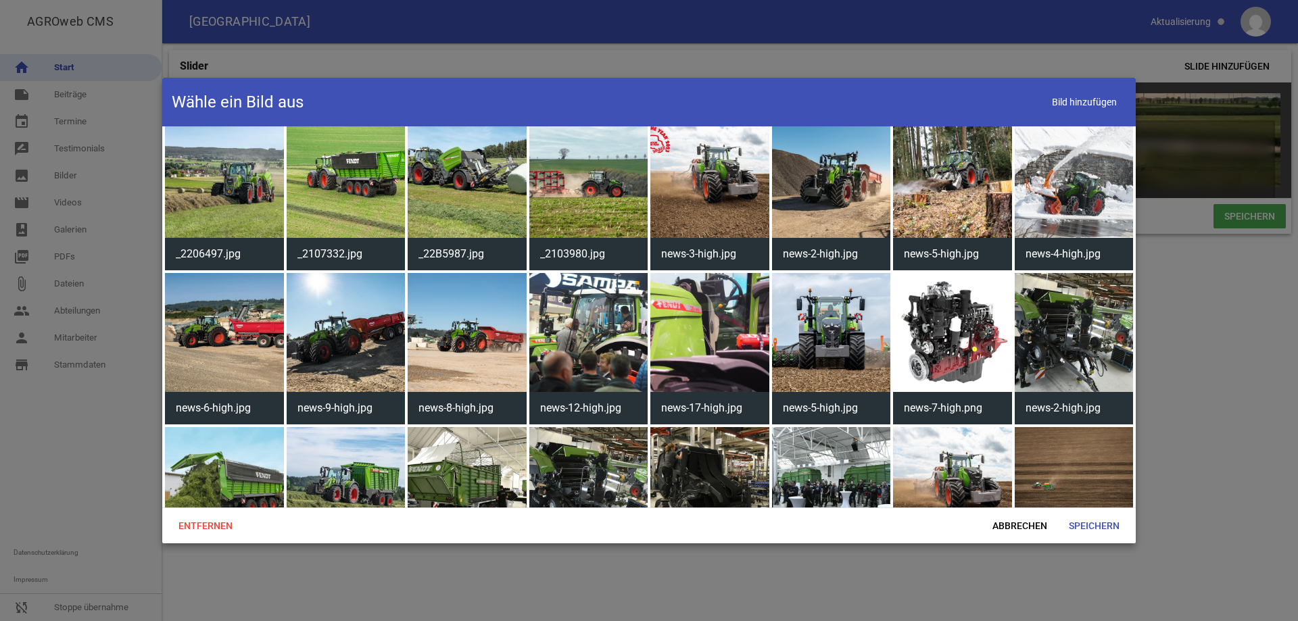
click at [1207, 300] on div at bounding box center [649, 310] width 1298 height 621
click at [1016, 526] on span "Abbrechen" at bounding box center [1019, 526] width 76 height 24
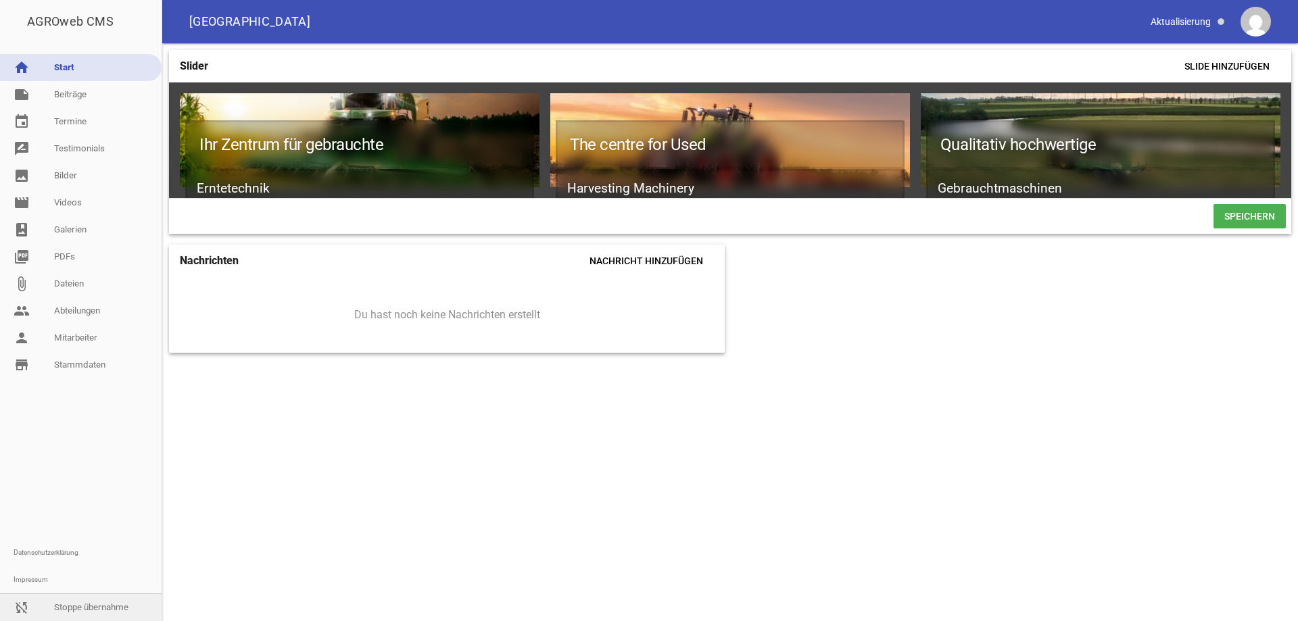
click at [69, 607] on link "sync_disabled Stoppe übernahme" at bounding box center [81, 607] width 162 height 27
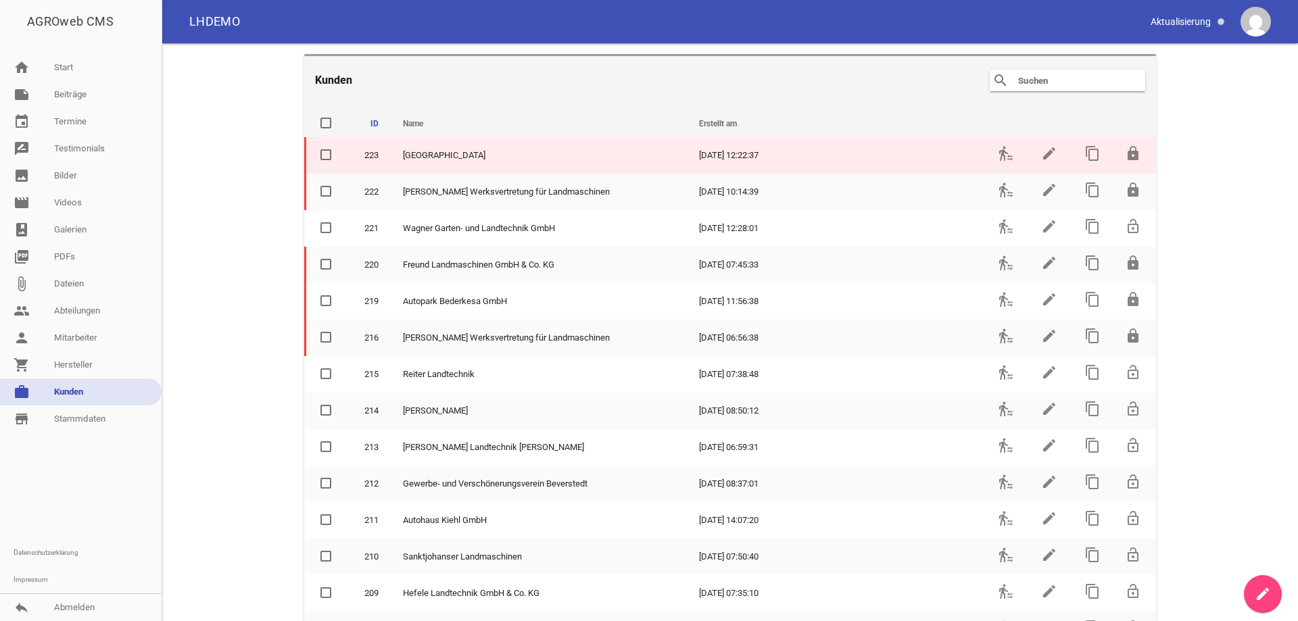
click at [1054, 153] on td "edit" at bounding box center [1047, 155] width 43 height 36
click at [1043, 149] on icon "edit" at bounding box center [1049, 153] width 16 height 16
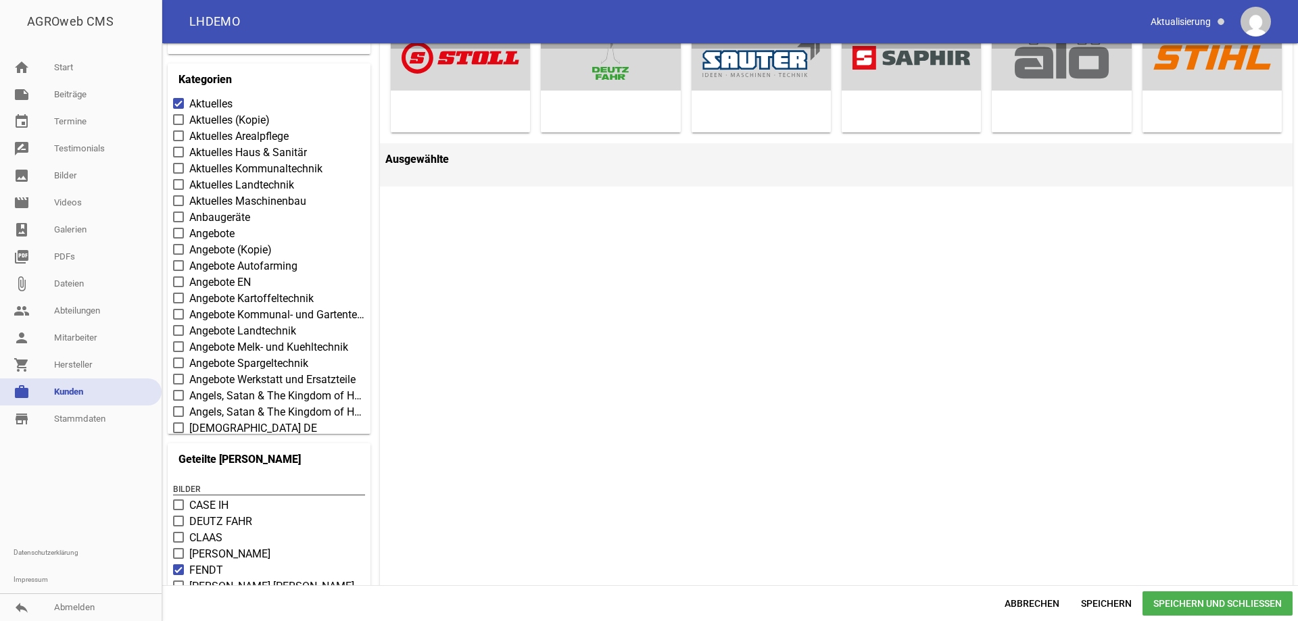
scroll to position [406, 0]
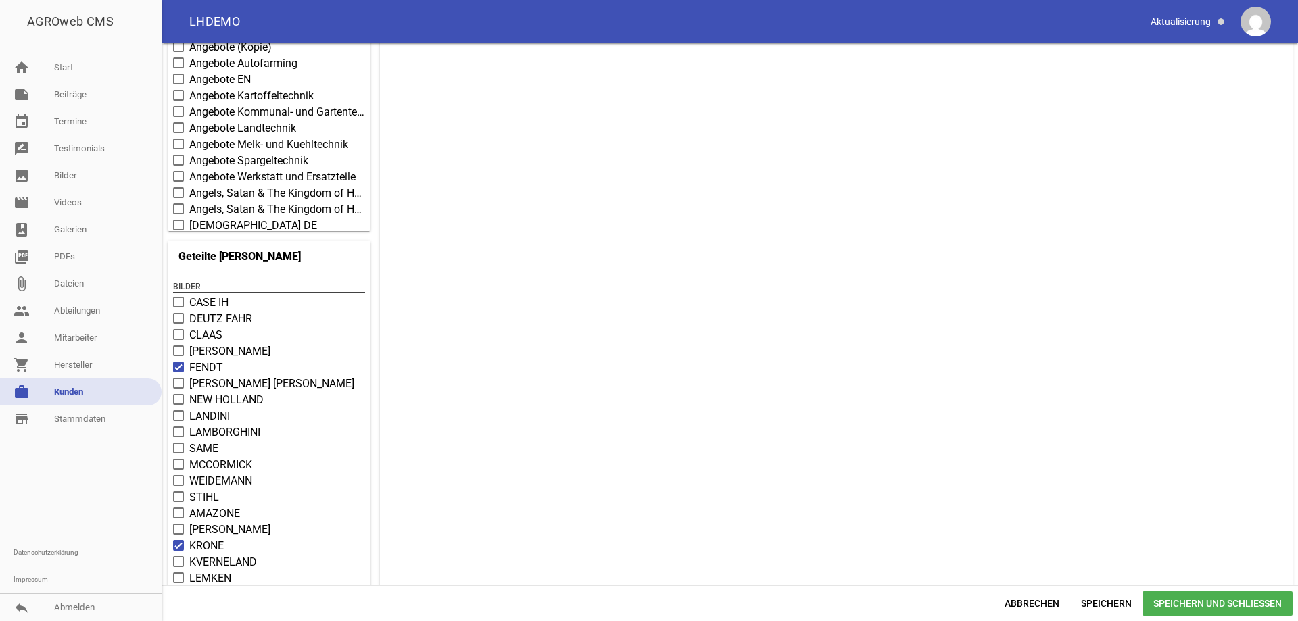
click at [176, 347] on span at bounding box center [178, 351] width 9 height 8
click at [189, 343] on input "[PERSON_NAME]" at bounding box center [189, 343] width 0 height 0
click at [177, 320] on span at bounding box center [178, 318] width 9 height 8
click at [189, 311] on input "DEUTZ FAHR" at bounding box center [189, 311] width 0 height 0
drag, startPoint x: 1183, startPoint y: 602, endPoint x: 1129, endPoint y: 519, distance: 99.5
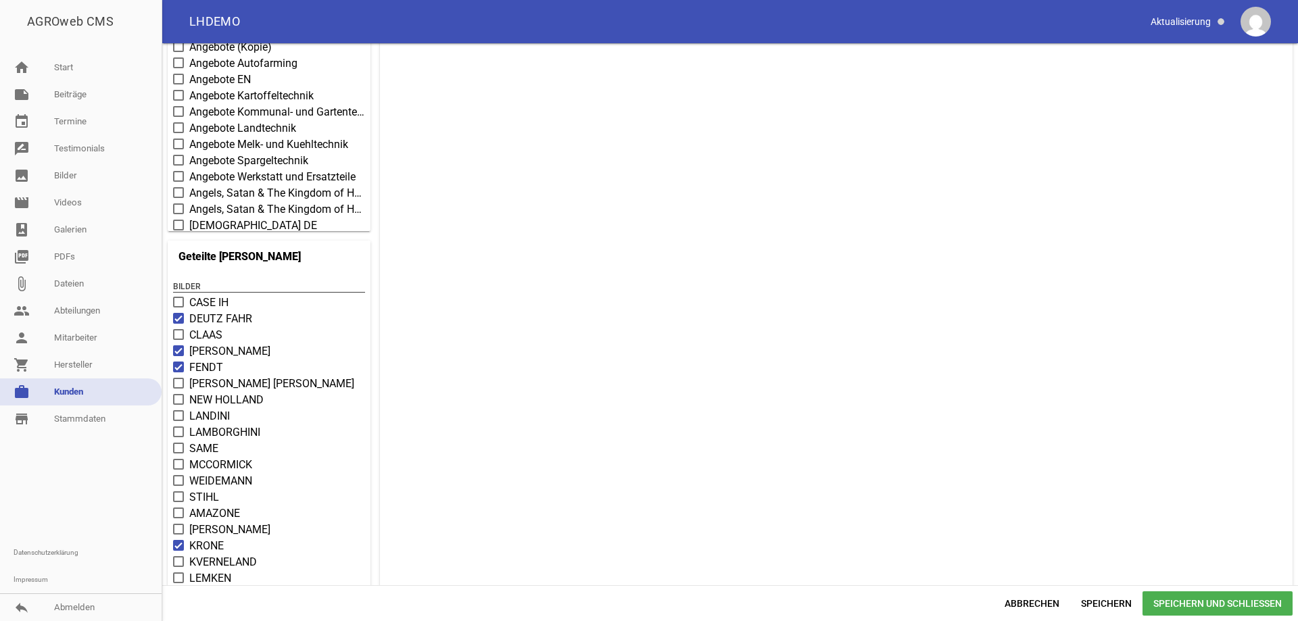
click at [1183, 603] on span "Speichern und Schließen" at bounding box center [1217, 603] width 150 height 24
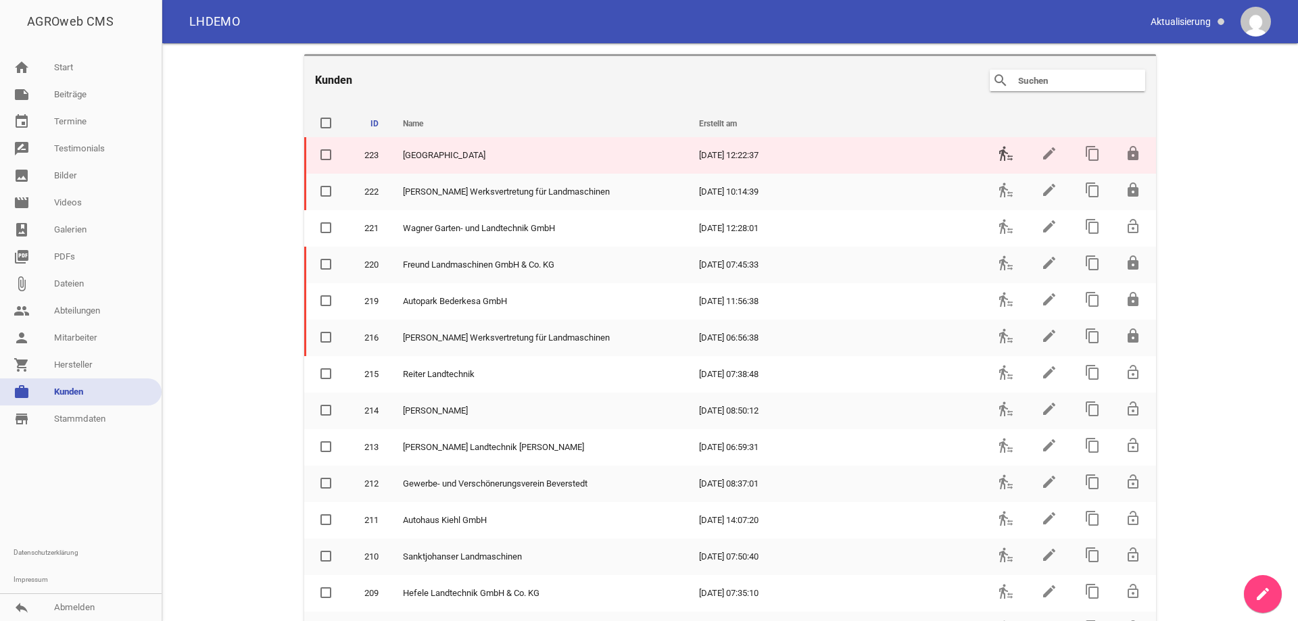
click at [998, 150] on icon "transfer_within_a_station" at bounding box center [1006, 153] width 16 height 16
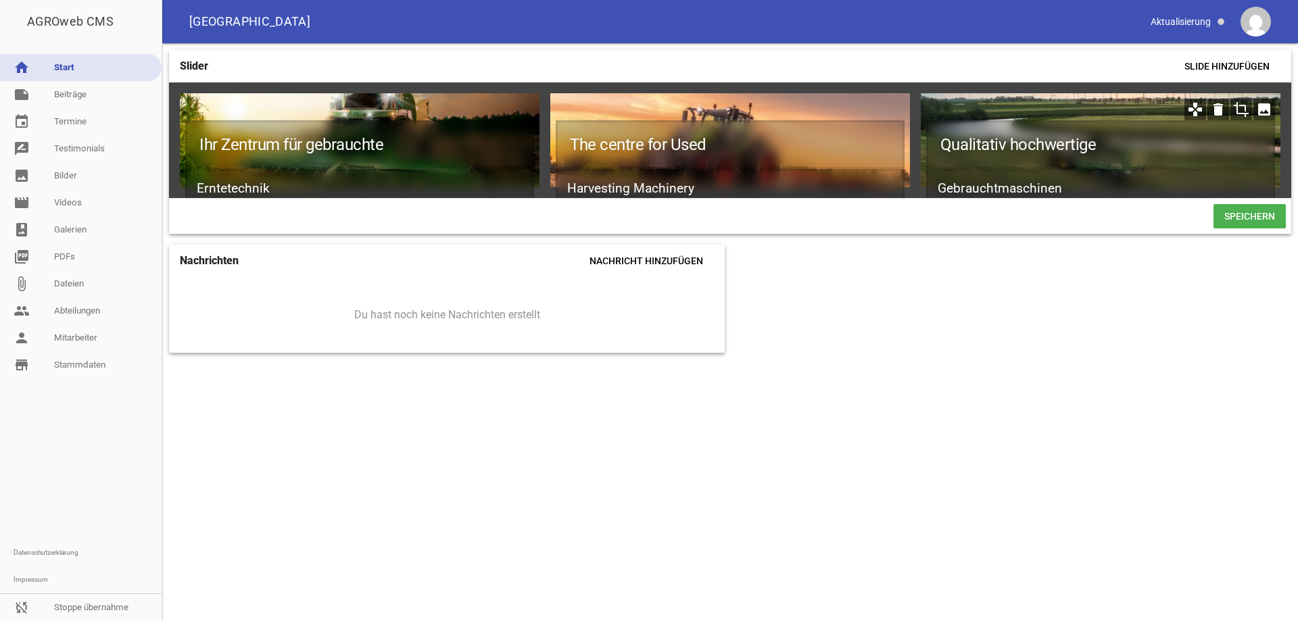
click at [1262, 108] on icon "image" at bounding box center [1264, 110] width 22 height 22
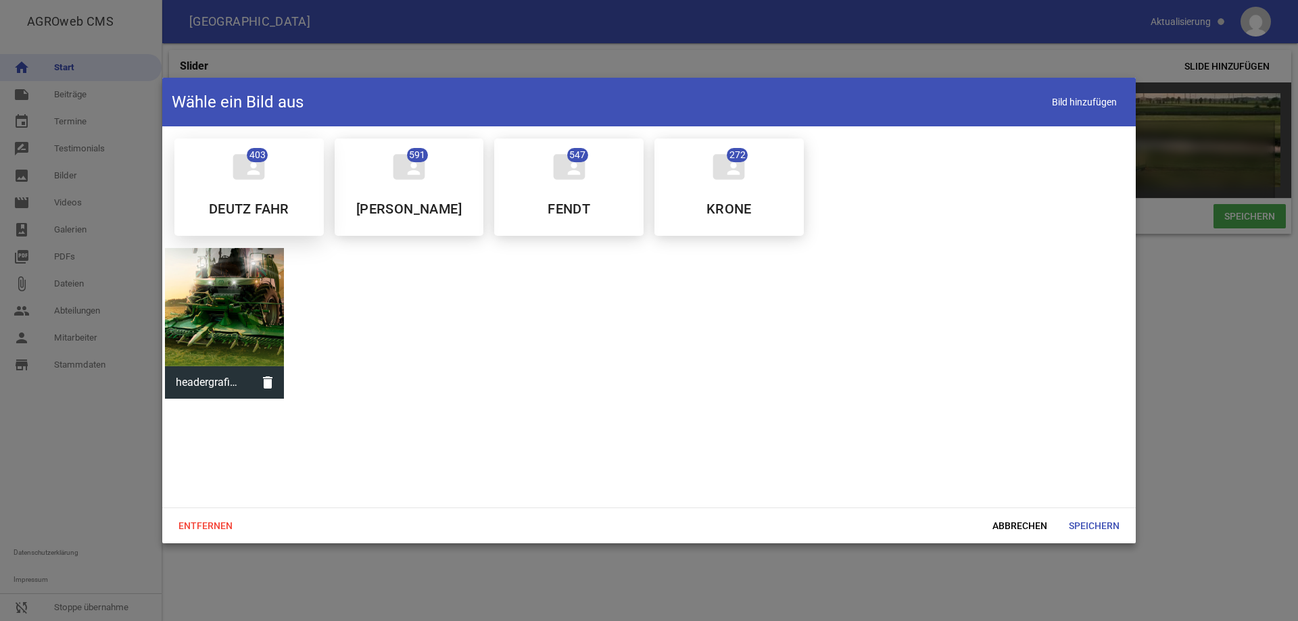
click at [244, 175] on icon "folder_shared" at bounding box center [249, 167] width 38 height 38
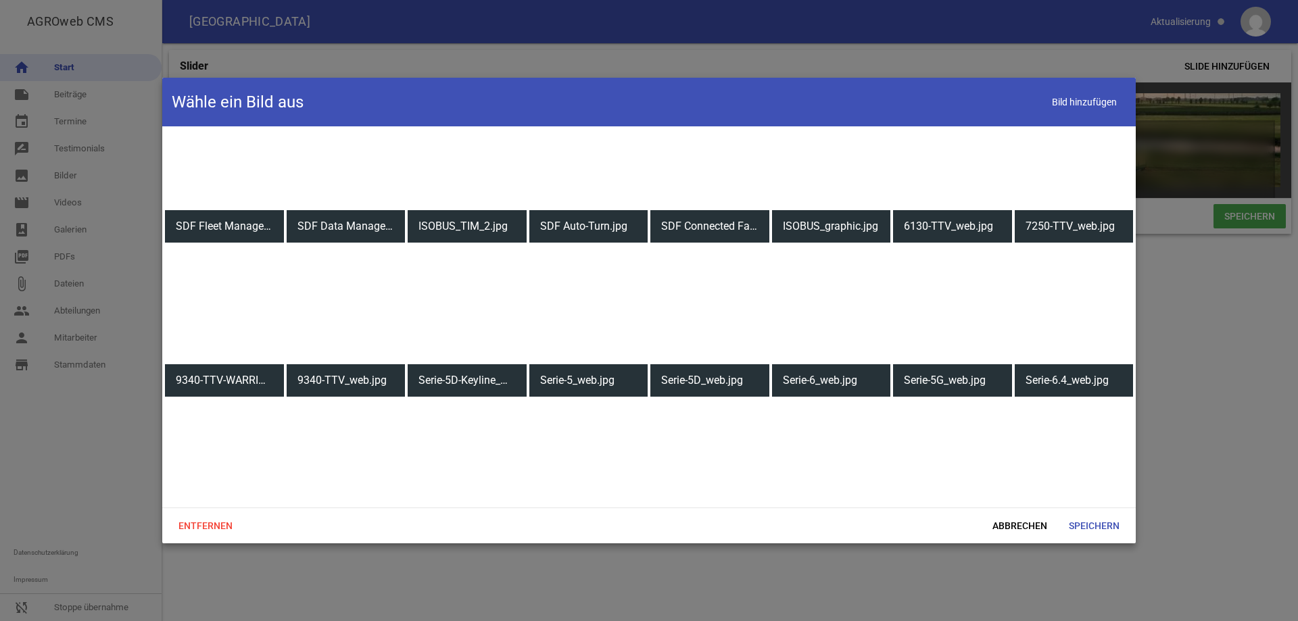
scroll to position [5677, 0]
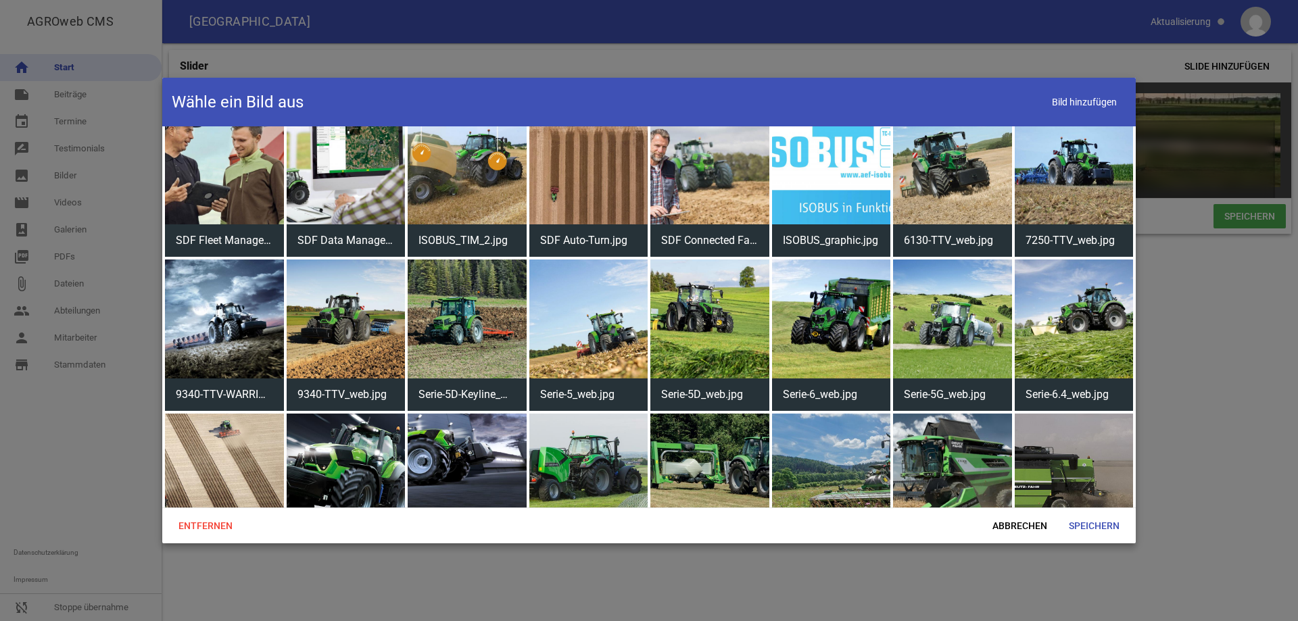
click at [832, 278] on div at bounding box center [831, 319] width 119 height 119
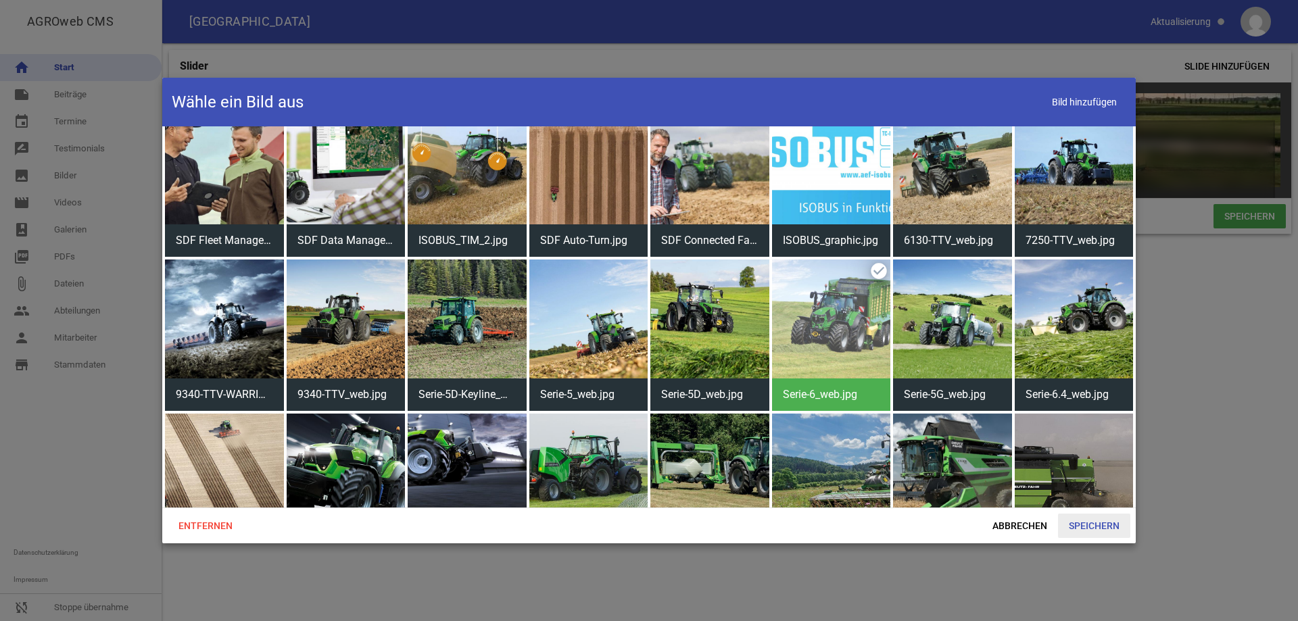
click at [1096, 523] on span "Speichern" at bounding box center [1094, 526] width 72 height 24
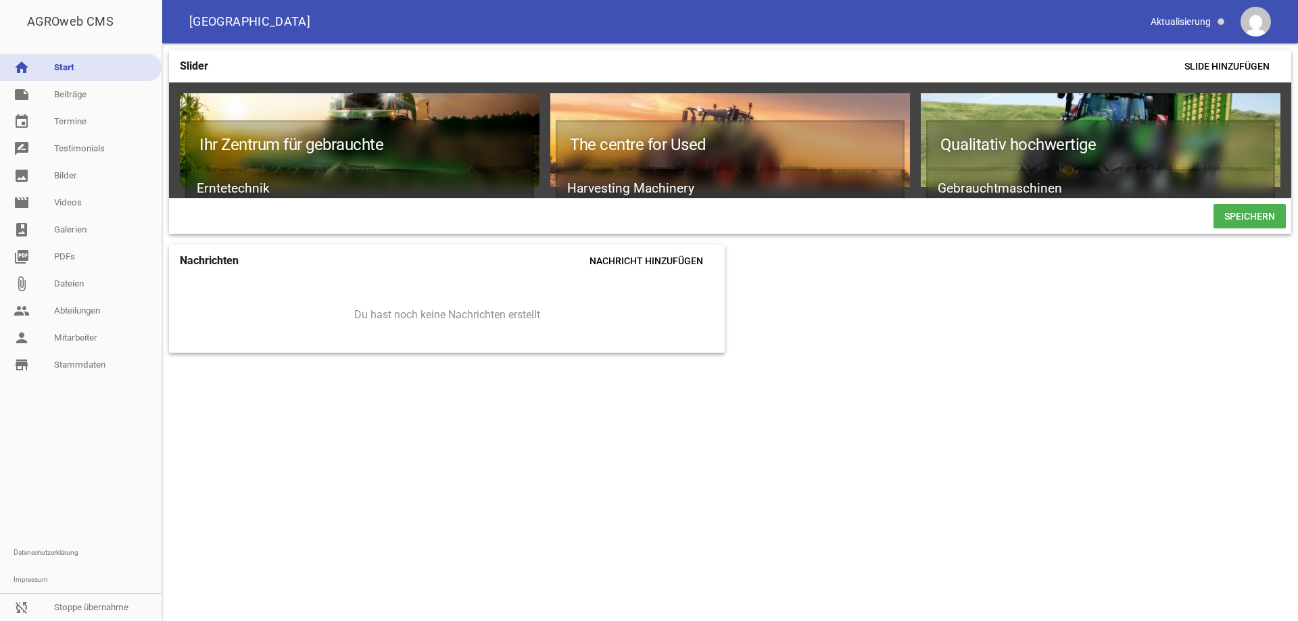
click at [1246, 222] on span "Speichern" at bounding box center [1249, 216] width 72 height 24
click at [60, 90] on link "note Beiträge" at bounding box center [81, 94] width 162 height 27
